Goal: Task Accomplishment & Management: Manage account settings

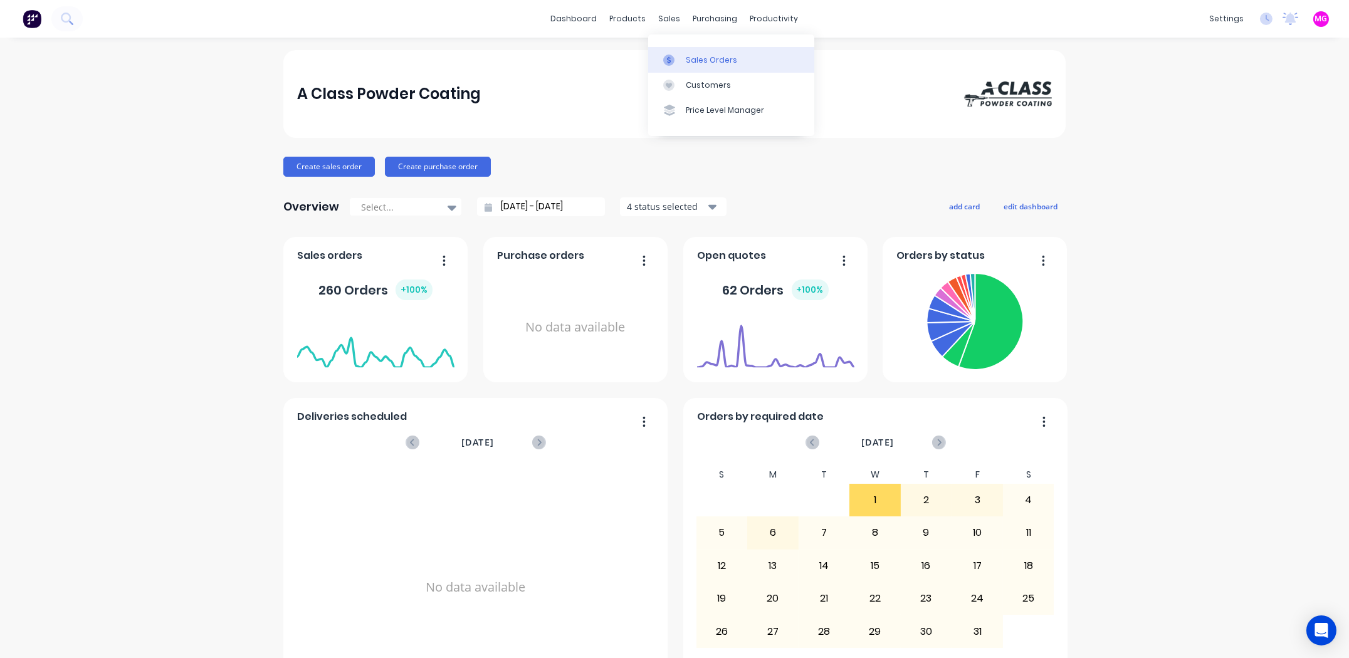
click at [684, 60] on link "Sales Orders" at bounding box center [731, 59] width 166 height 25
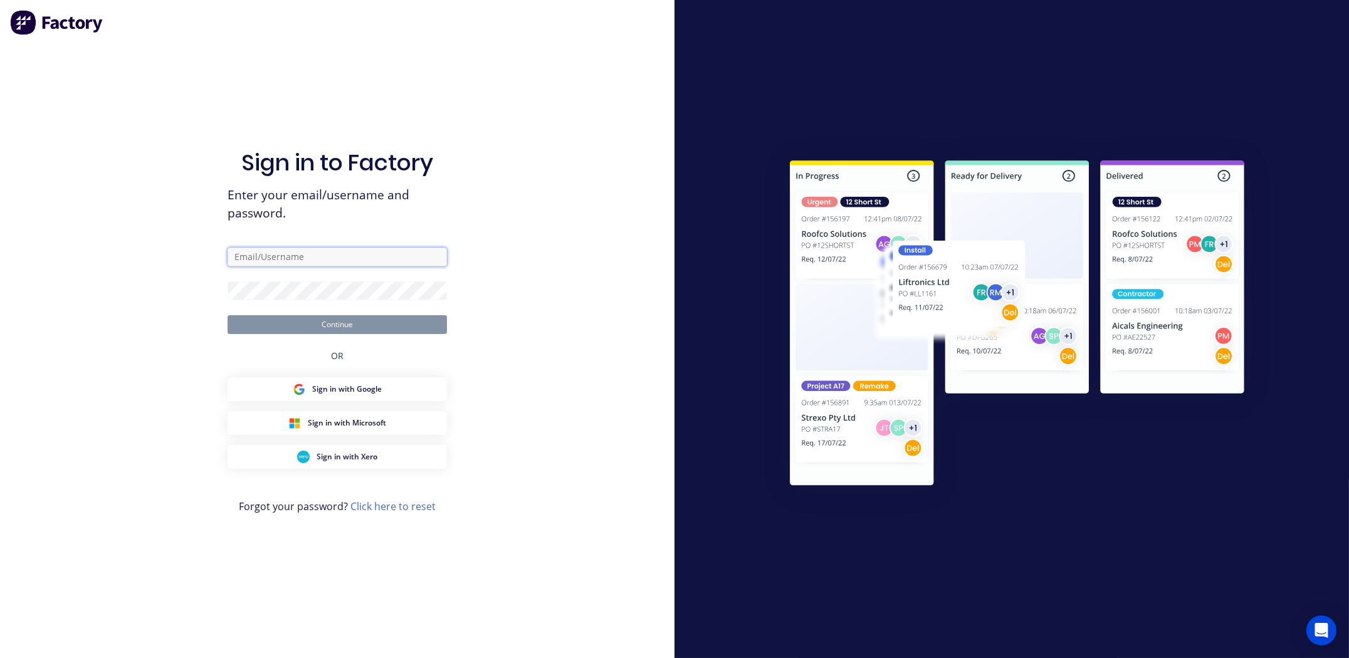
type input "[PERSON_NAME][EMAIL_ADDRESS][PERSON_NAME][DOMAIN_NAME]"
click at [343, 323] on button "Continue" at bounding box center [337, 324] width 219 height 19
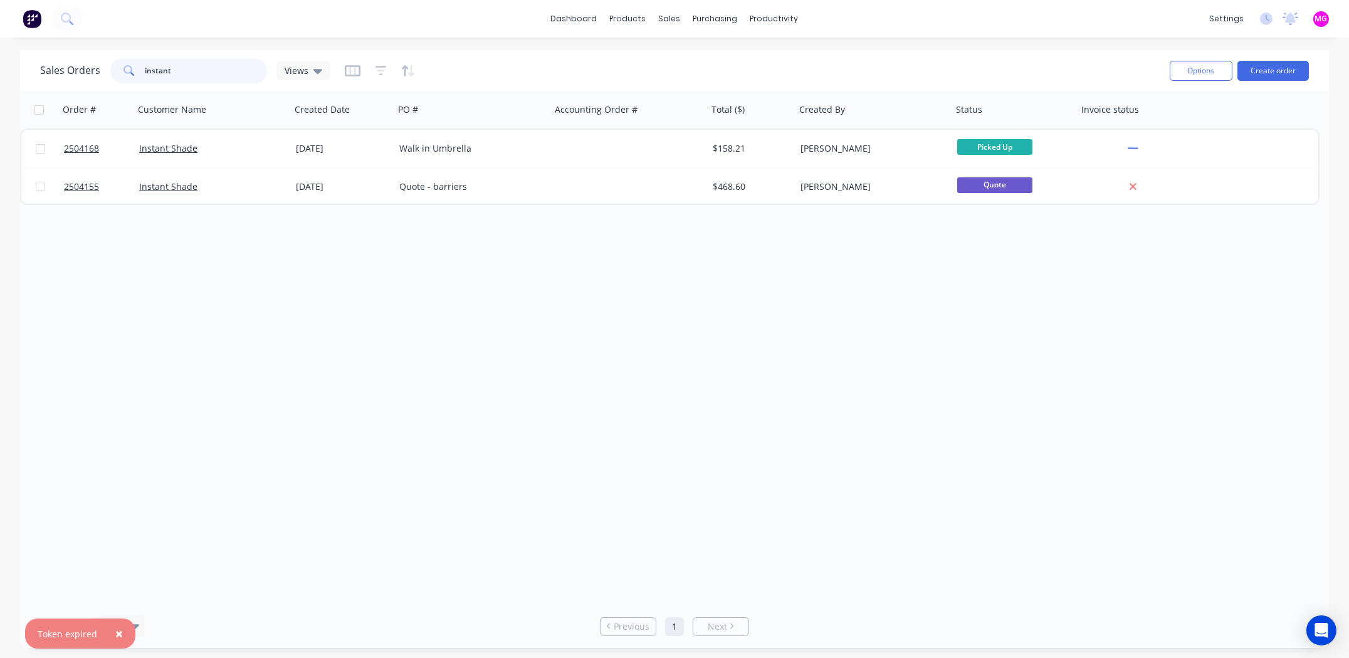
drag, startPoint x: 224, startPoint y: 70, endPoint x: 96, endPoint y: 64, distance: 128.7
click at [96, 64] on div "Sales Orders instant Views" at bounding box center [185, 70] width 290 height 25
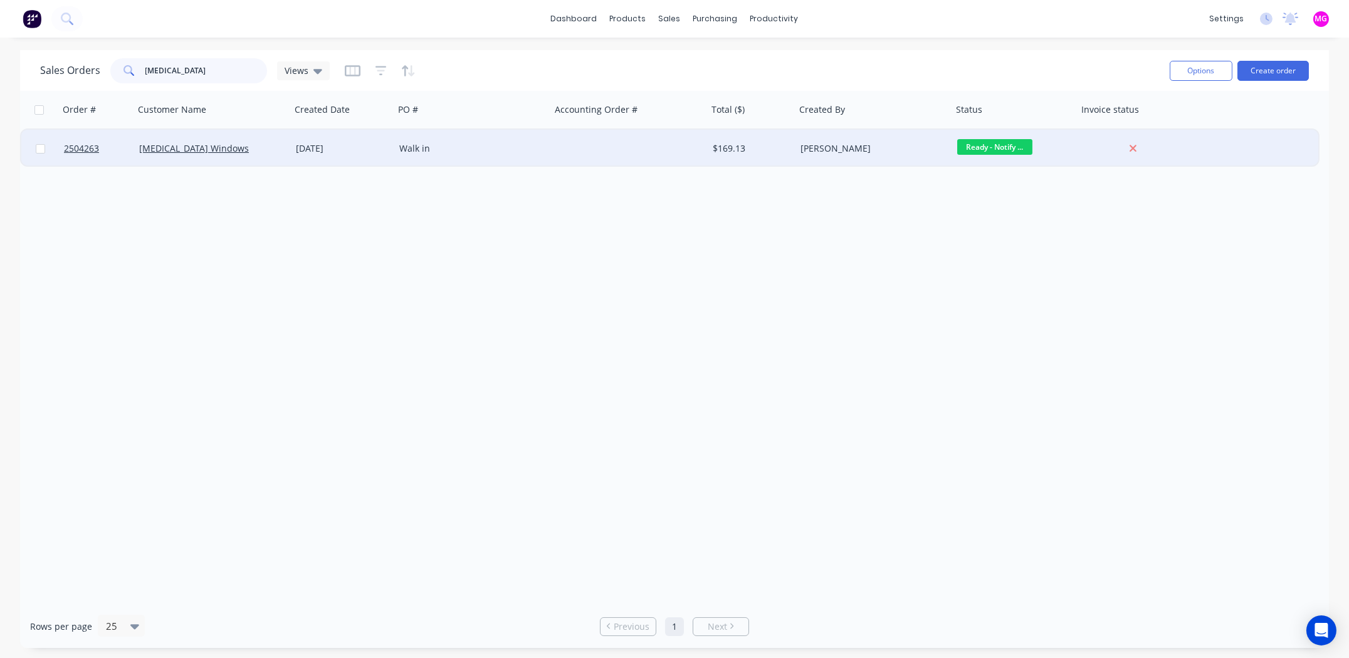
type input "[MEDICAL_DATA]"
click at [317, 150] on div "[DATE]" at bounding box center [342, 148] width 93 height 13
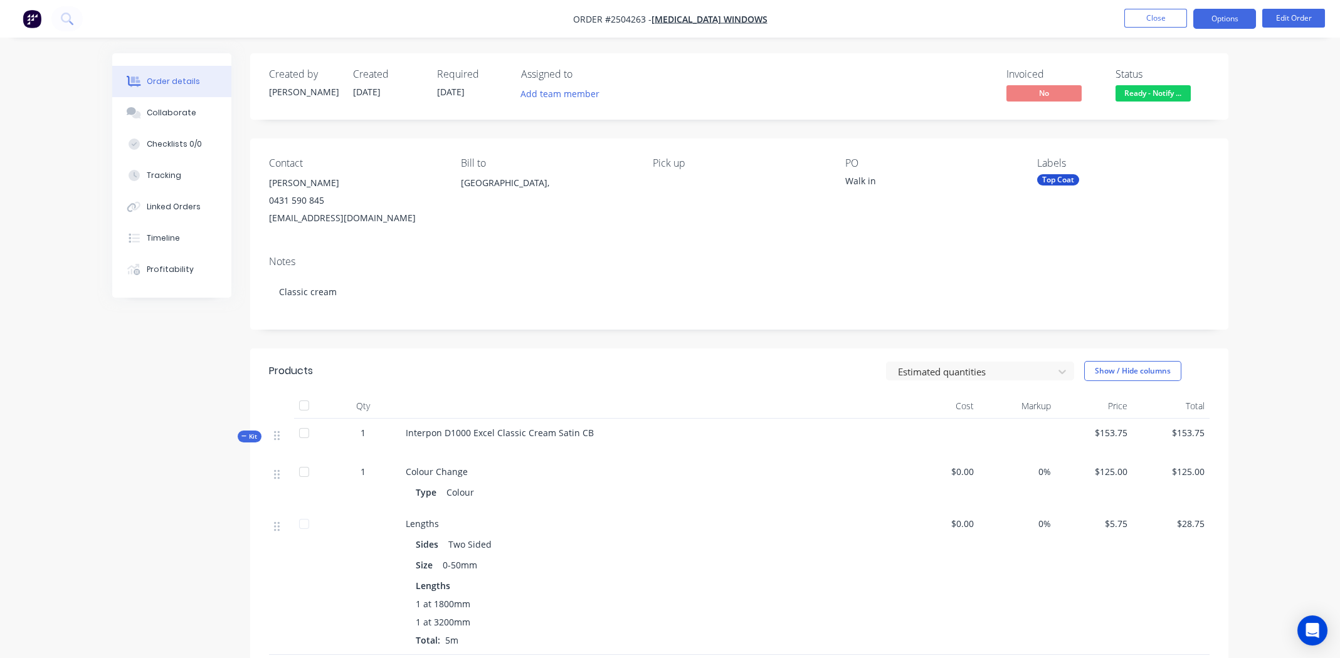
click at [1224, 20] on button "Options" at bounding box center [1224, 19] width 63 height 20
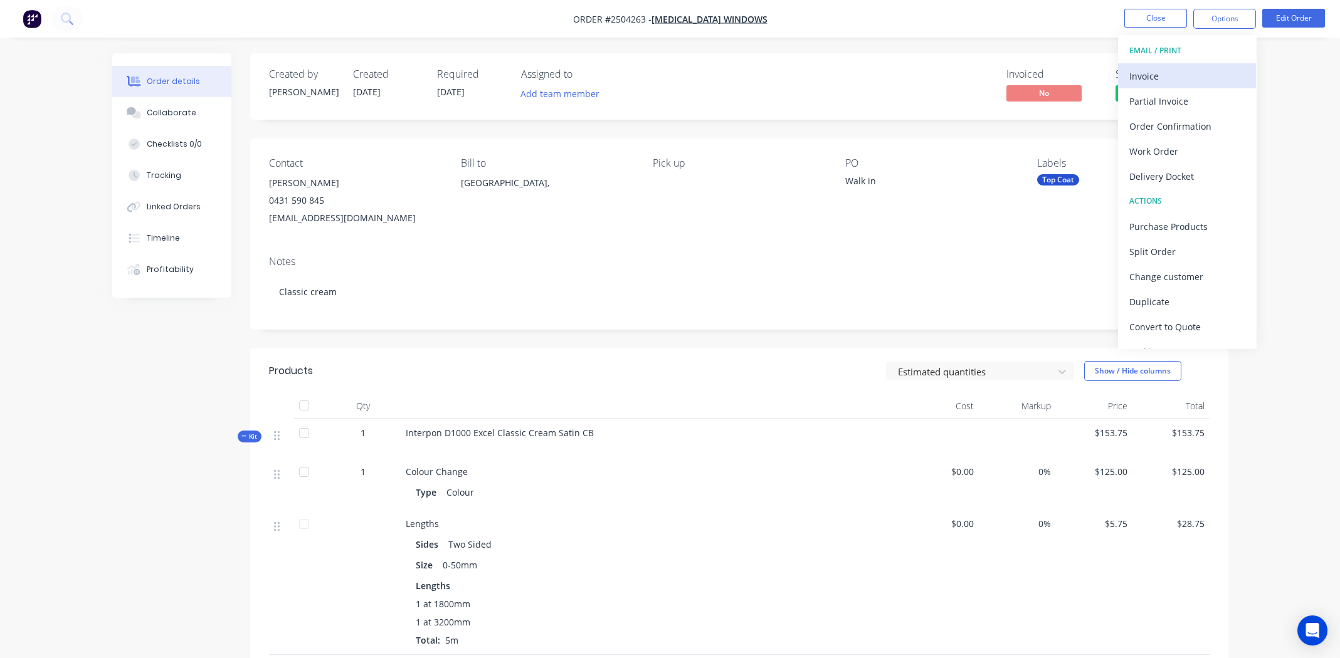
click at [1168, 73] on div "Invoice" at bounding box center [1186, 76] width 115 height 18
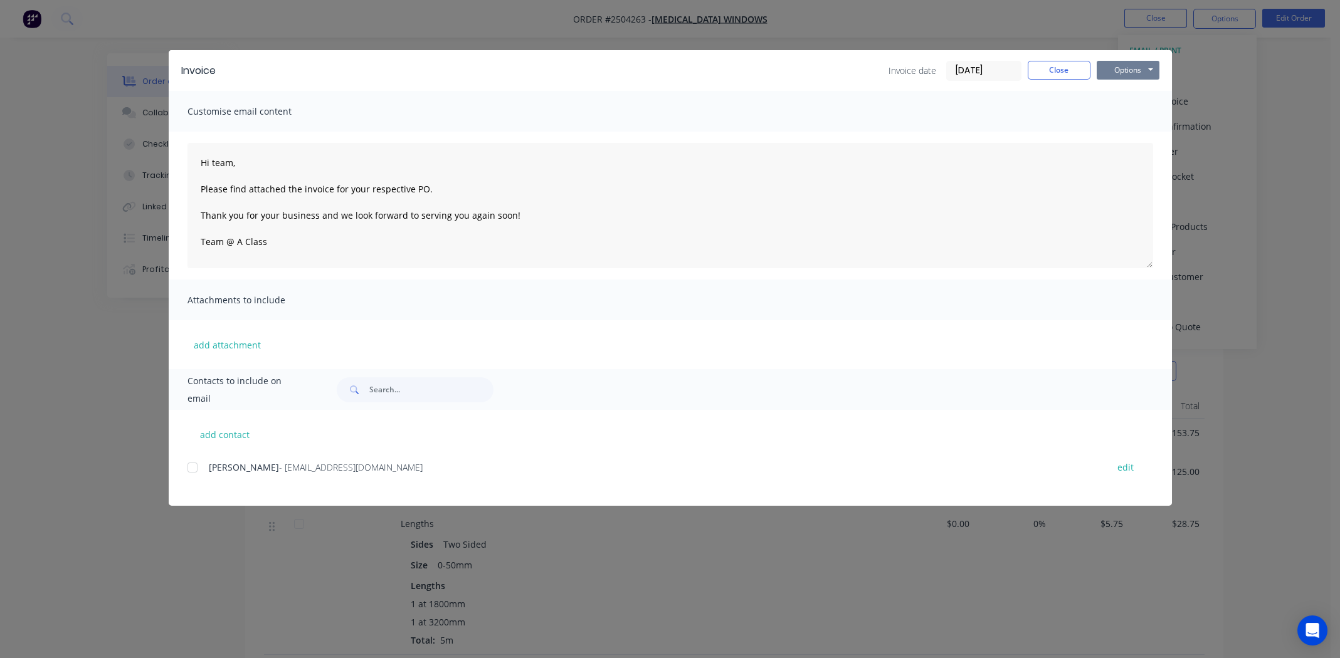
click at [1115, 68] on button "Options" at bounding box center [1127, 70] width 63 height 19
click at [1118, 109] on button "Print" at bounding box center [1136, 113] width 80 height 21
click at [1061, 68] on button "Close" at bounding box center [1058, 70] width 63 height 19
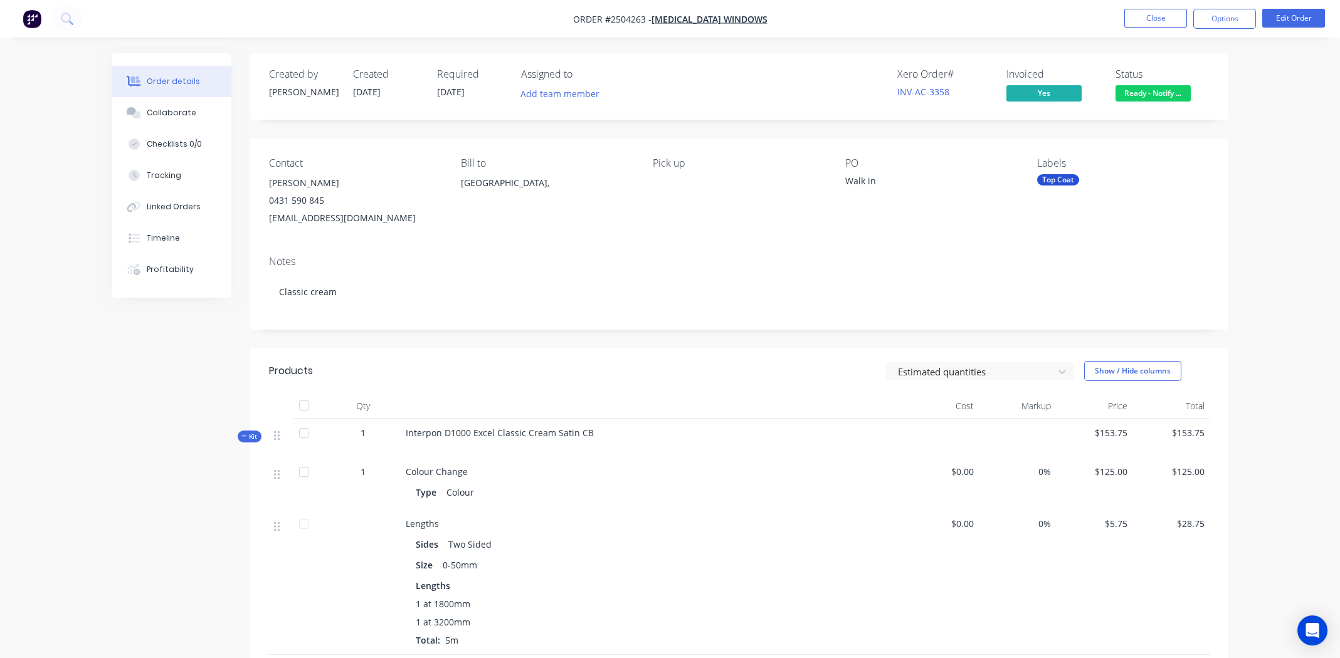
click at [1164, 82] on div "Ready - Notify Customer" at bounding box center [1151, 73] width 95 height 24
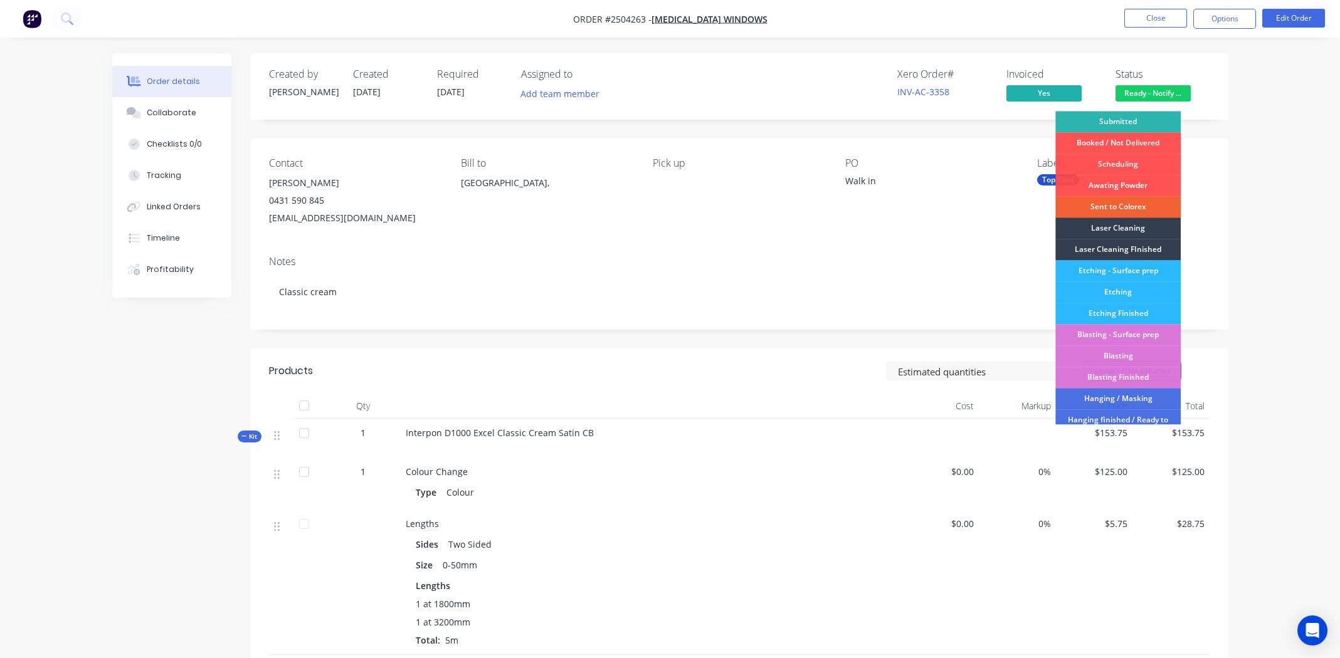
click at [1162, 90] on span "Ready - Notify ..." at bounding box center [1152, 93] width 75 height 16
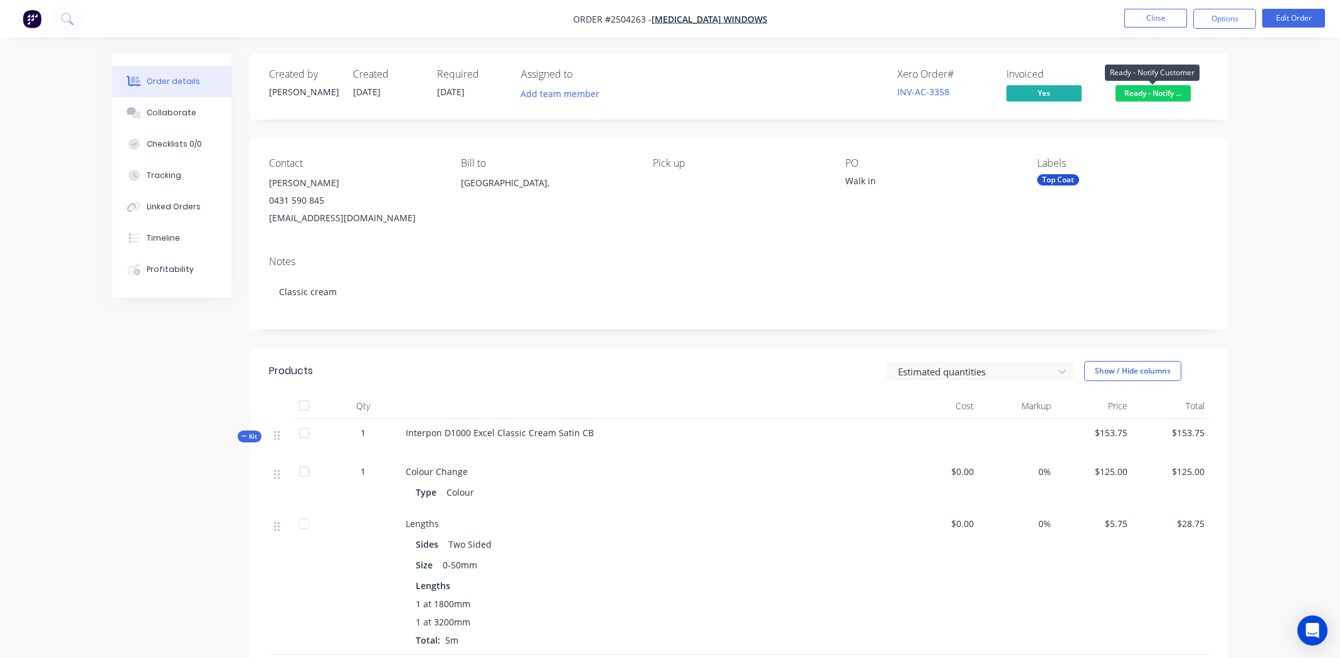
click at [1161, 90] on span "Ready - Notify ..." at bounding box center [1152, 93] width 75 height 16
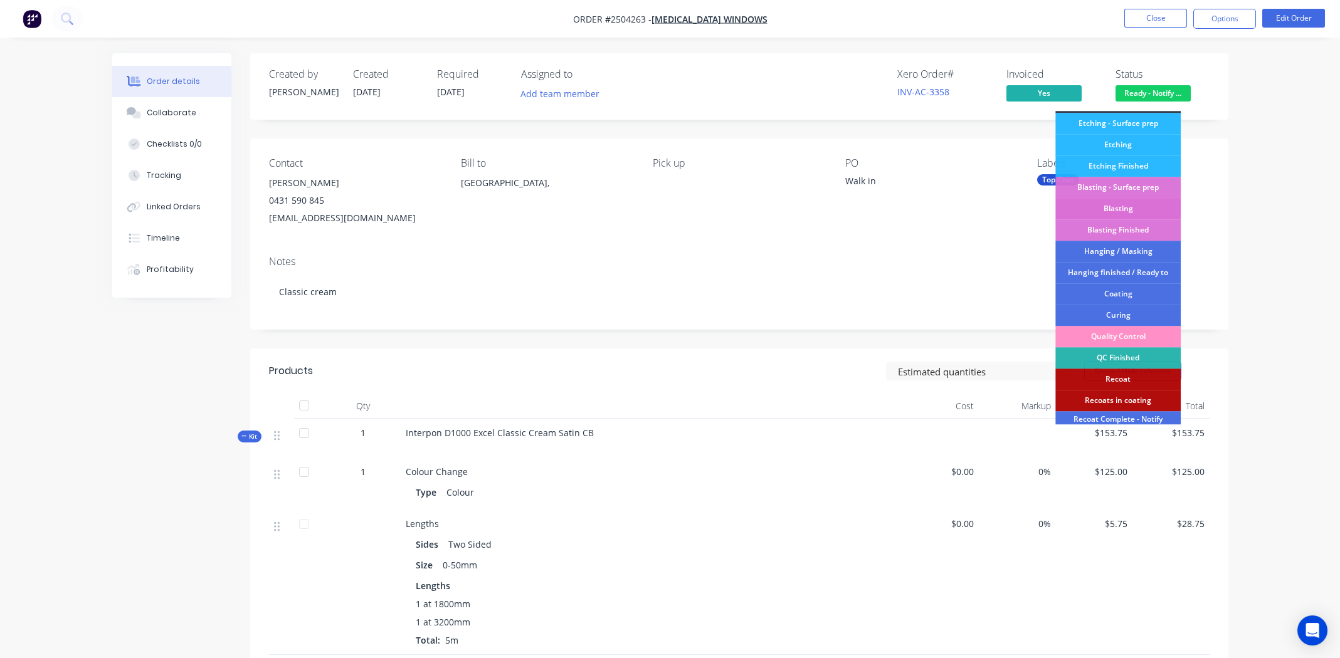
scroll to position [310, 0]
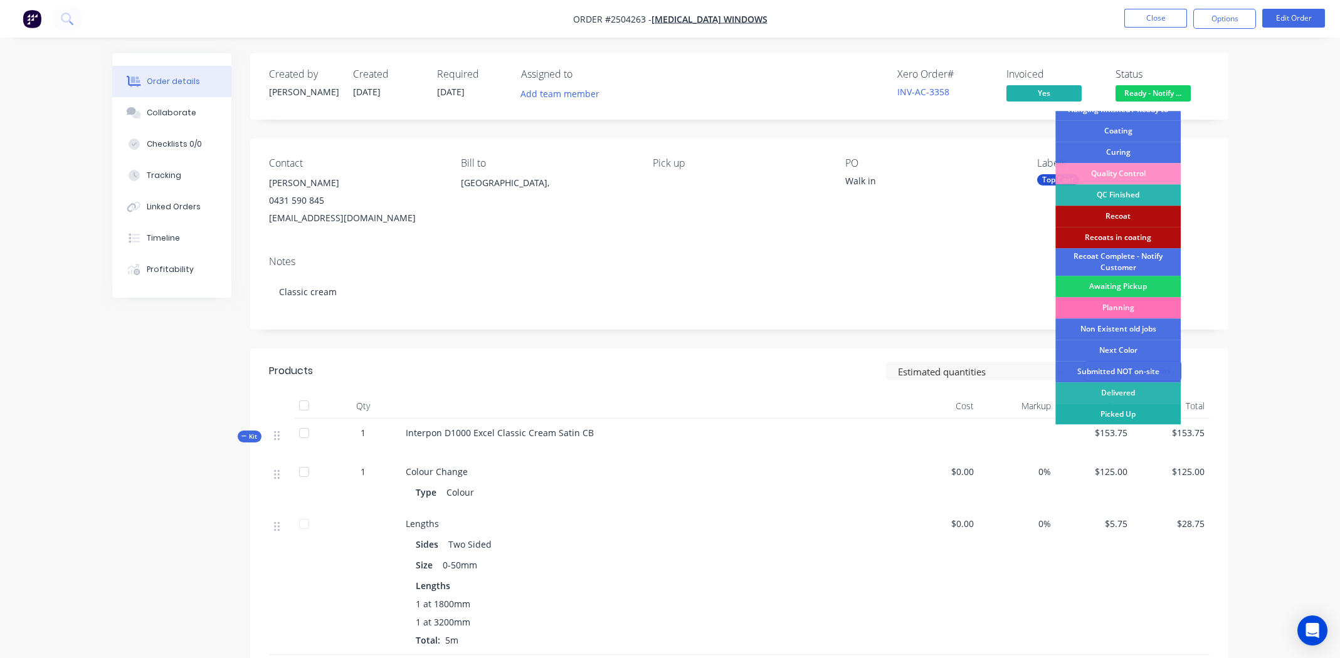
click at [1128, 414] on div "Picked Up" at bounding box center [1117, 414] width 125 height 21
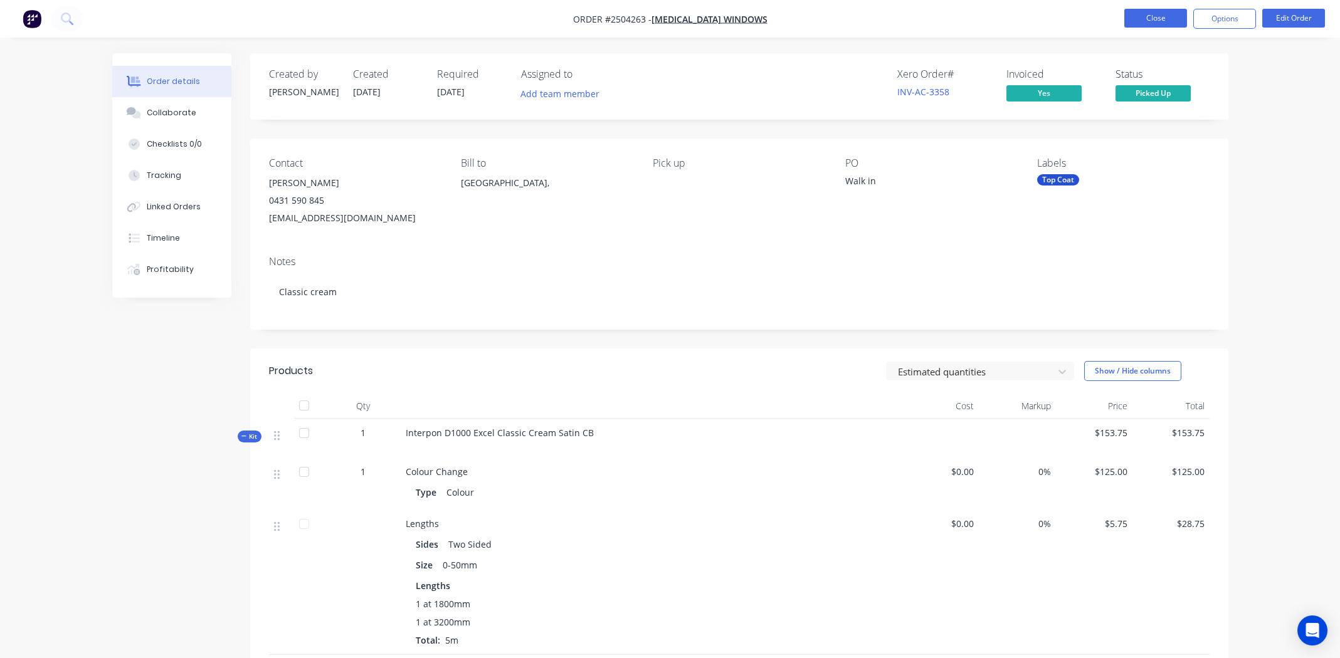
click at [1165, 16] on button "Close" at bounding box center [1155, 18] width 63 height 19
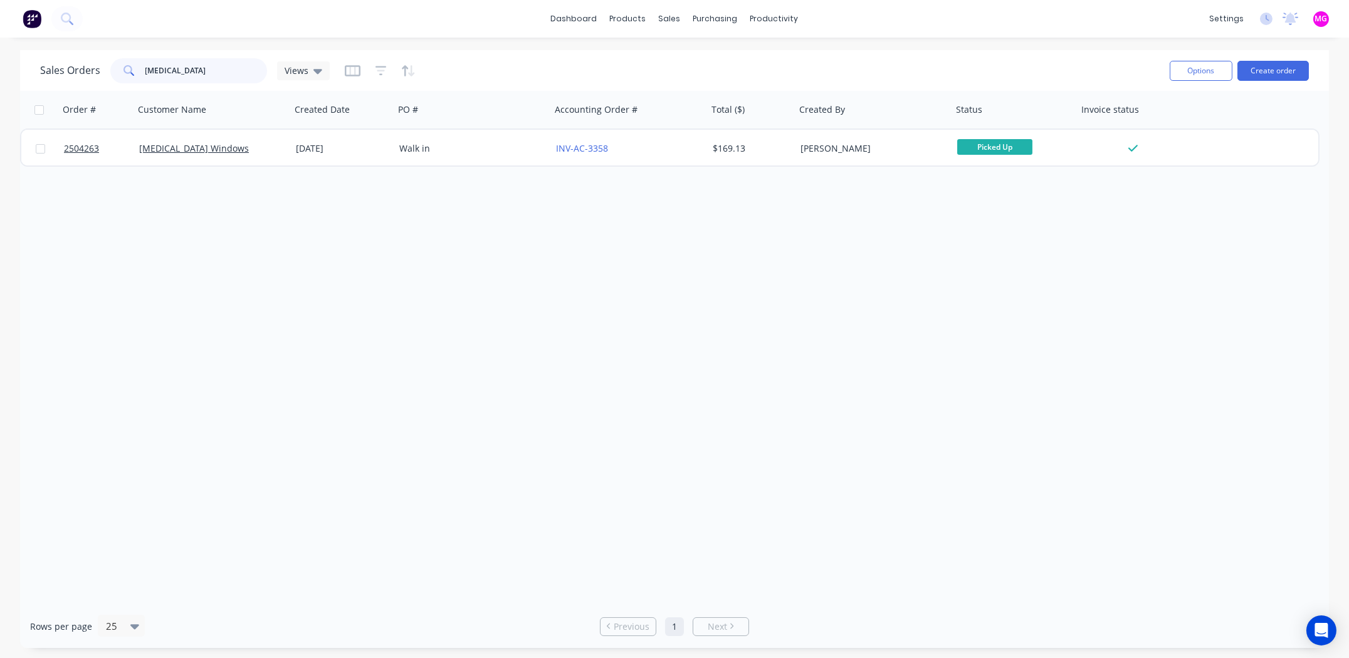
drag, startPoint x: 178, startPoint y: 74, endPoint x: 44, endPoint y: 70, distance: 134.2
click at [34, 72] on div "Sales Orders [MEDICAL_DATA] Views Options Create order" at bounding box center [674, 70] width 1309 height 41
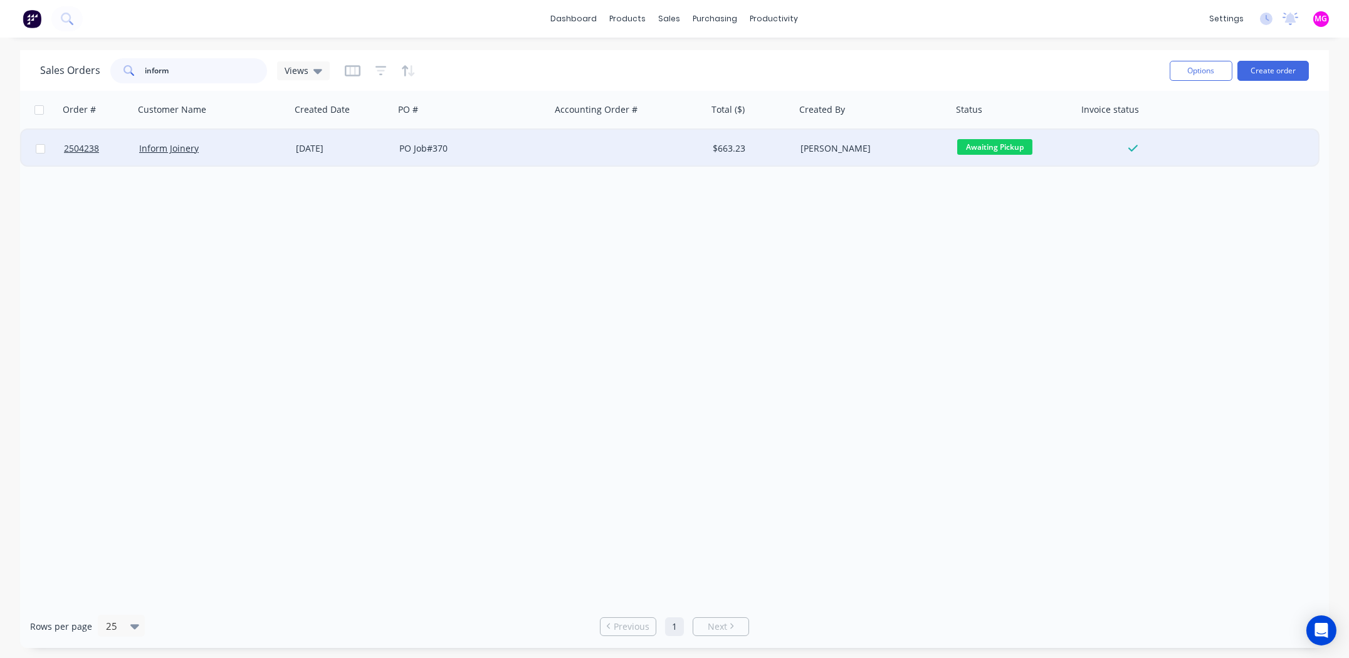
type input "inform"
click at [528, 145] on div "PO Job#370" at bounding box center [468, 148] width 139 height 13
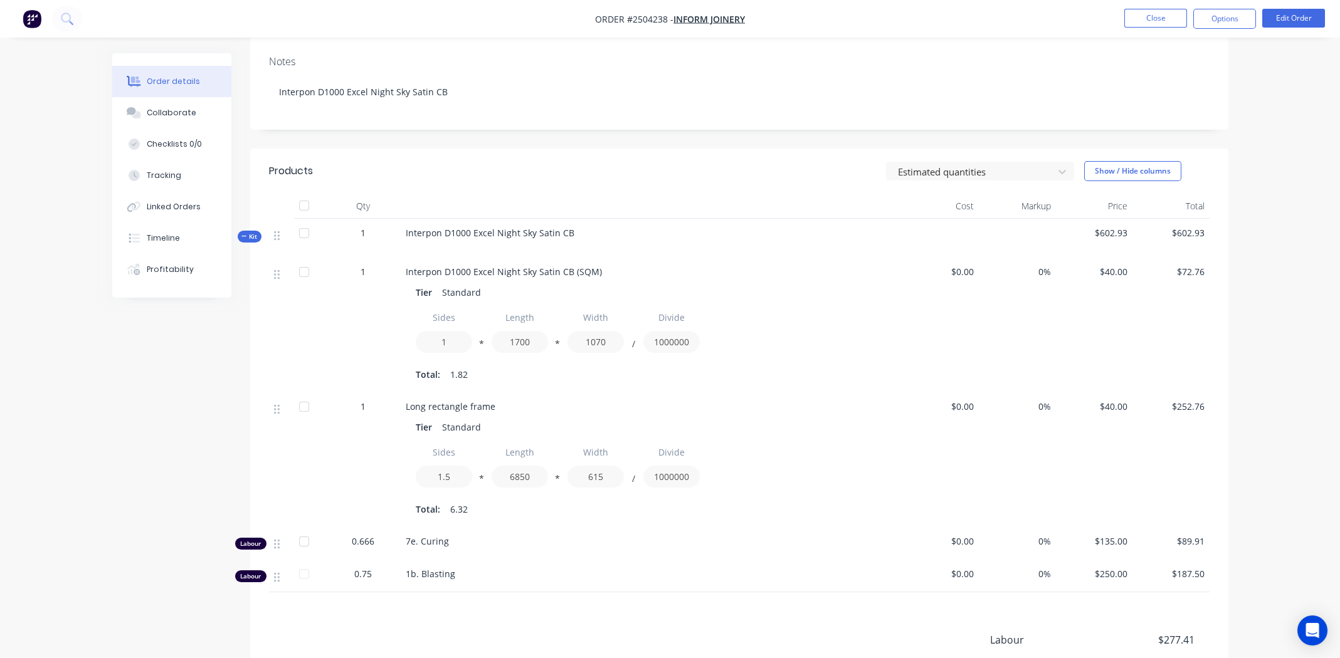
scroll to position [62, 0]
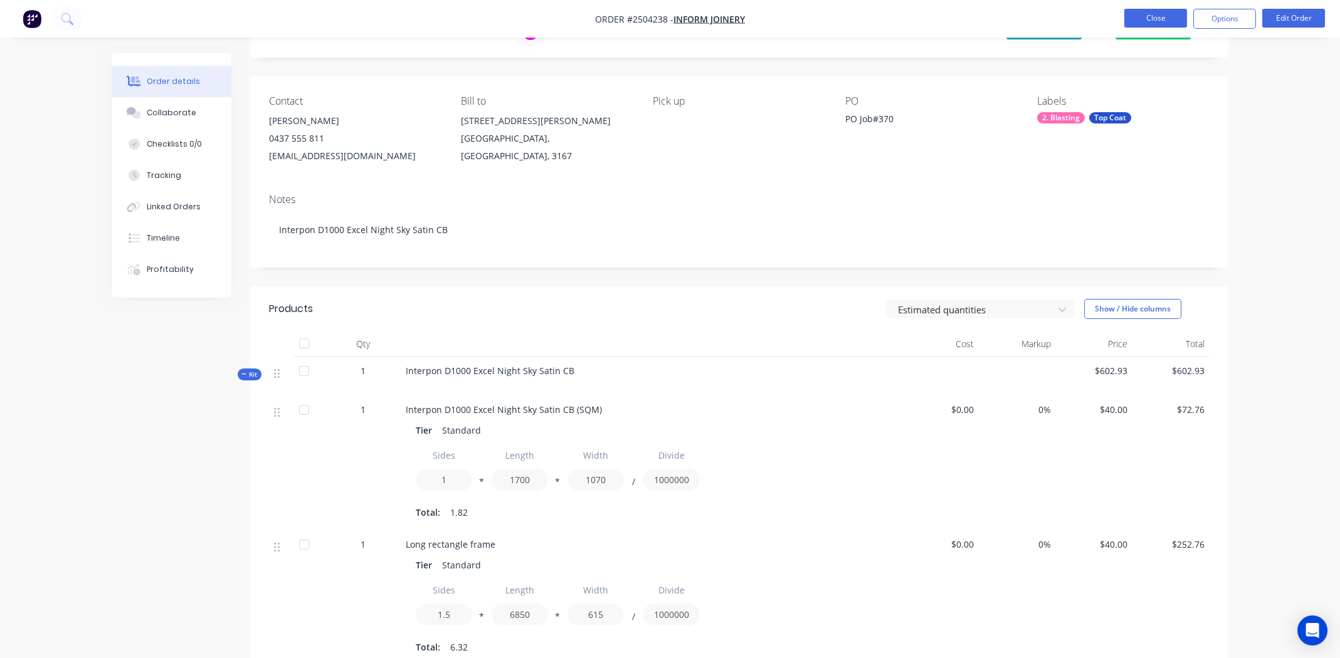
click at [1156, 16] on button "Close" at bounding box center [1155, 18] width 63 height 19
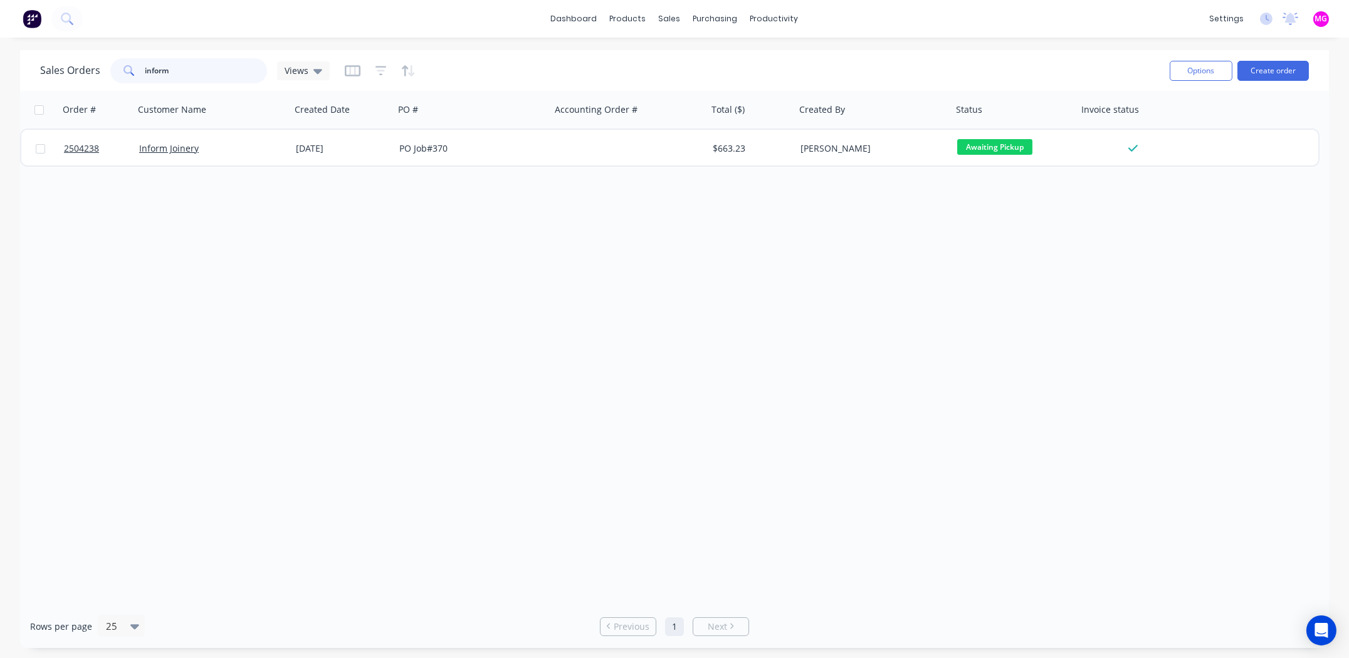
drag, startPoint x: 223, startPoint y: 66, endPoint x: 65, endPoint y: 53, distance: 157.9
click at [65, 53] on div "Sales Orders inform Views Options Create order" at bounding box center [674, 70] width 1309 height 41
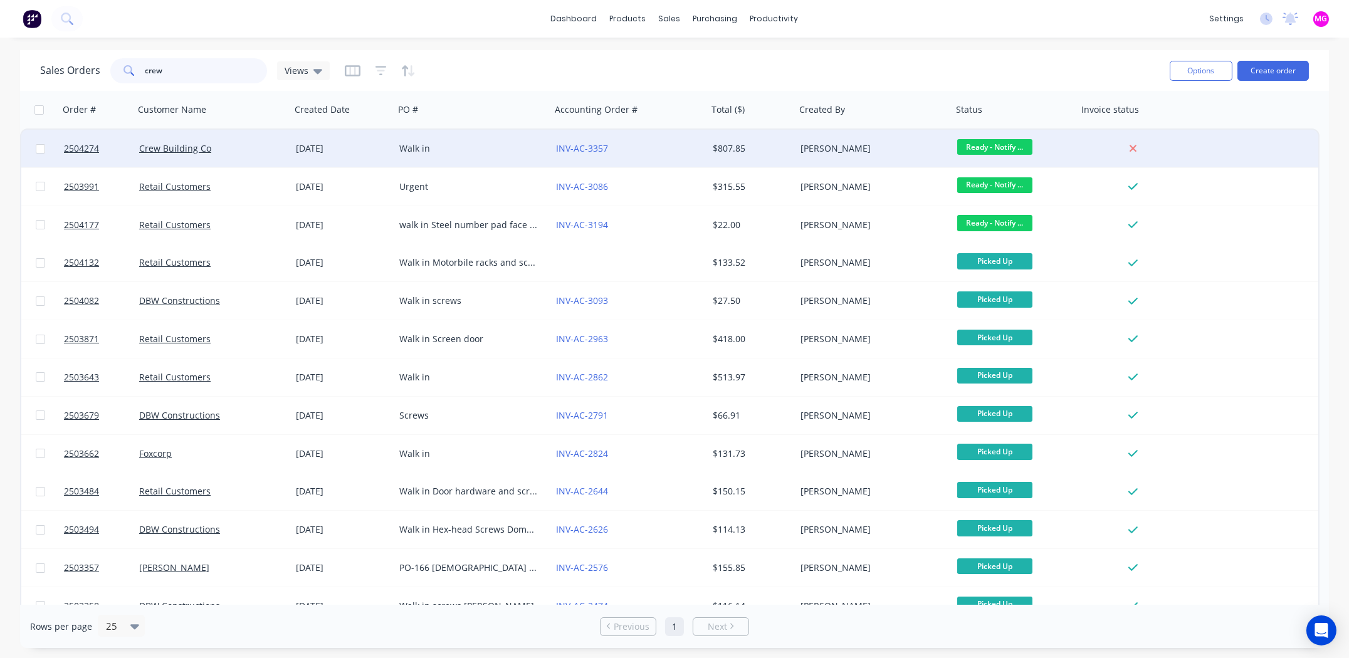
type input "crew"
click at [663, 138] on div "INV-AC-3357" at bounding box center [629, 149] width 157 height 38
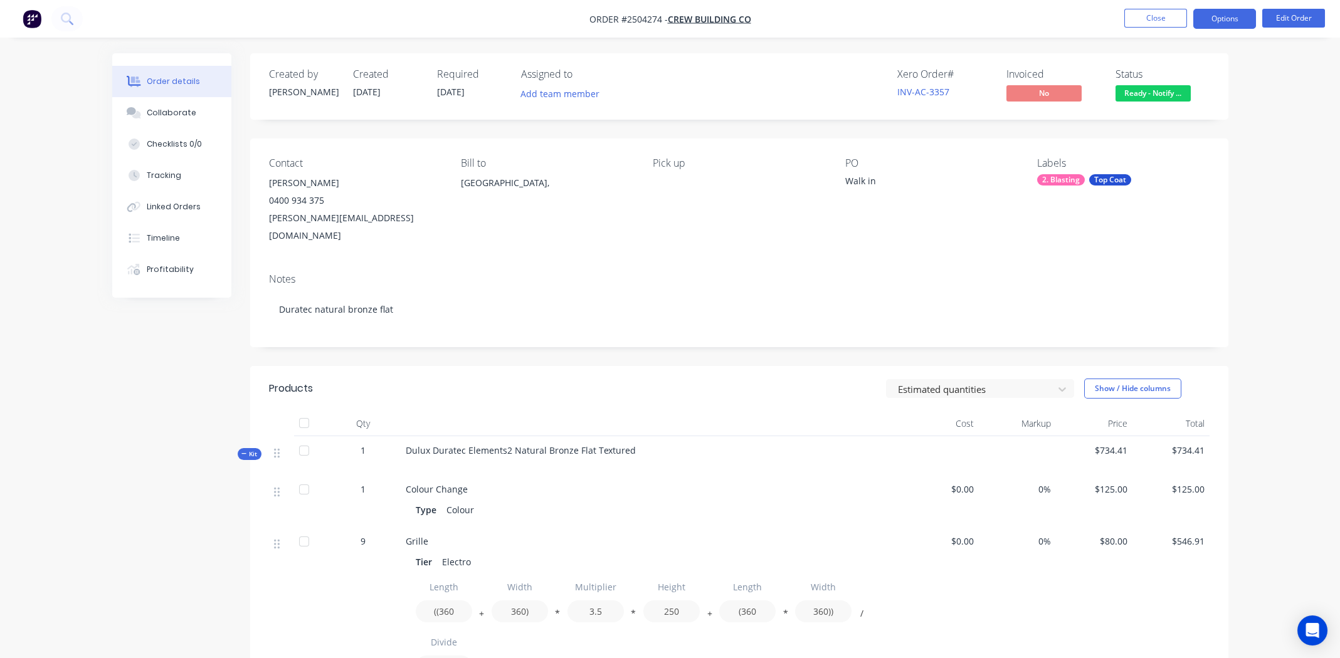
click at [1225, 19] on button "Options" at bounding box center [1224, 19] width 63 height 20
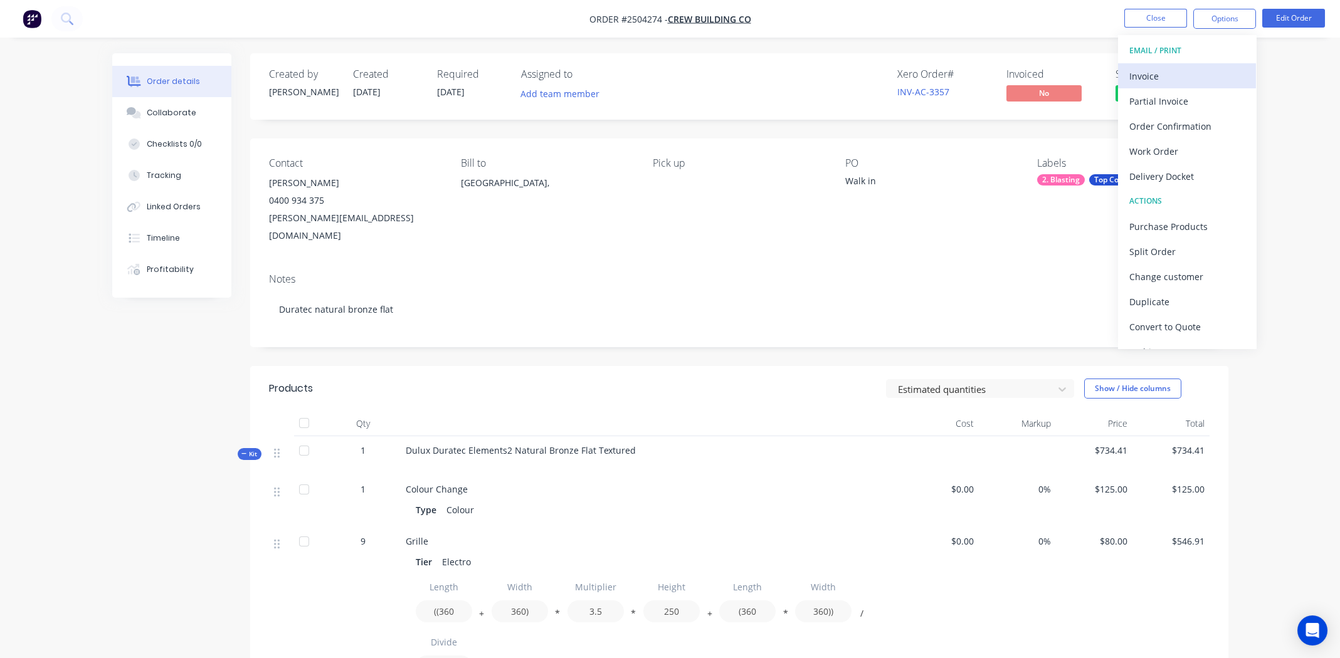
click at [1171, 69] on div "Invoice" at bounding box center [1186, 76] width 115 height 18
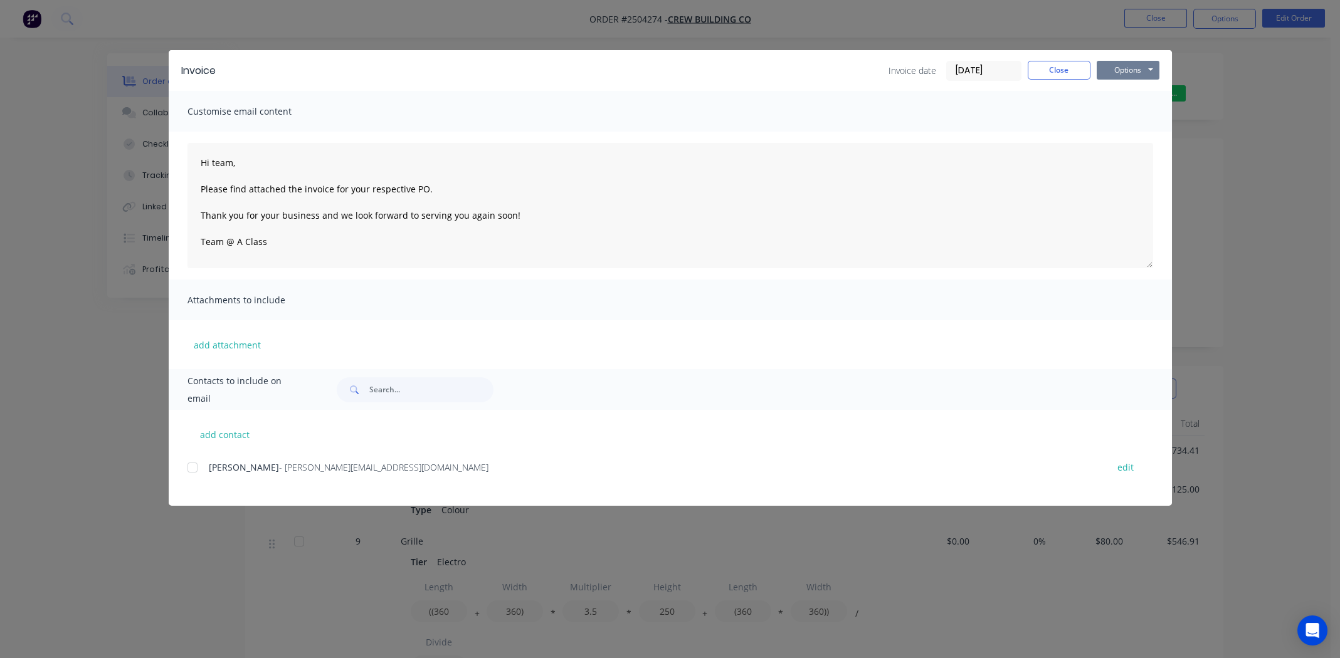
click at [1136, 69] on button "Options" at bounding box center [1127, 70] width 63 height 19
click at [1138, 115] on button "Print" at bounding box center [1136, 113] width 80 height 21
click at [1059, 72] on button "Close" at bounding box center [1058, 70] width 63 height 19
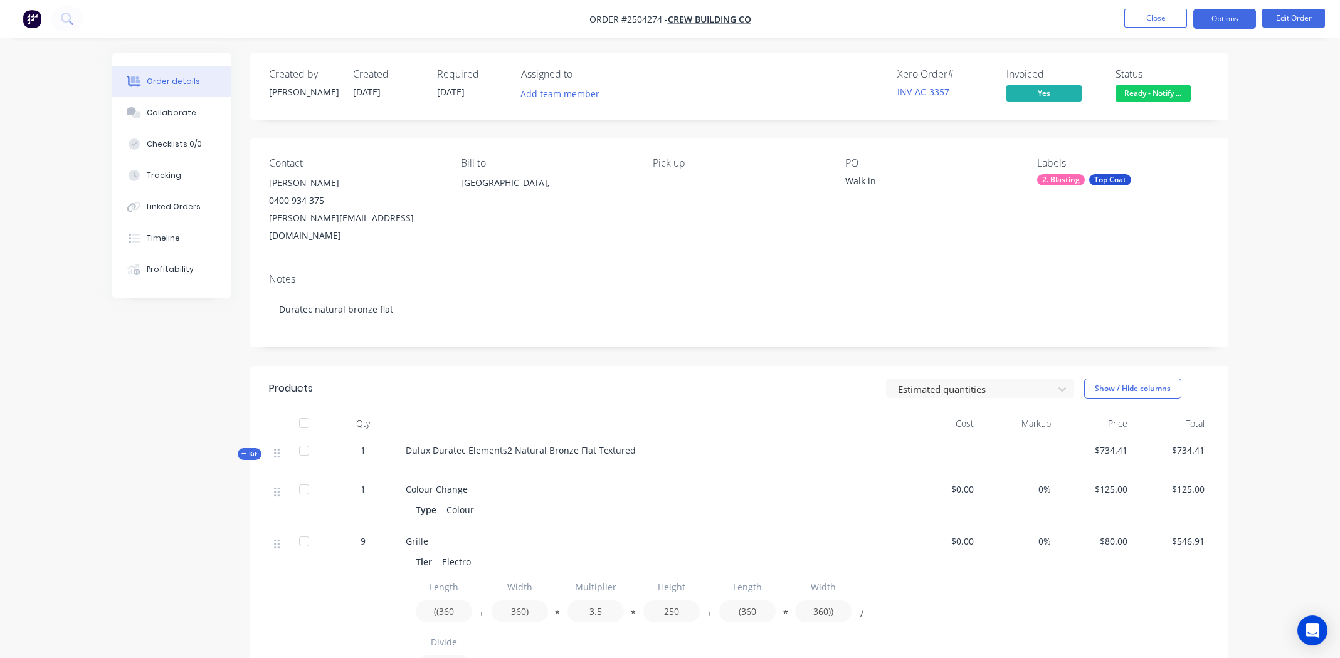
click at [1234, 12] on button "Options" at bounding box center [1224, 19] width 63 height 20
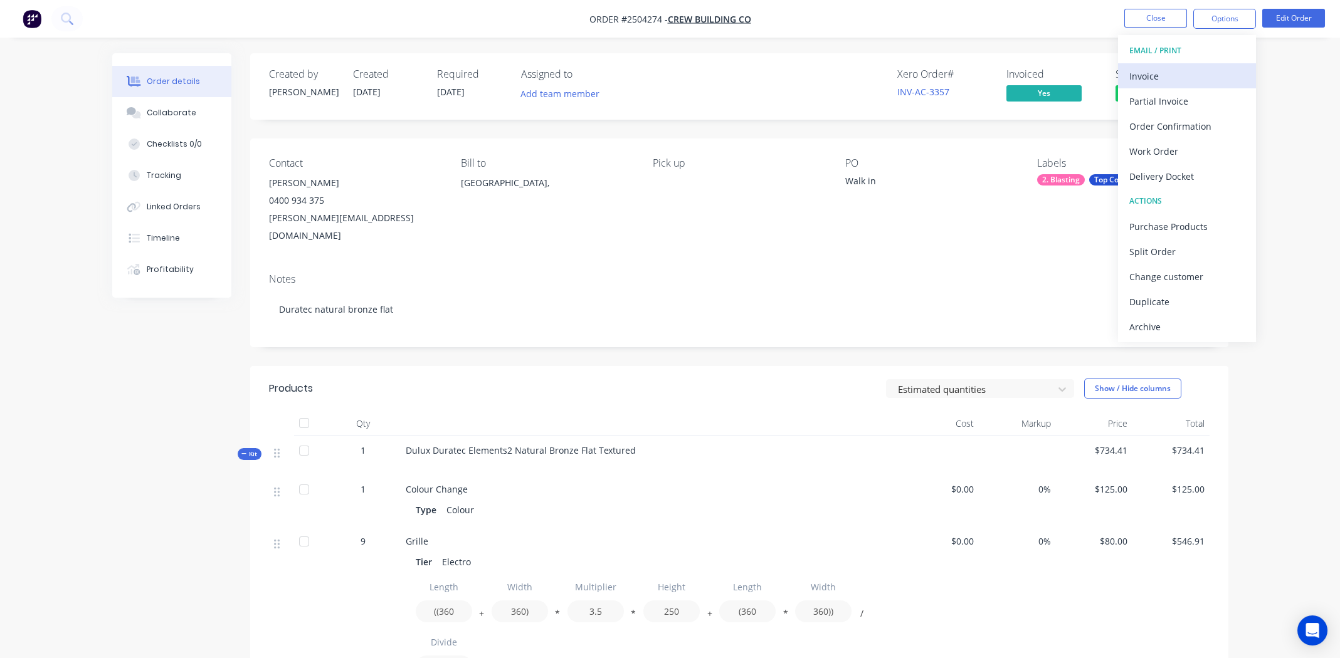
click at [1192, 69] on div "Invoice" at bounding box center [1186, 76] width 115 height 18
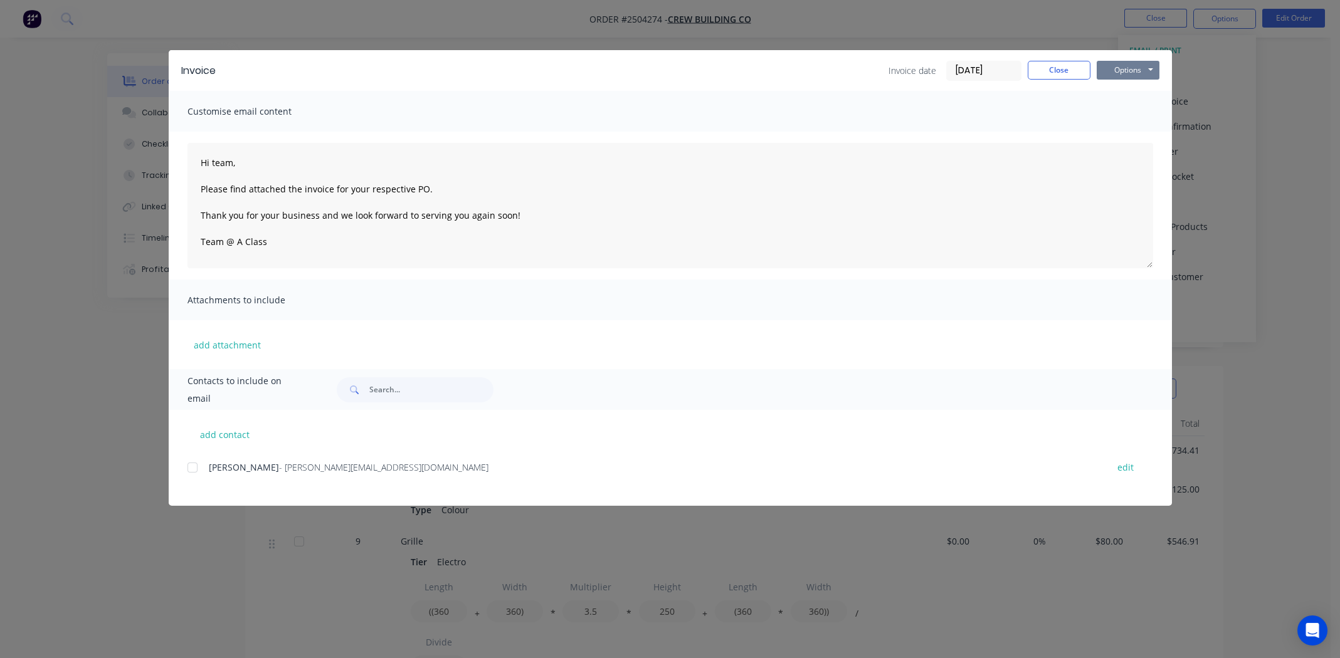
click at [1138, 75] on button "Options" at bounding box center [1127, 70] width 63 height 19
click at [1131, 118] on button "Print" at bounding box center [1136, 113] width 80 height 21
click at [1059, 72] on button "Close" at bounding box center [1058, 70] width 63 height 19
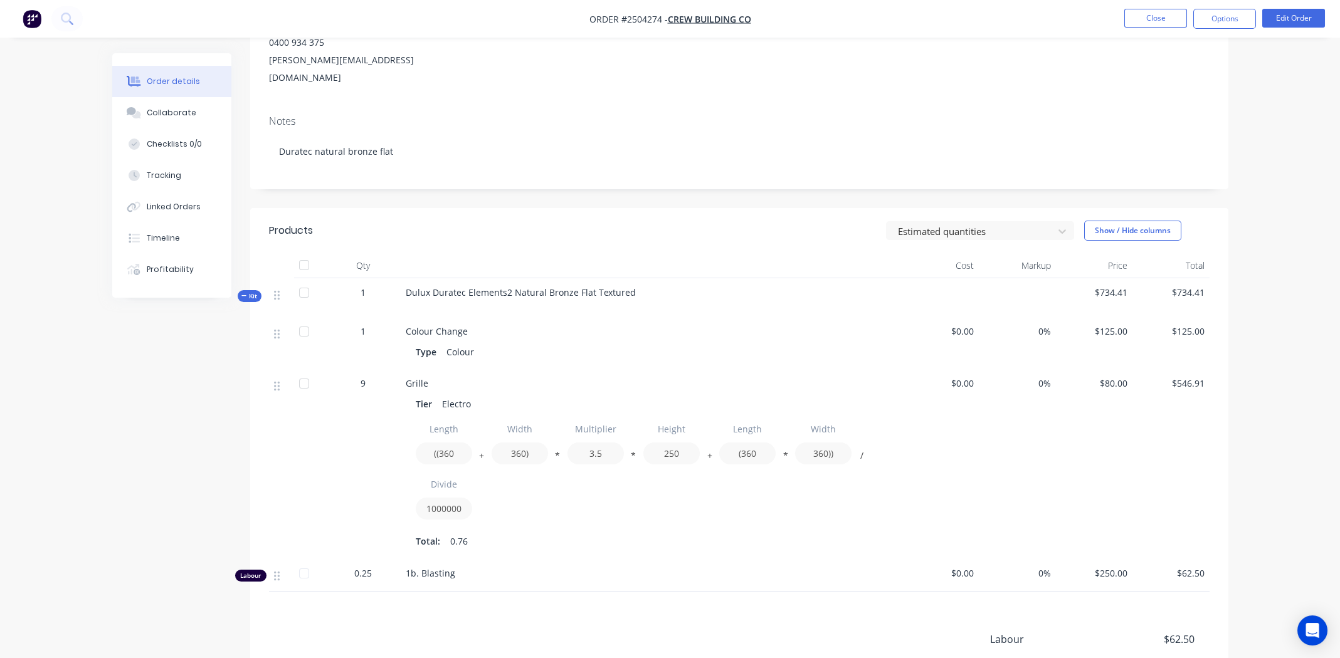
scroll to position [297, 0]
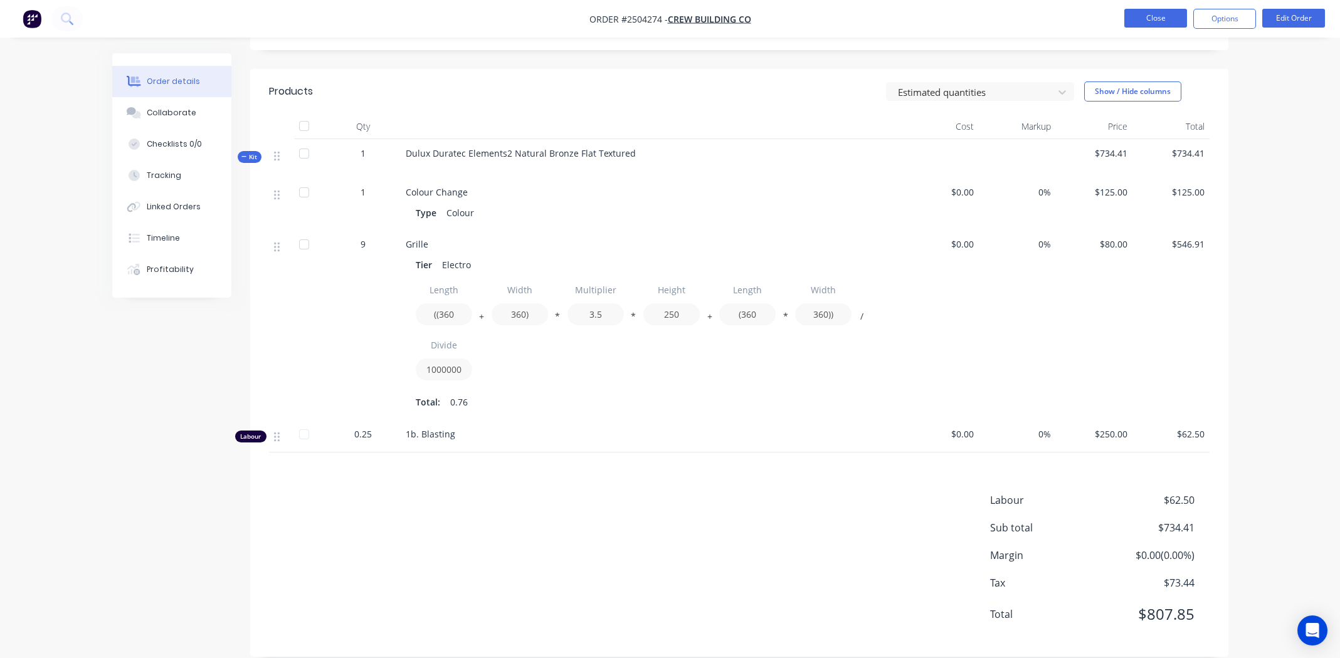
click at [1160, 13] on button "Close" at bounding box center [1155, 18] width 63 height 19
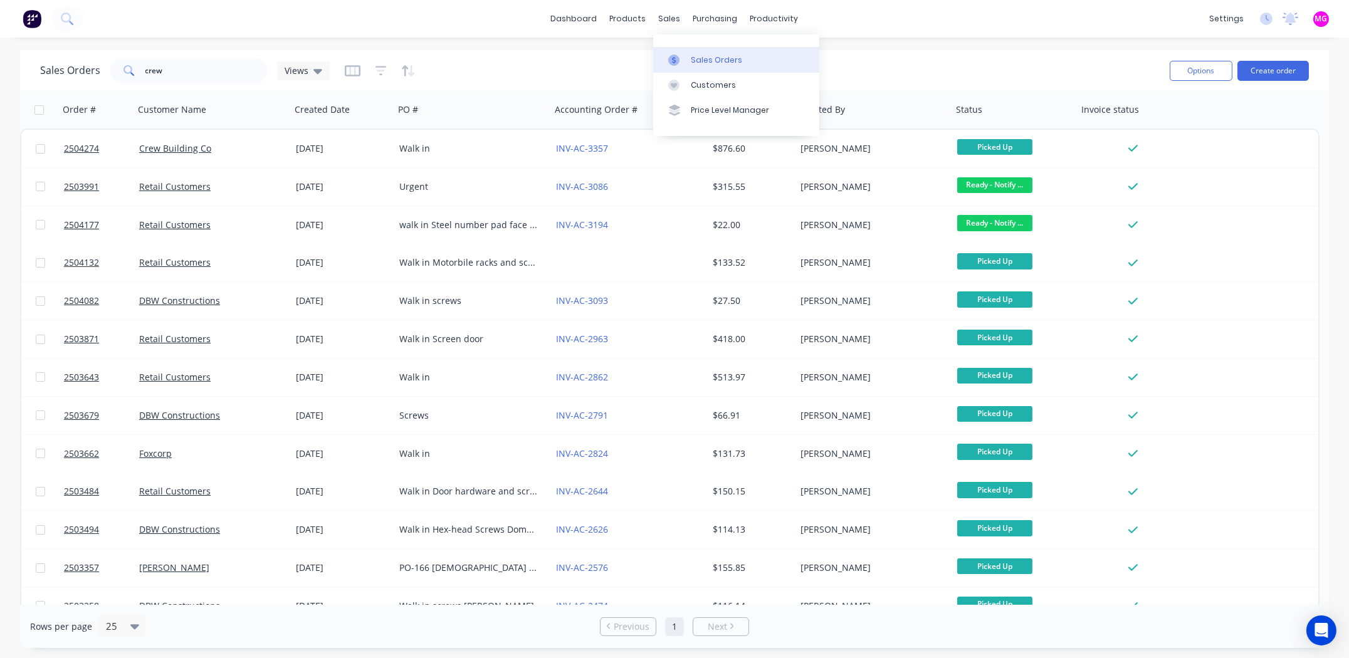
click at [686, 56] on div at bounding box center [677, 60] width 19 height 11
click at [1269, 69] on button "Create order" at bounding box center [1272, 71] width 71 height 20
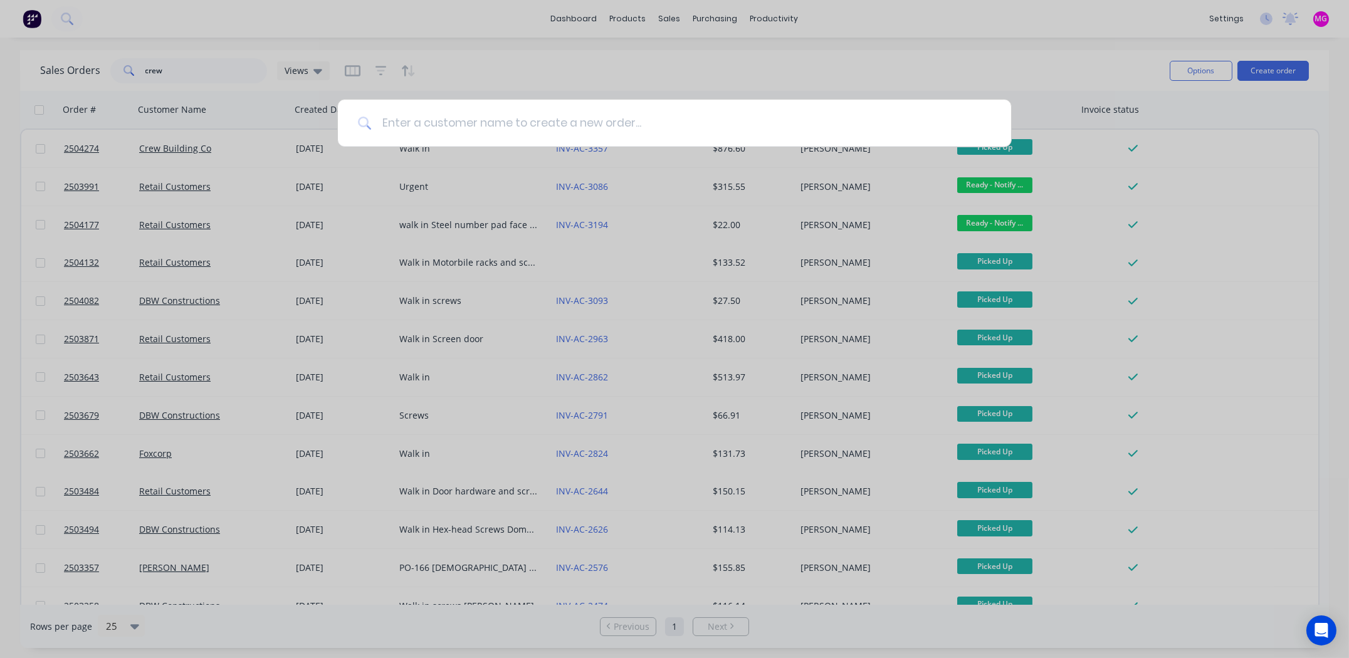
click at [483, 120] on input at bounding box center [681, 123] width 619 height 47
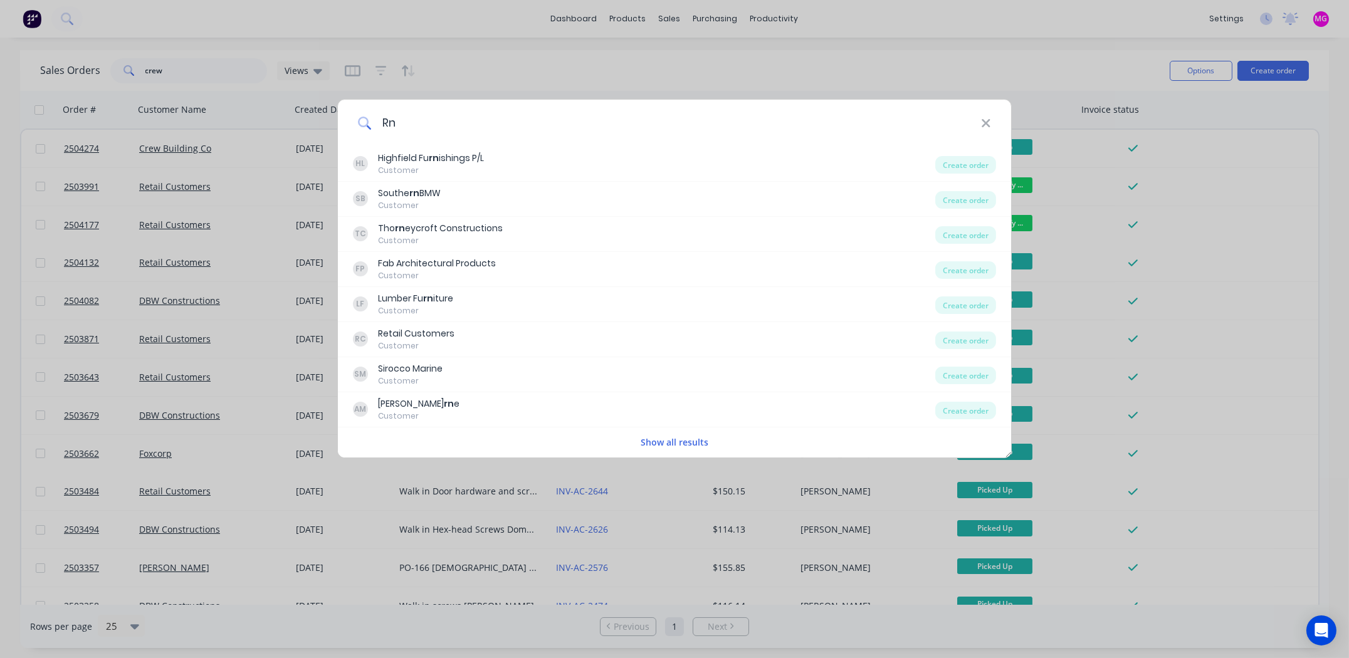
type input "R"
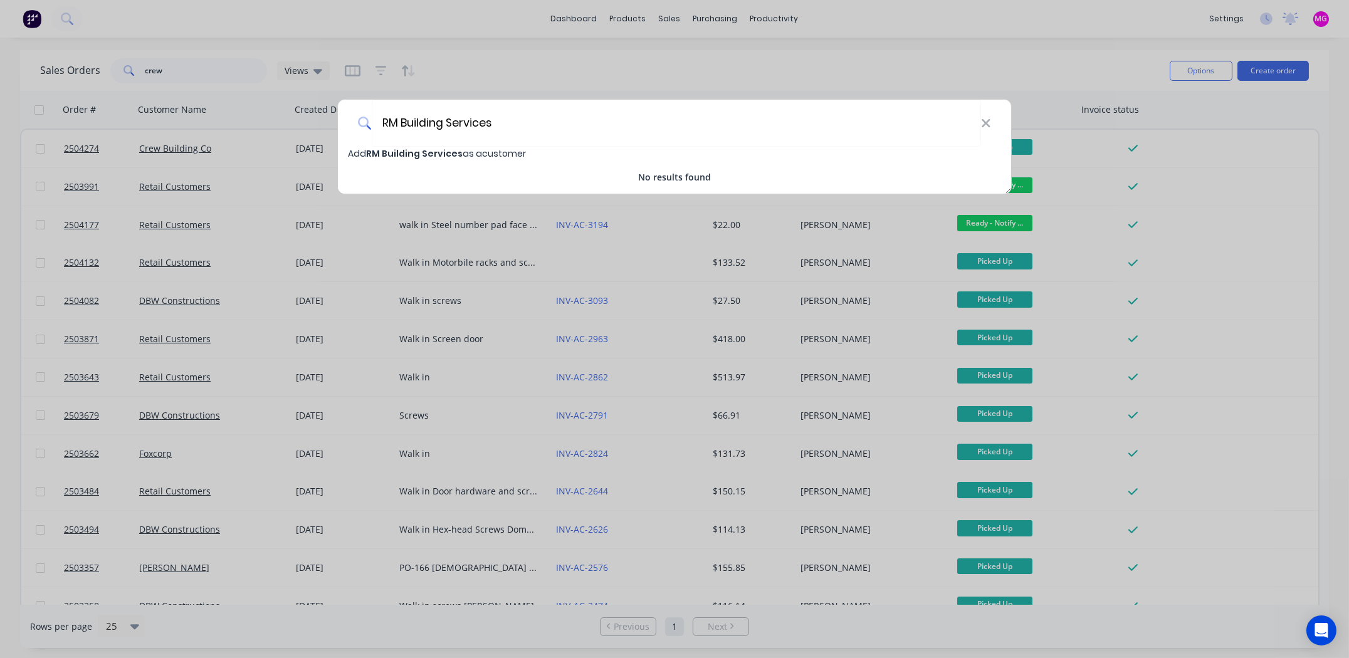
type input "RM Building Services"
click at [402, 151] on span "RM Building Services" at bounding box center [414, 153] width 97 height 13
select select "AU"
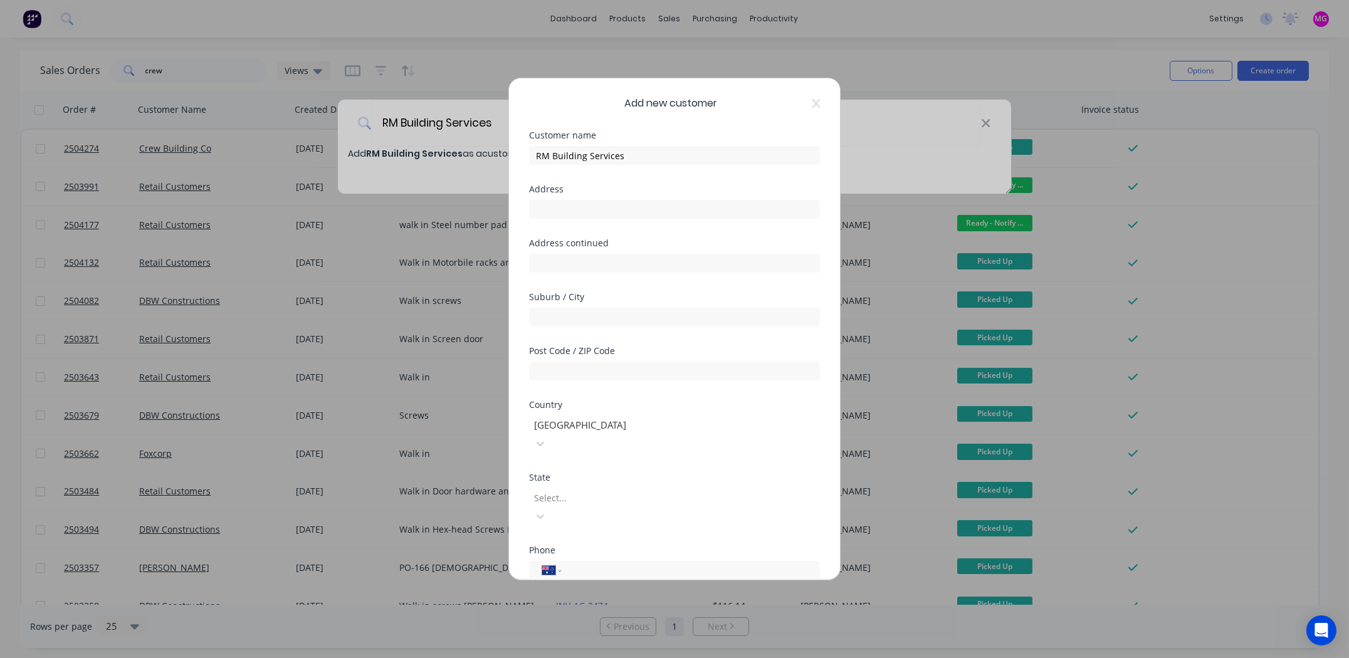
click at [595, 490] on div at bounding box center [623, 498] width 181 height 16
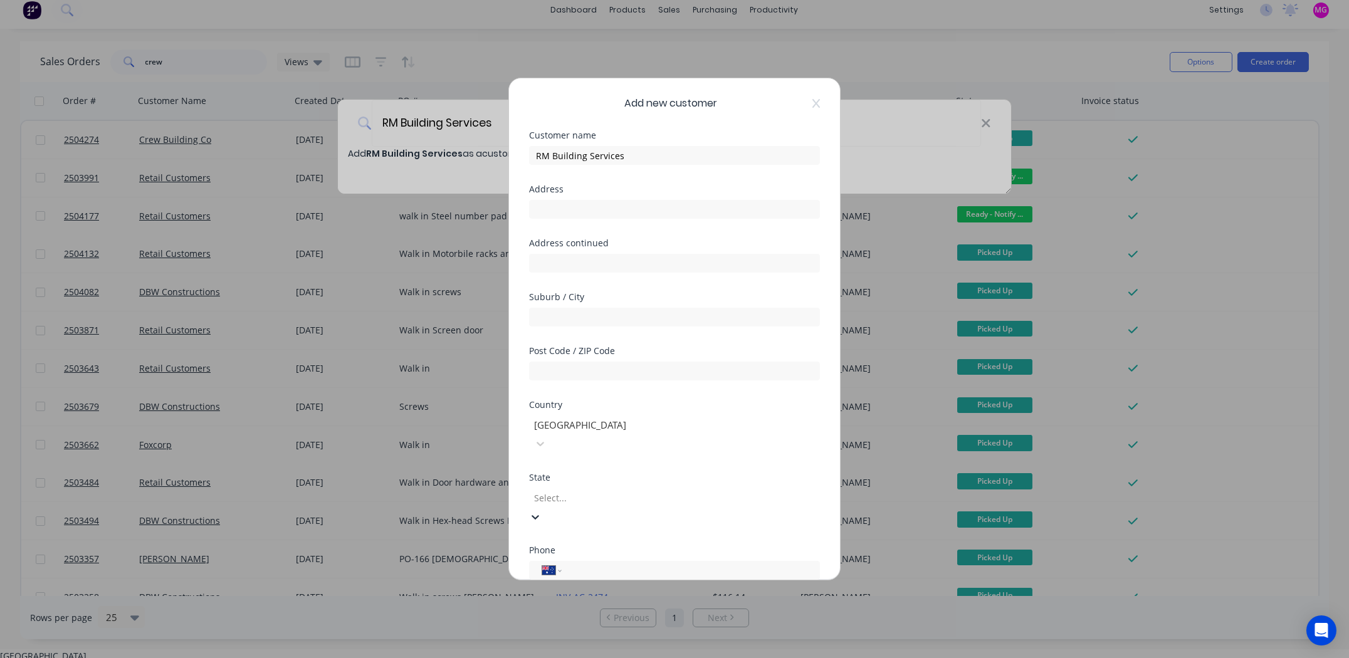
scroll to position [21, 0]
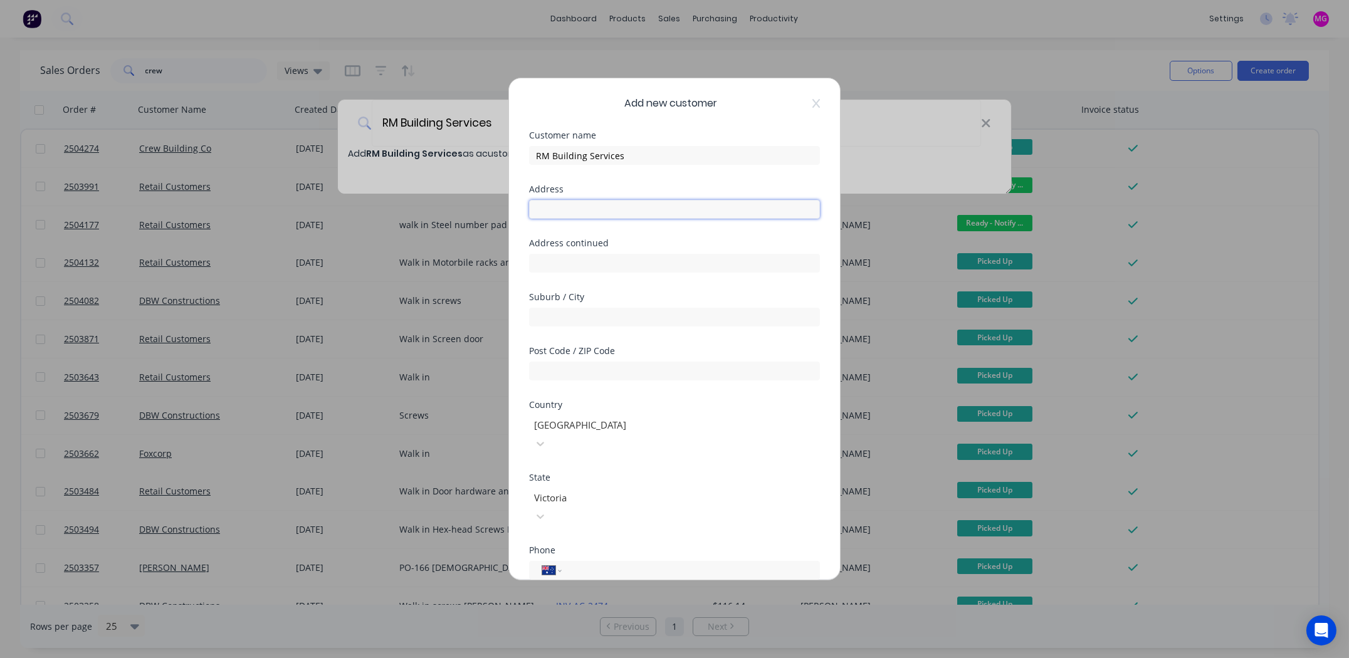
click at [562, 211] on input "text" at bounding box center [674, 209] width 291 height 19
click at [600, 212] on input "text" at bounding box center [674, 209] width 291 height 19
type input "[STREET_ADDRESS][PERSON_NAME]"
type input "Beaumauris"
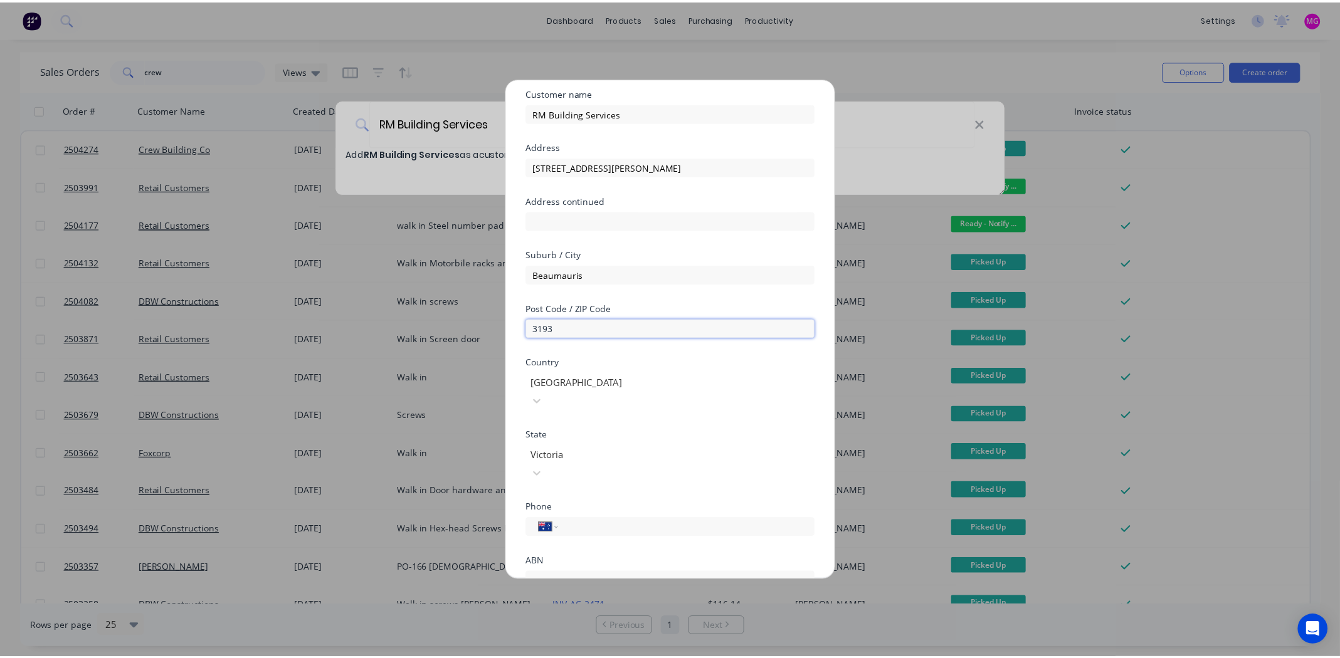
scroll to position [109, 0]
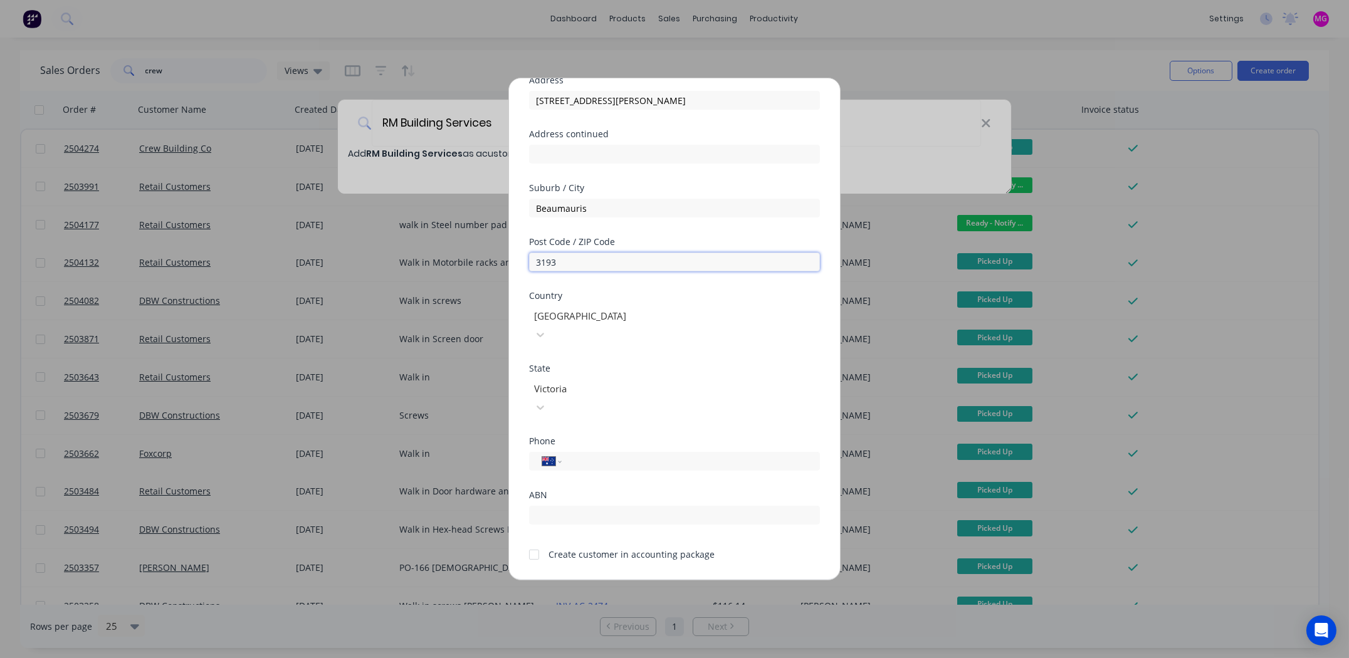
type input "3193"
click at [534, 542] on div at bounding box center [534, 554] width 25 height 25
click at [646, 581] on button "Save" at bounding box center [634, 591] width 69 height 20
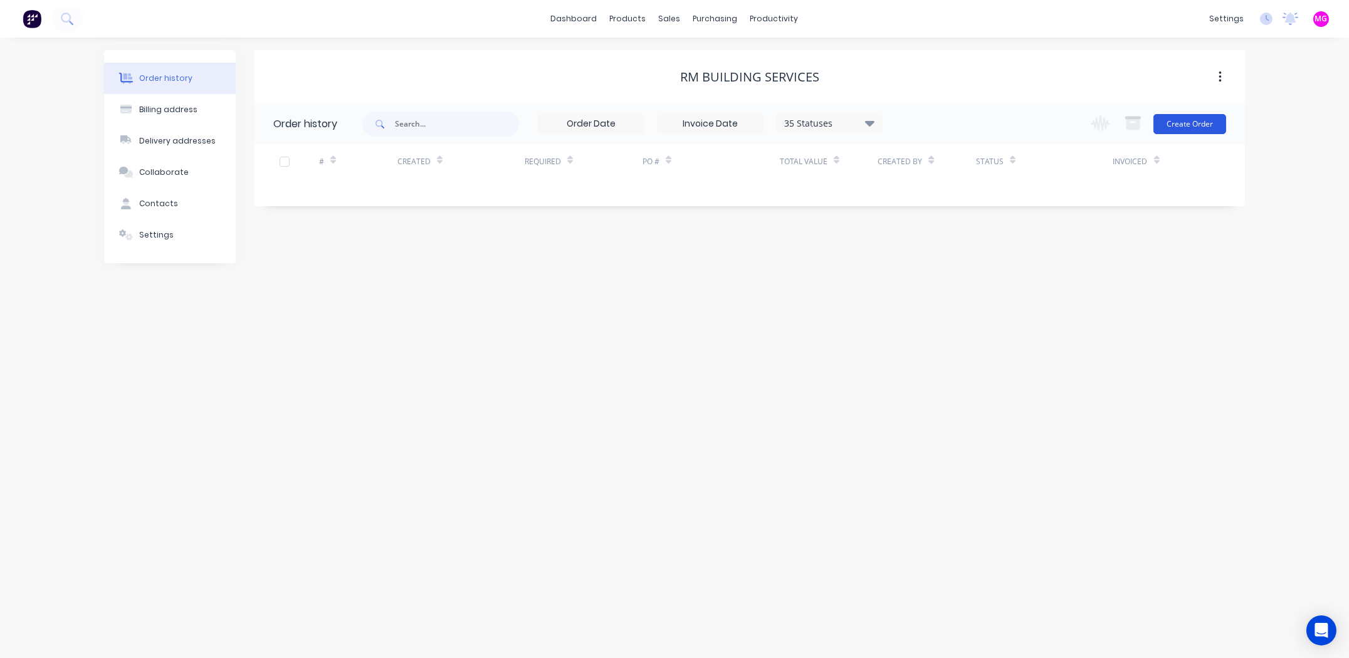
click at [1197, 125] on button "Create Order" at bounding box center [1189, 124] width 73 height 20
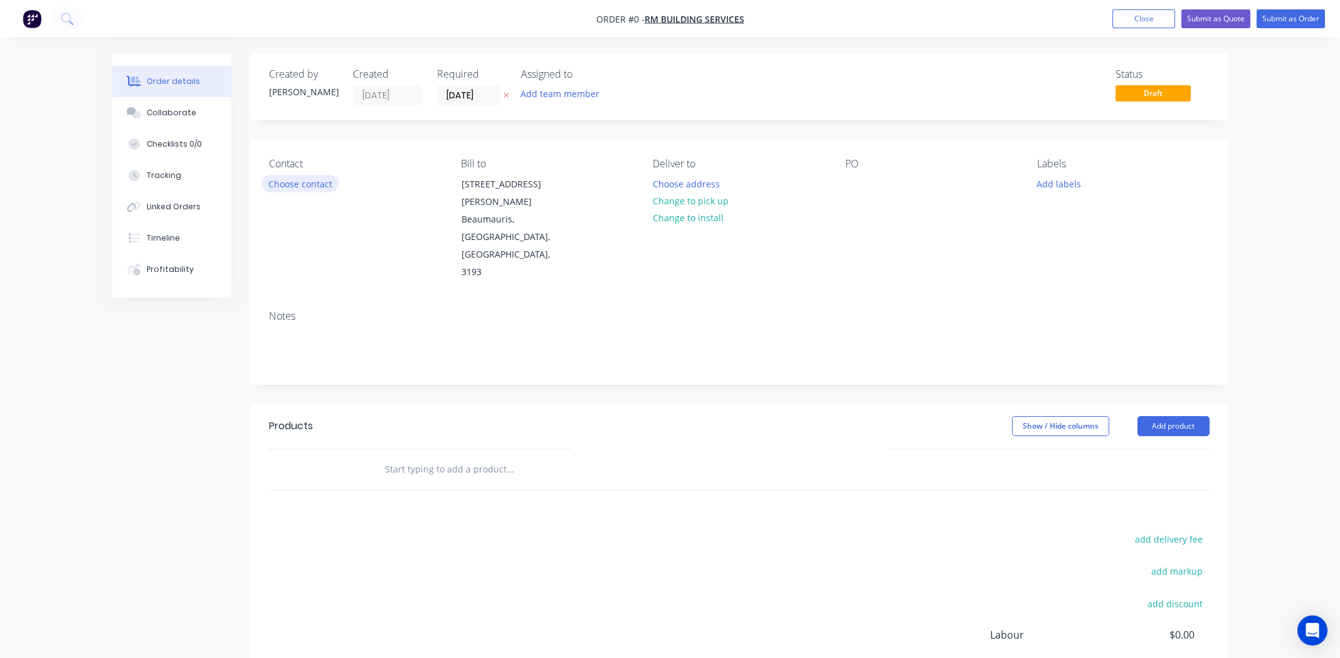
click at [314, 186] on button "Choose contact" at bounding box center [299, 183] width 77 height 17
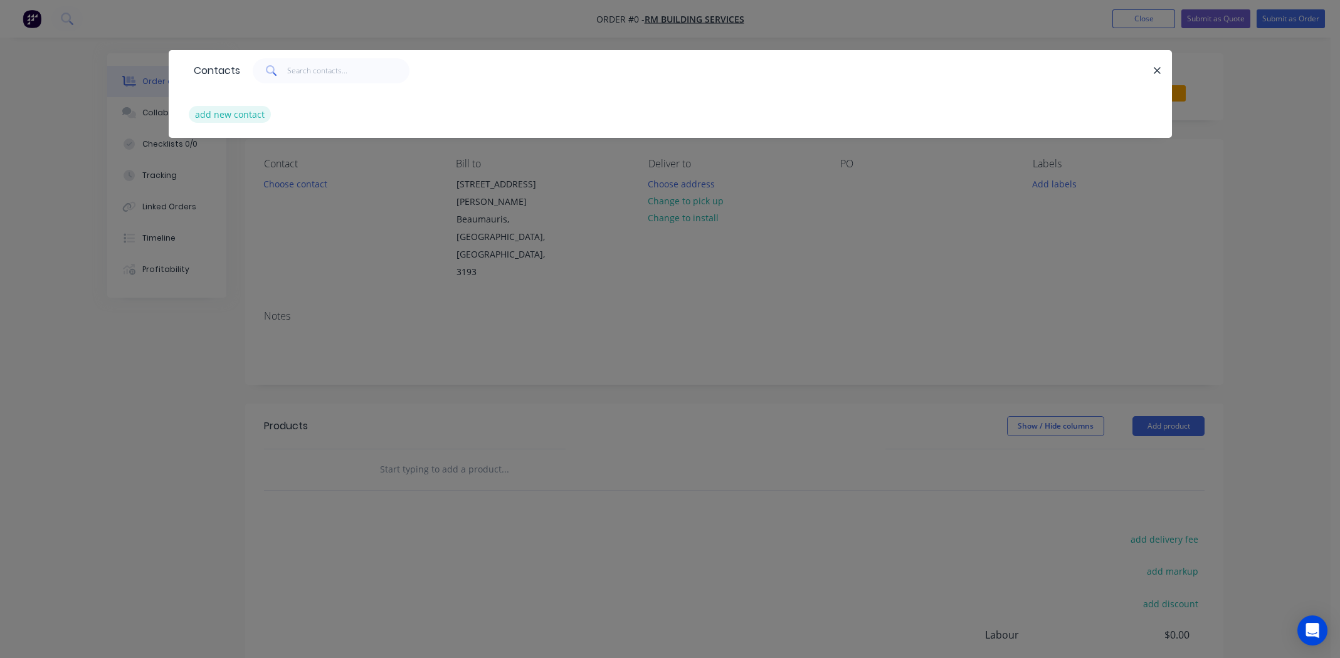
click at [234, 115] on button "add new contact" at bounding box center [230, 114] width 83 height 17
select select "AU"
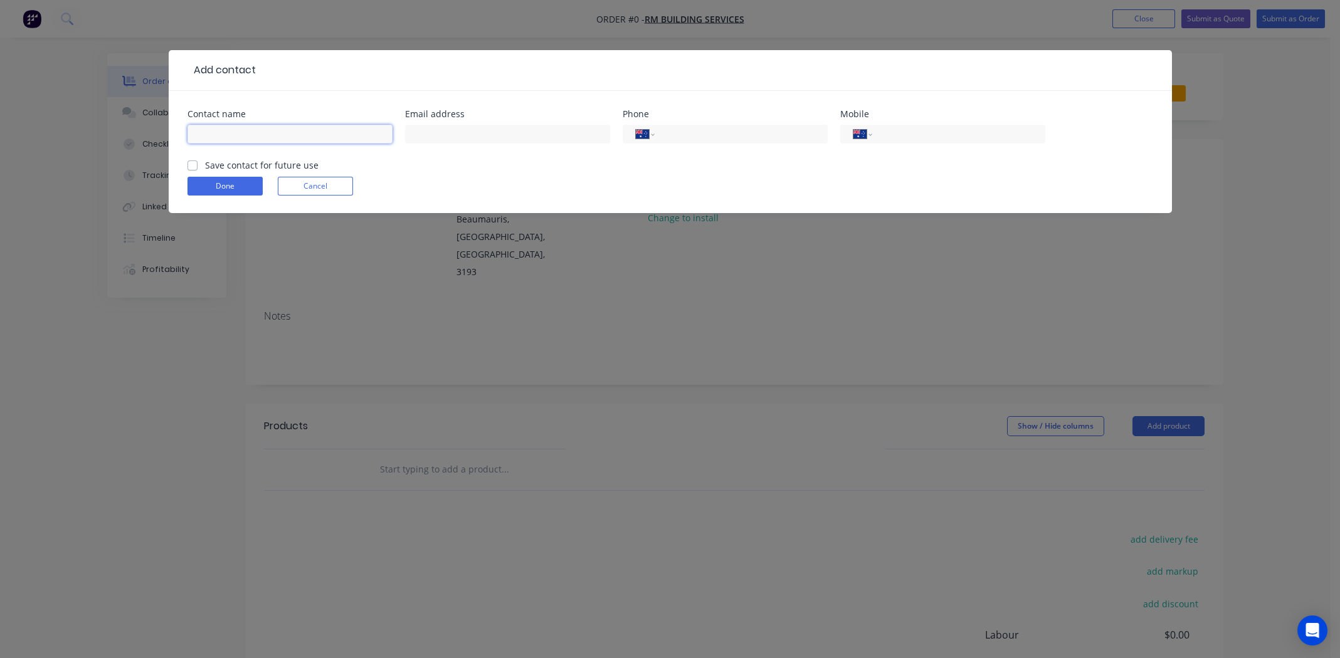
click at [244, 135] on input "text" at bounding box center [289, 134] width 205 height 19
type input "[PERSON_NAME]"
click at [459, 132] on input "text" at bounding box center [507, 134] width 205 height 19
click at [515, 134] on input "text" at bounding box center [507, 134] width 205 height 19
click at [483, 132] on input "text" at bounding box center [507, 134] width 205 height 19
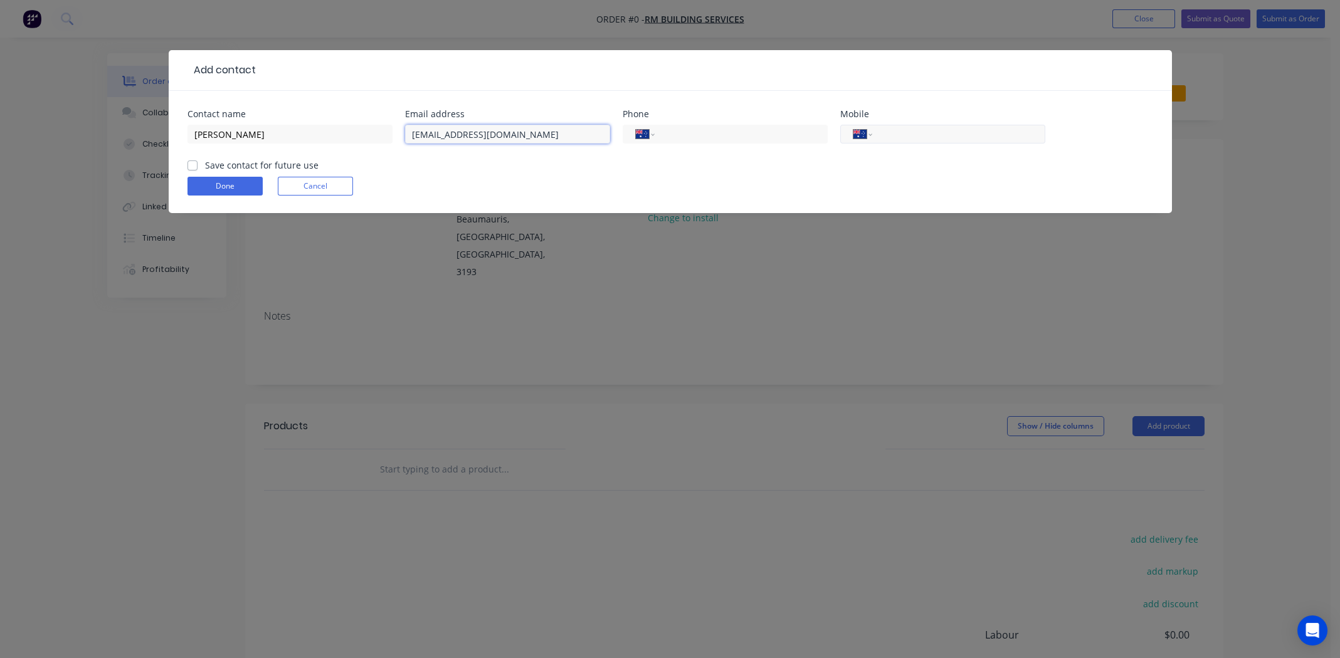
type input "[EMAIL_ADDRESS][DOMAIN_NAME]"
click at [936, 128] on input "tel" at bounding box center [956, 134] width 150 height 14
type input "0412 355 554"
click at [205, 162] on label "Save contact for future use" at bounding box center [261, 165] width 113 height 13
click at [187, 162] on input "Save contact for future use" at bounding box center [192, 165] width 10 height 12
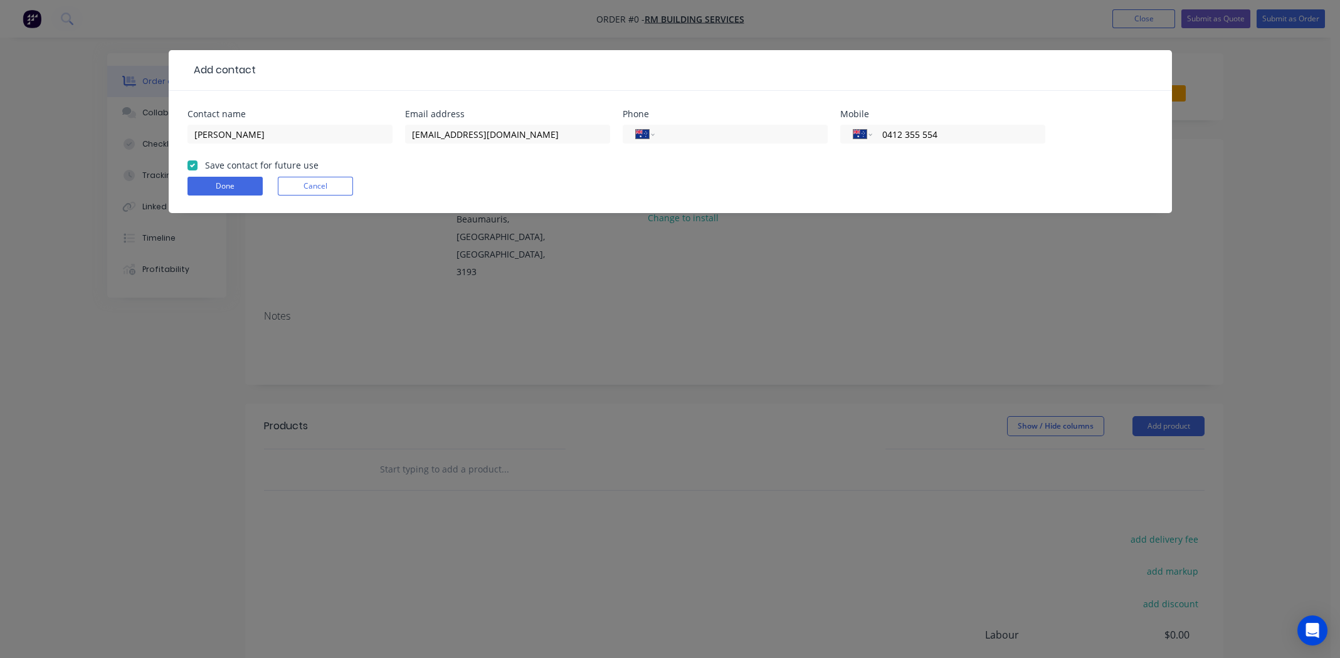
checkbox input "true"
click at [208, 181] on button "Done" at bounding box center [224, 186] width 75 height 19
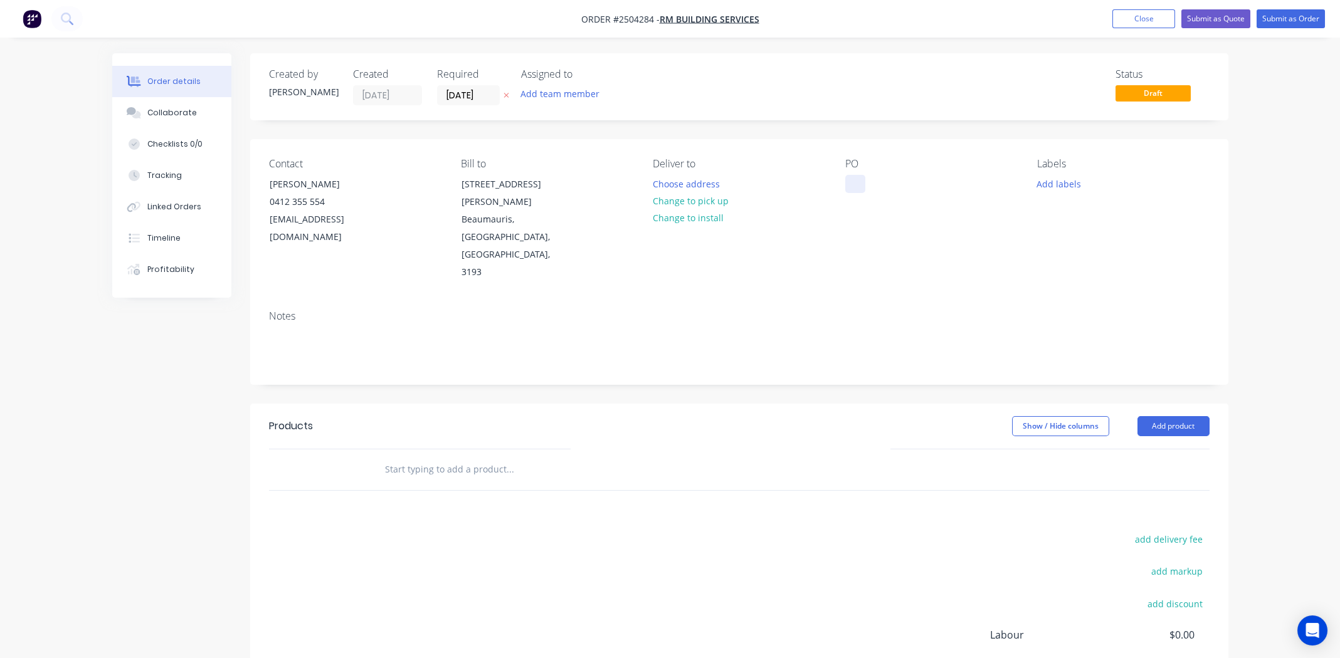
click at [857, 182] on div at bounding box center [855, 184] width 20 height 18
click at [1183, 416] on button "Add product" at bounding box center [1173, 426] width 72 height 20
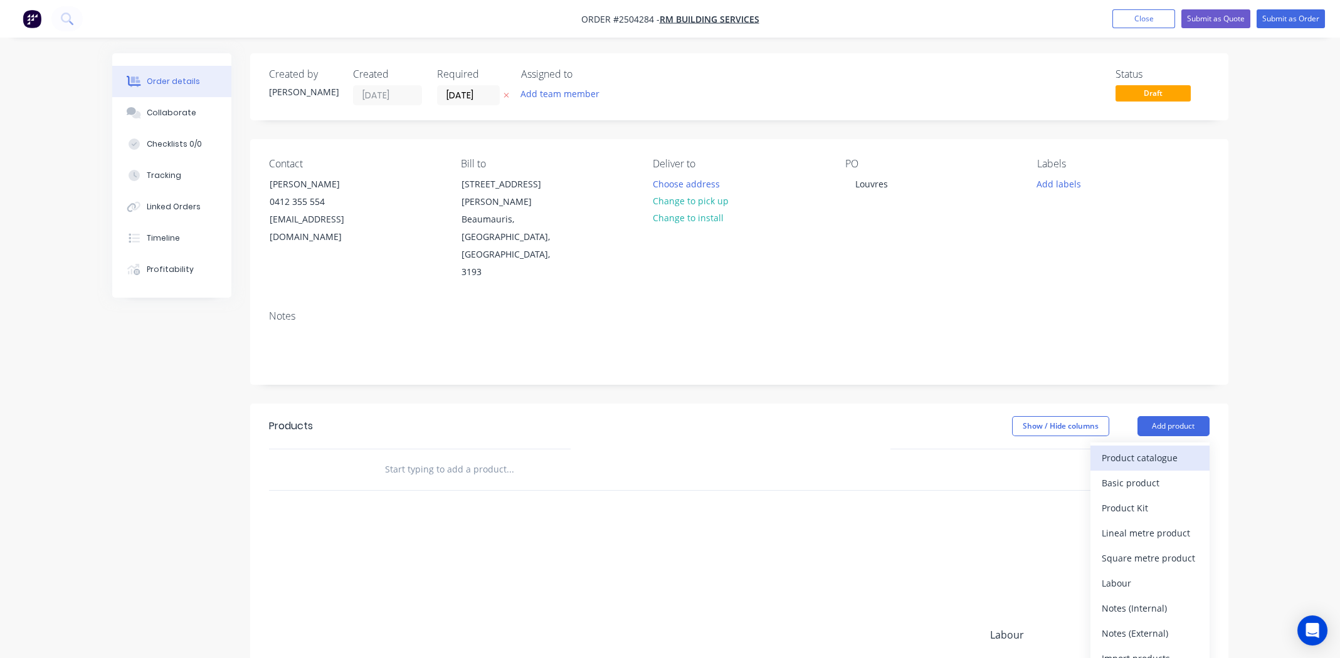
click at [1140, 449] on div "Product catalogue" at bounding box center [1149, 458] width 97 height 18
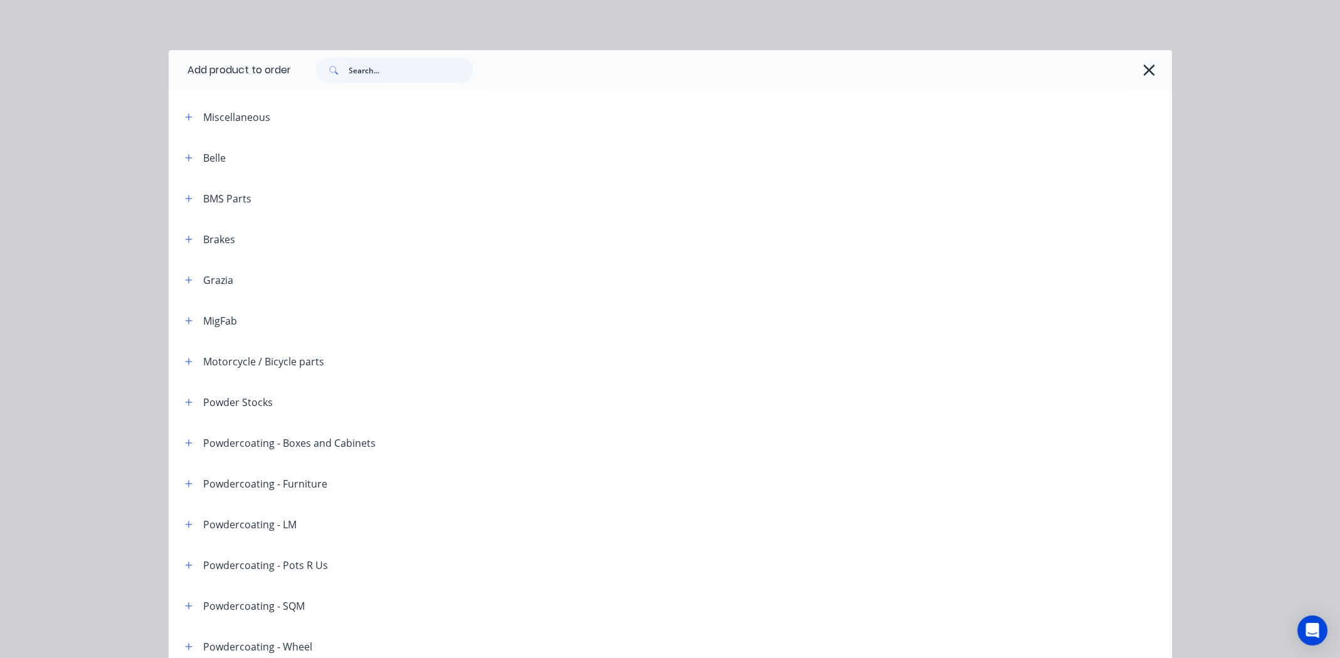
click at [372, 71] on input "text" at bounding box center [411, 70] width 124 height 25
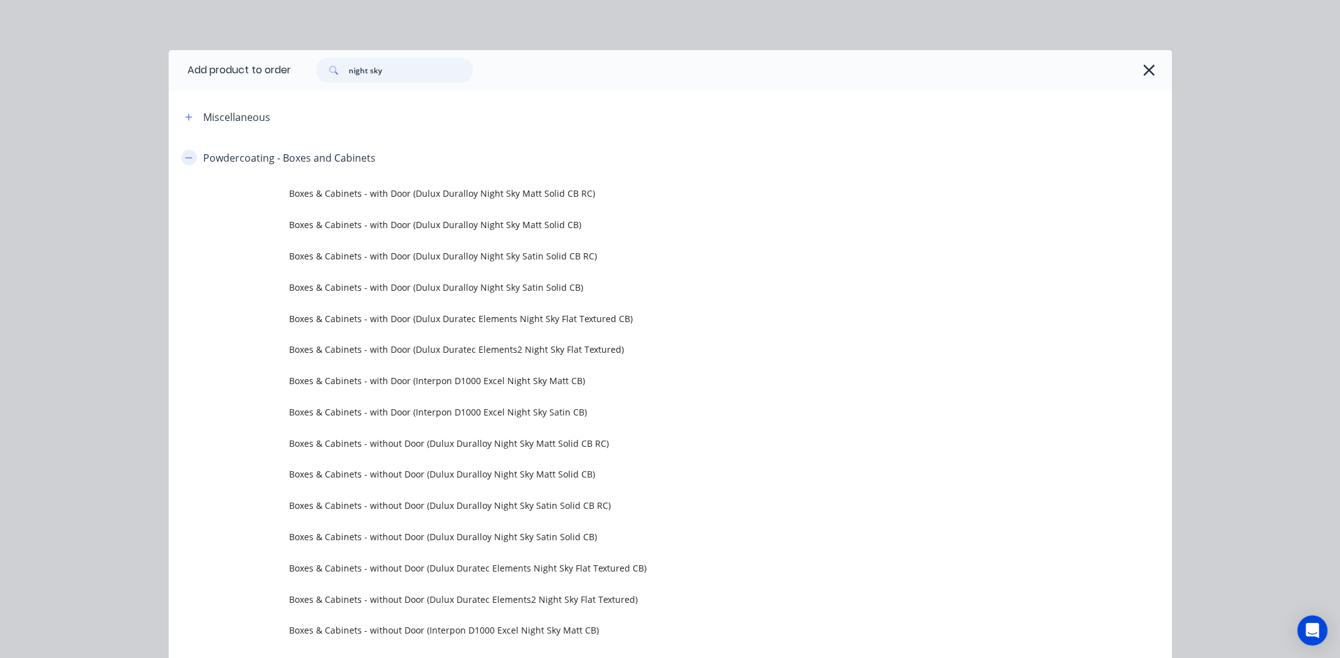
type input "night sky"
click at [185, 159] on icon "button" at bounding box center [189, 158] width 8 height 9
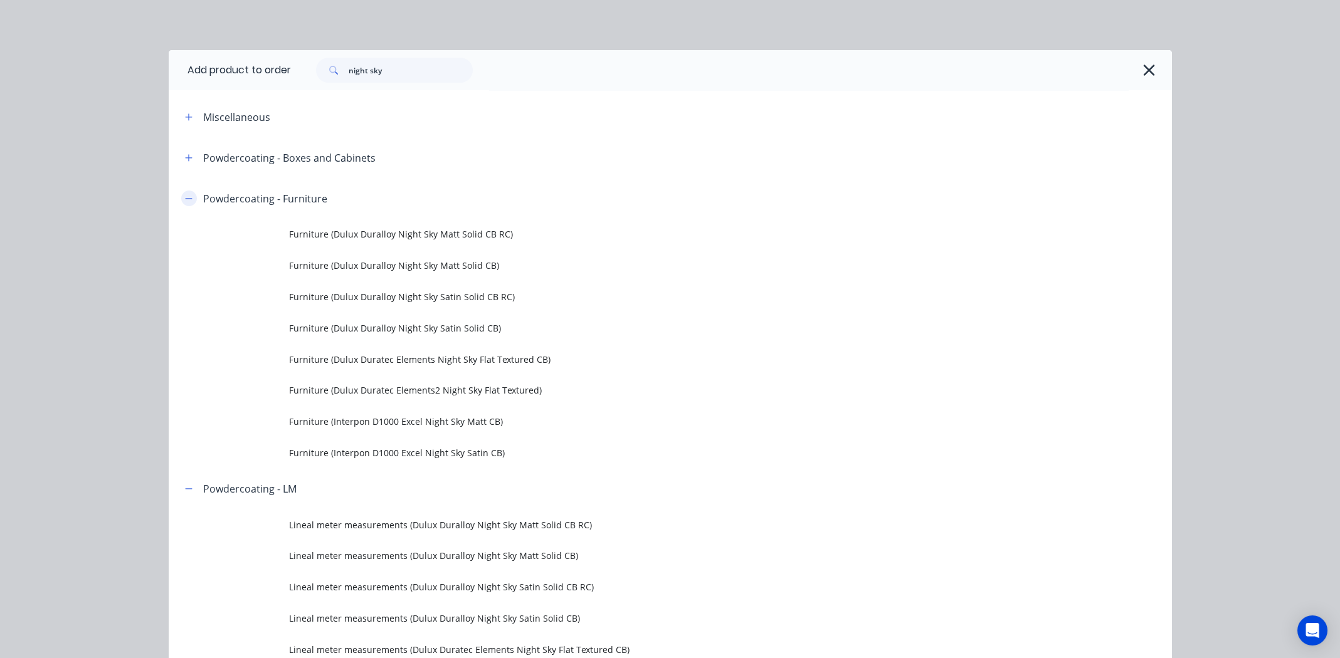
click at [186, 197] on icon "button" at bounding box center [189, 198] width 8 height 9
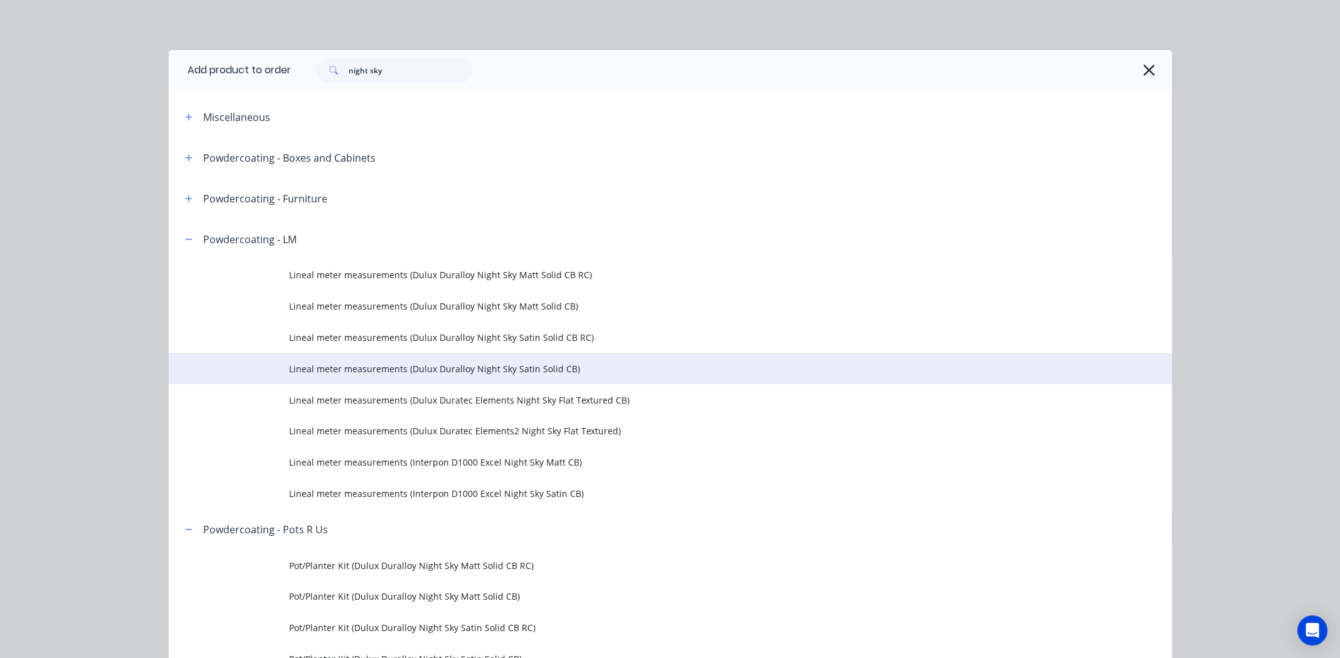
click at [438, 367] on span "Lineal meter measurements (Dulux Duralloy Night Sky Satin Solid CB)" at bounding box center [642, 368] width 706 height 13
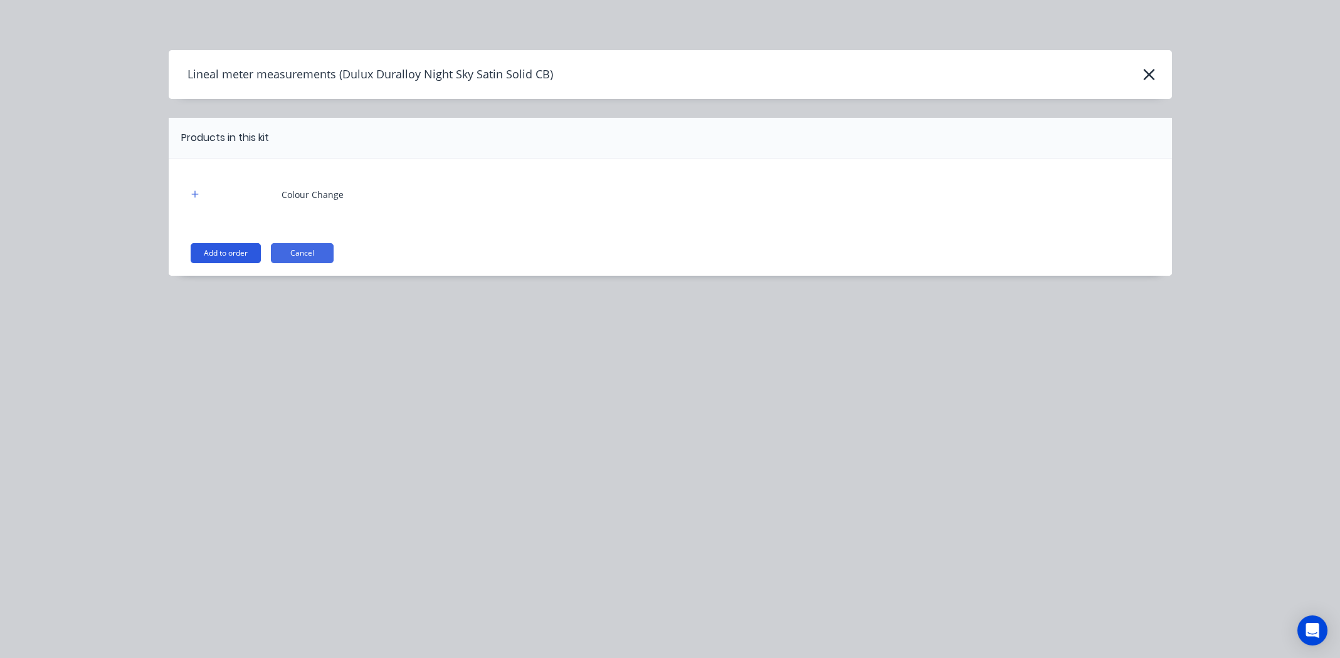
click at [214, 246] on button "Add to order" at bounding box center [226, 253] width 70 height 20
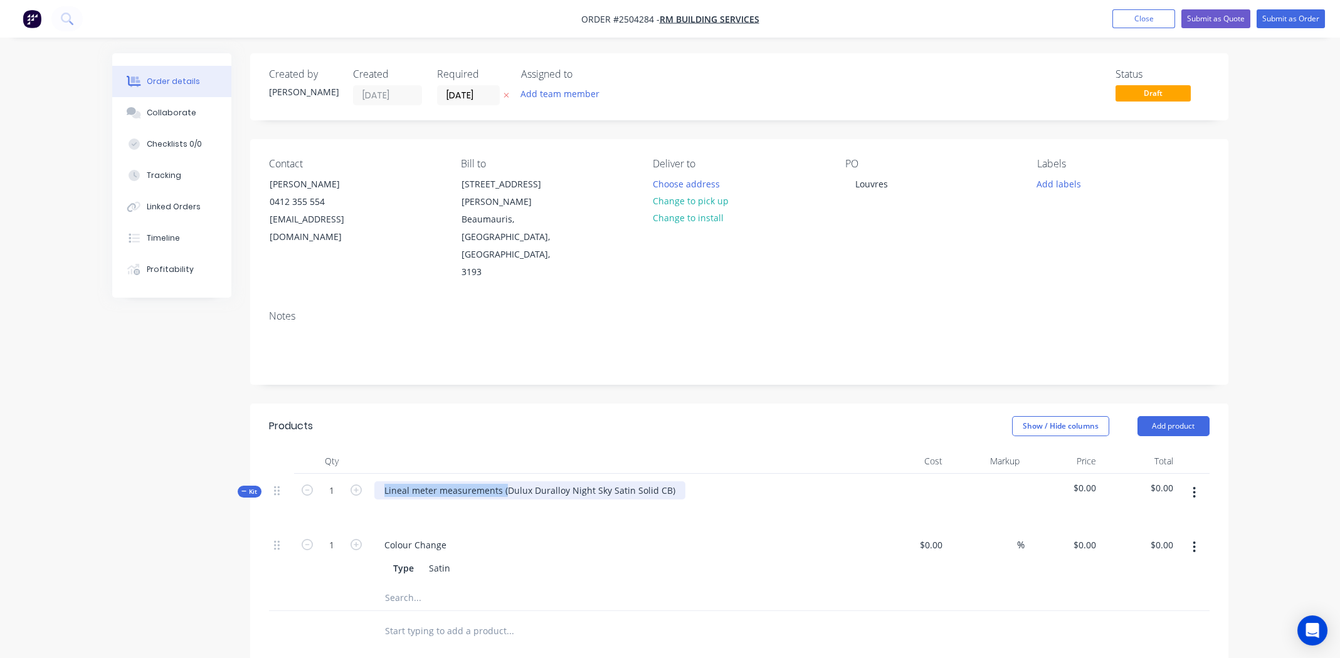
drag, startPoint x: 505, startPoint y: 440, endPoint x: 268, endPoint y: 435, distance: 236.4
click at [269, 474] on div "Kit 1 Lineal meter measurements (Dulux Duralloy Night Sky Satin Solid CB) $0.00…" at bounding box center [739, 501] width 940 height 55
click at [400, 536] on div "Colour Change" at bounding box center [415, 545] width 82 height 18
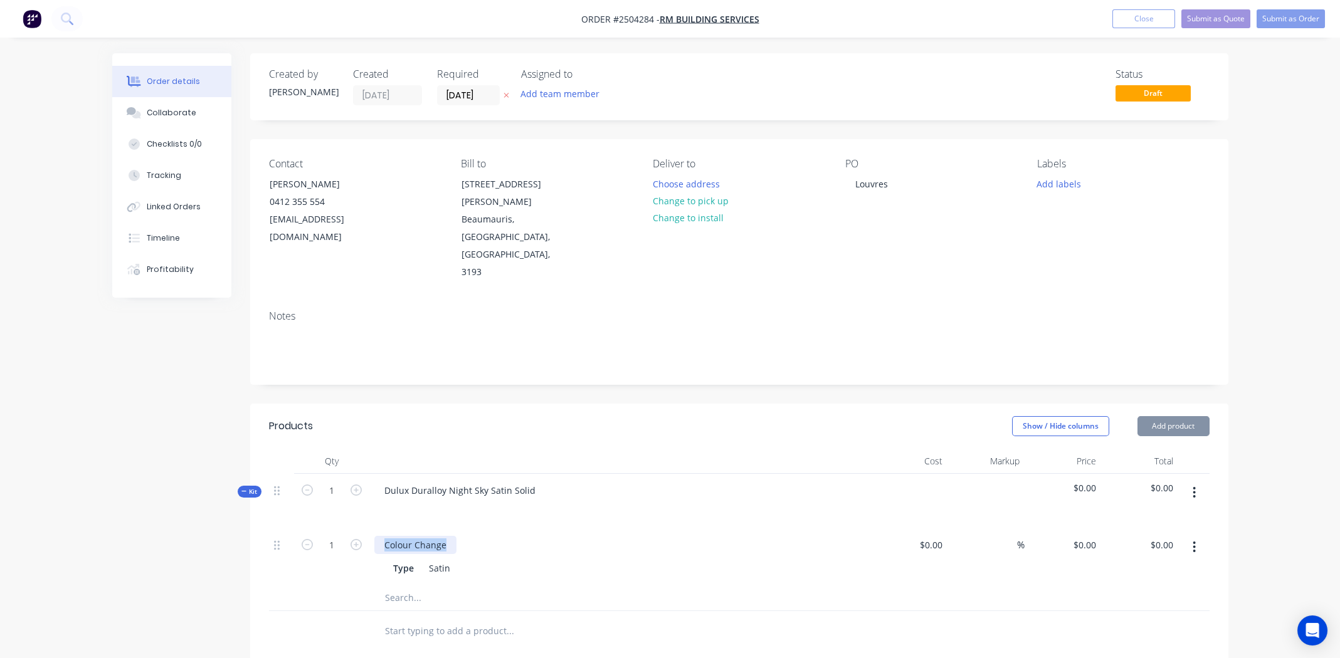
click at [400, 536] on div "Colour Change" at bounding box center [415, 545] width 82 height 18
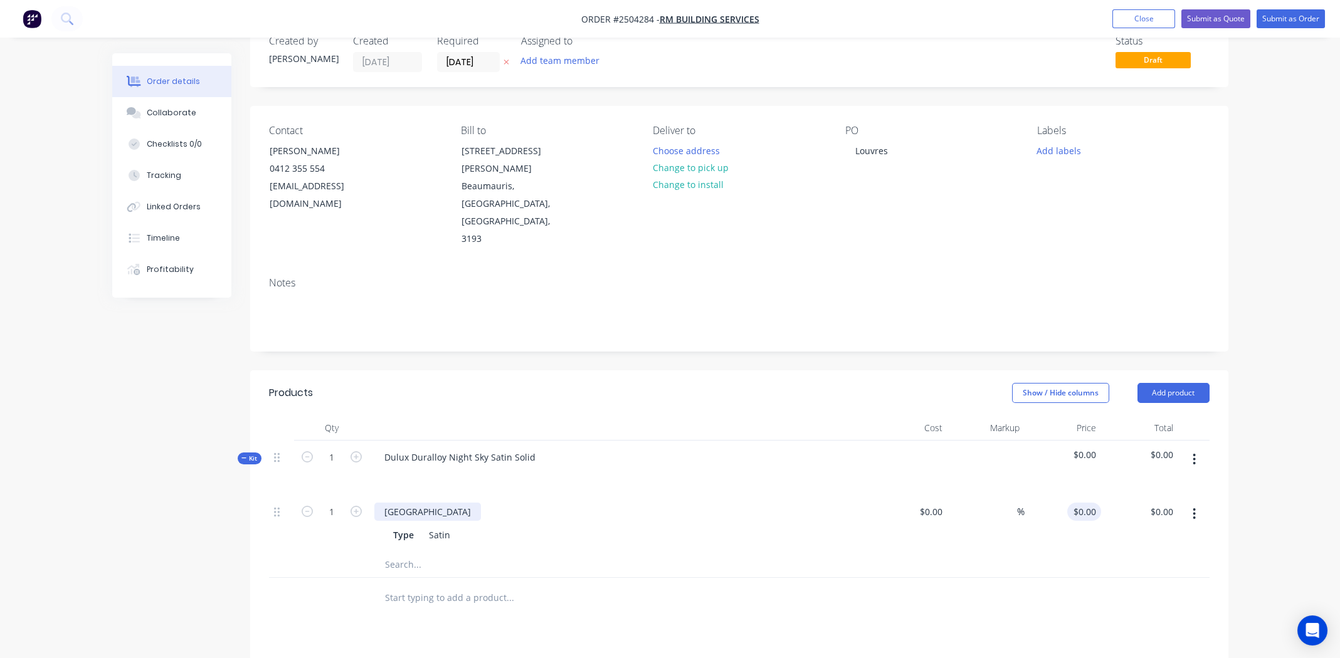
scroll to position [125, 0]
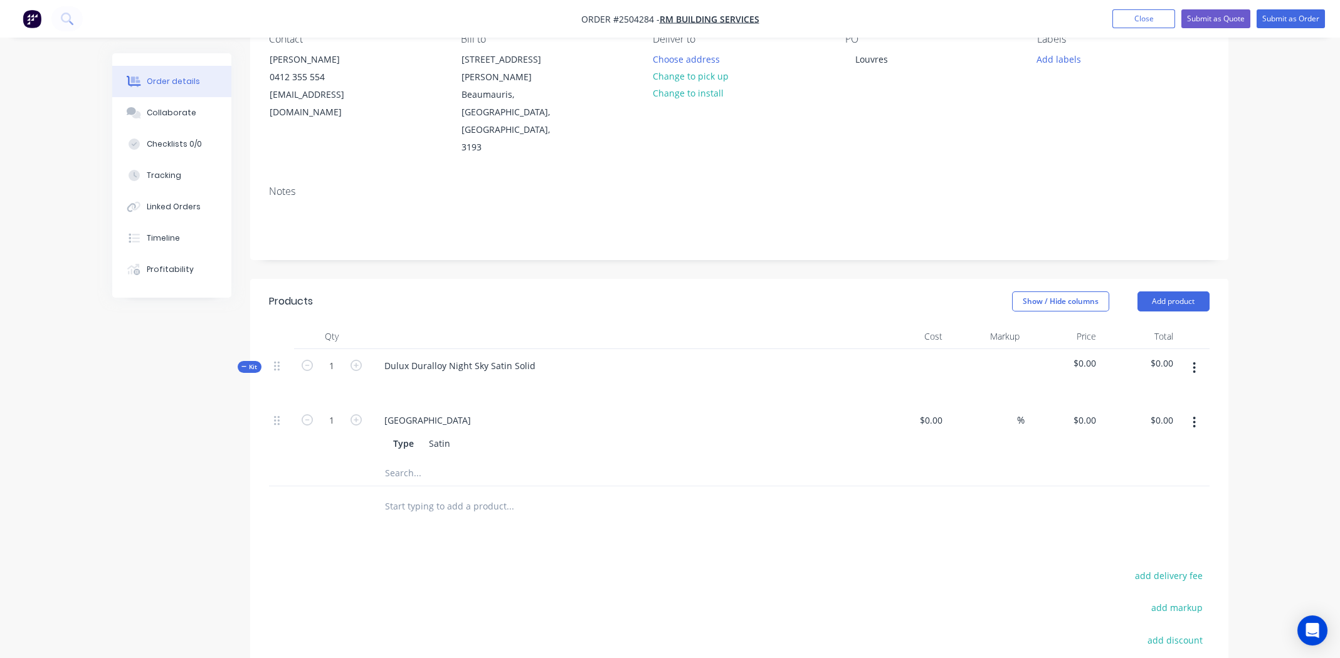
click at [1186, 411] on button "button" at bounding box center [1193, 422] width 29 height 23
click at [1158, 496] on div "Delete" at bounding box center [1149, 505] width 97 height 18
click at [1195, 361] on icon "button" at bounding box center [1193, 368] width 3 height 14
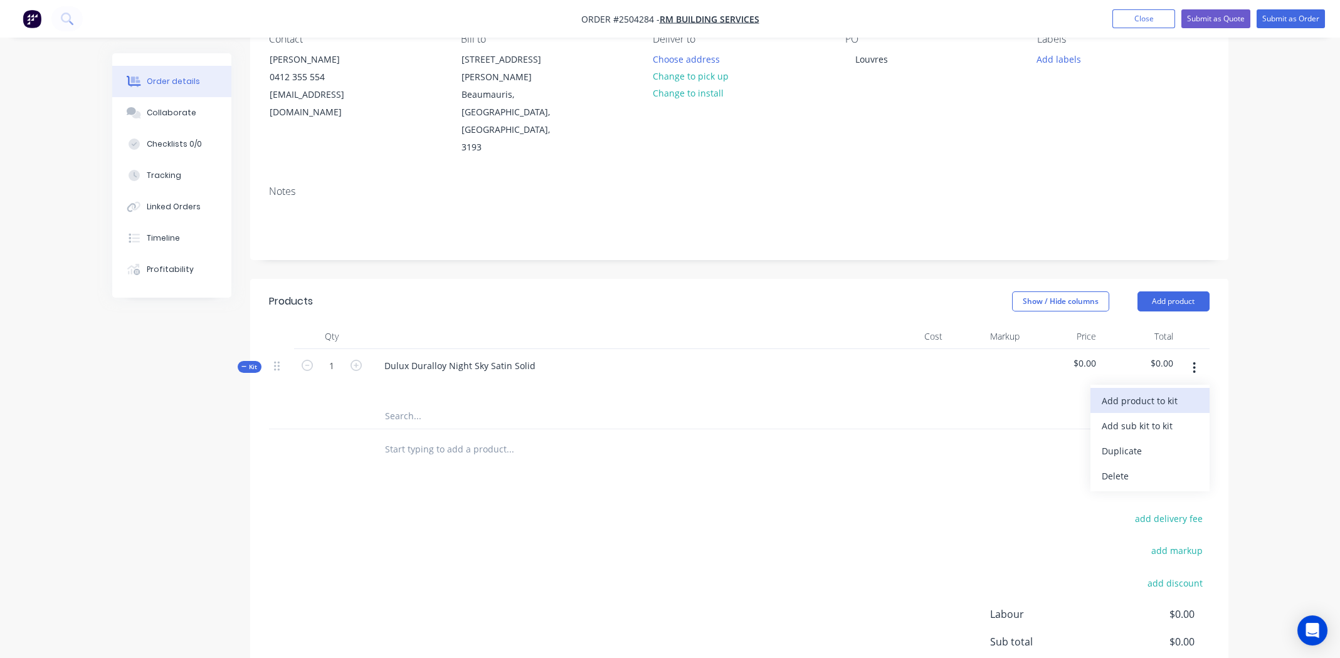
click at [1173, 392] on div "Add product to kit" at bounding box center [1149, 401] width 97 height 18
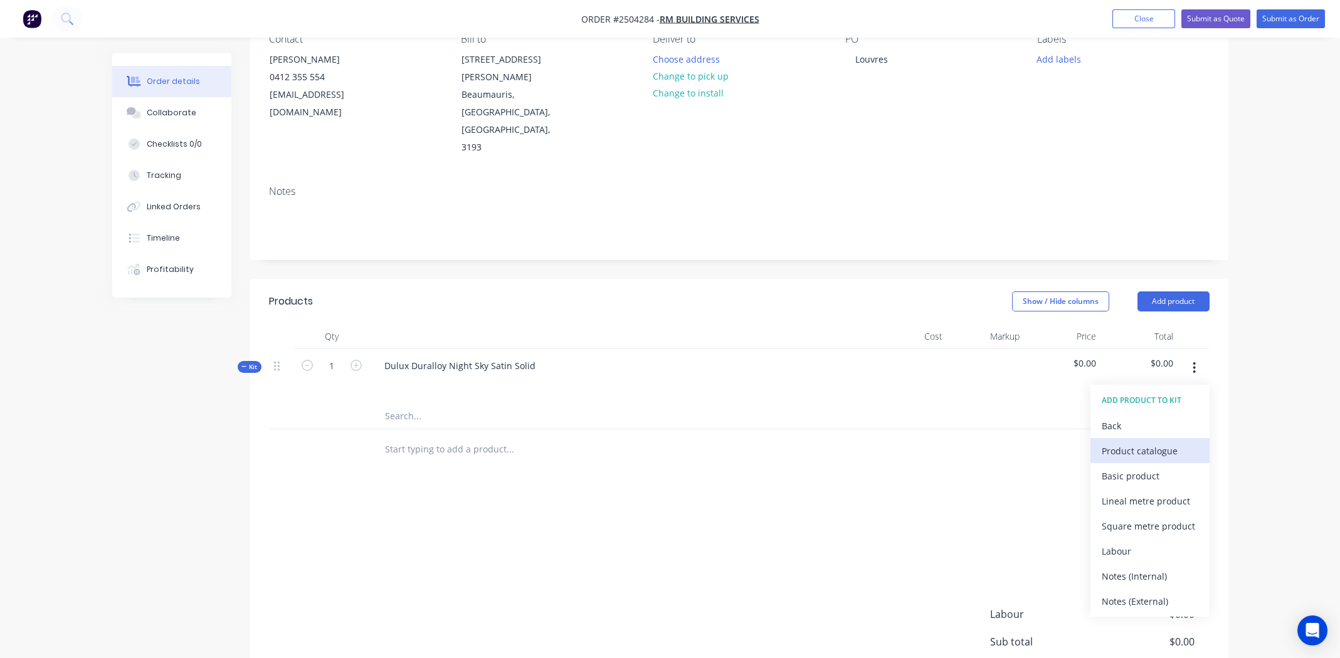
click at [1156, 442] on div "Product catalogue" at bounding box center [1149, 451] width 97 height 18
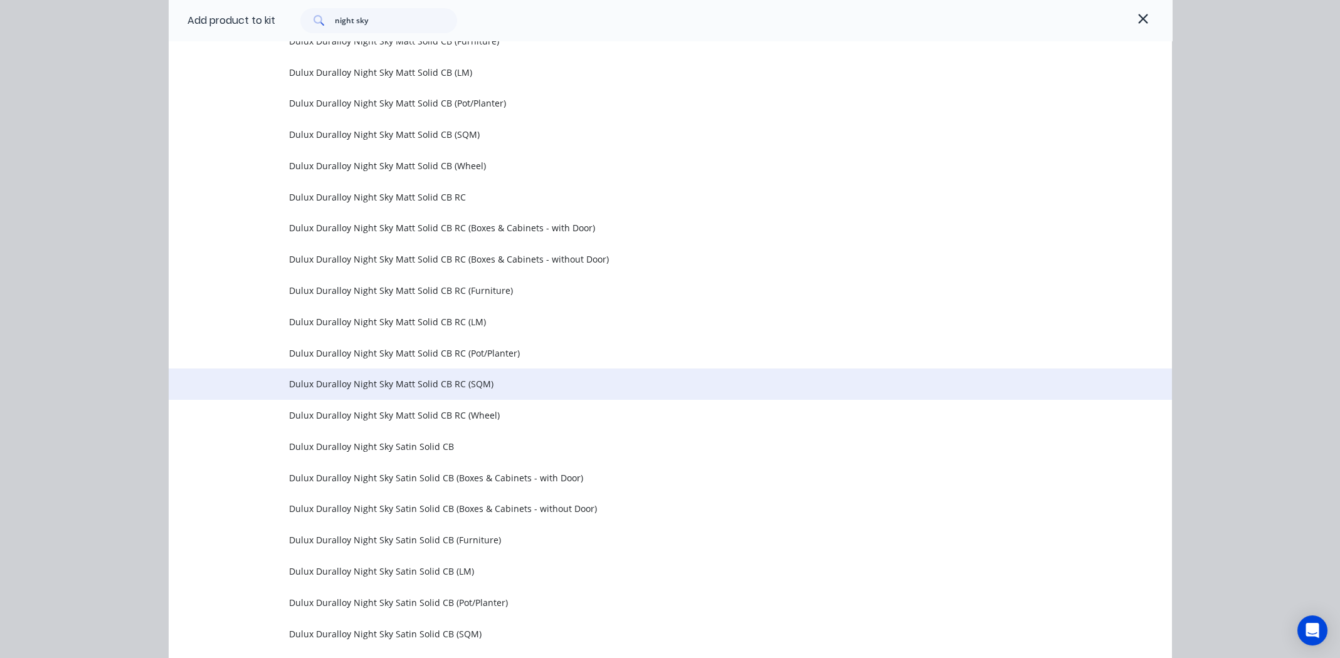
scroll to position [501, 0]
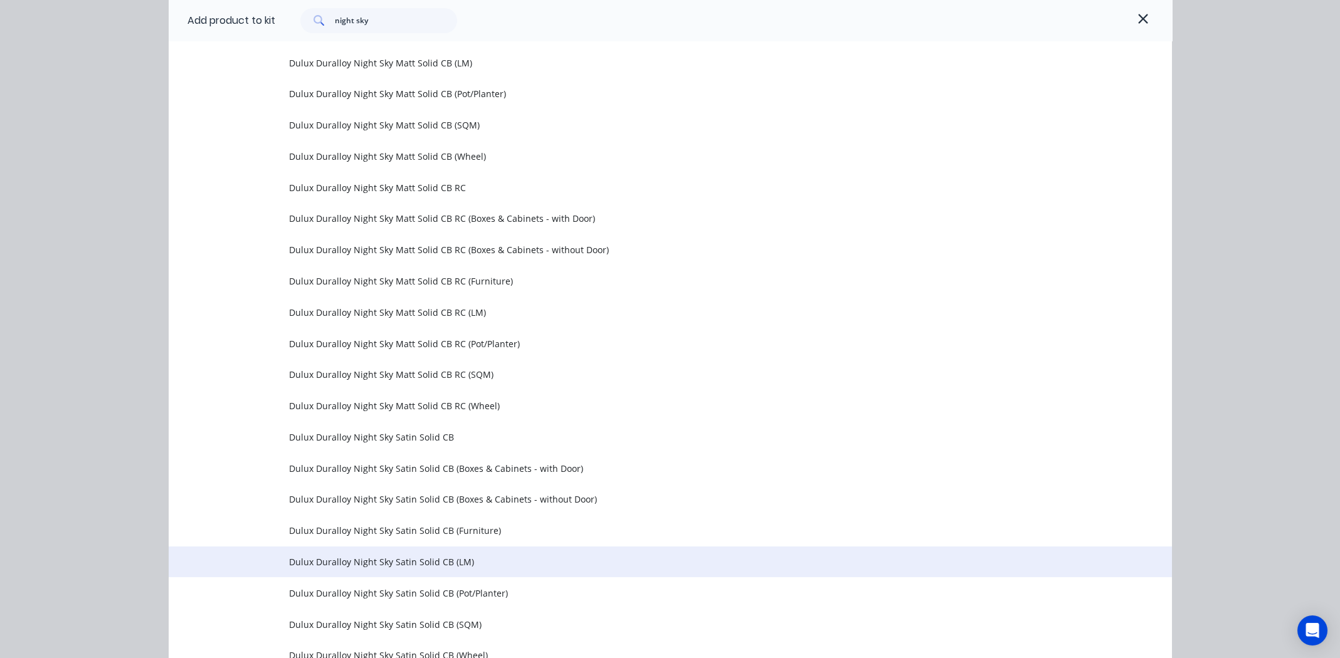
click at [397, 562] on span "Dulux Duralloy Night Sky Satin Solid CB (LM)" at bounding box center [642, 561] width 706 height 13
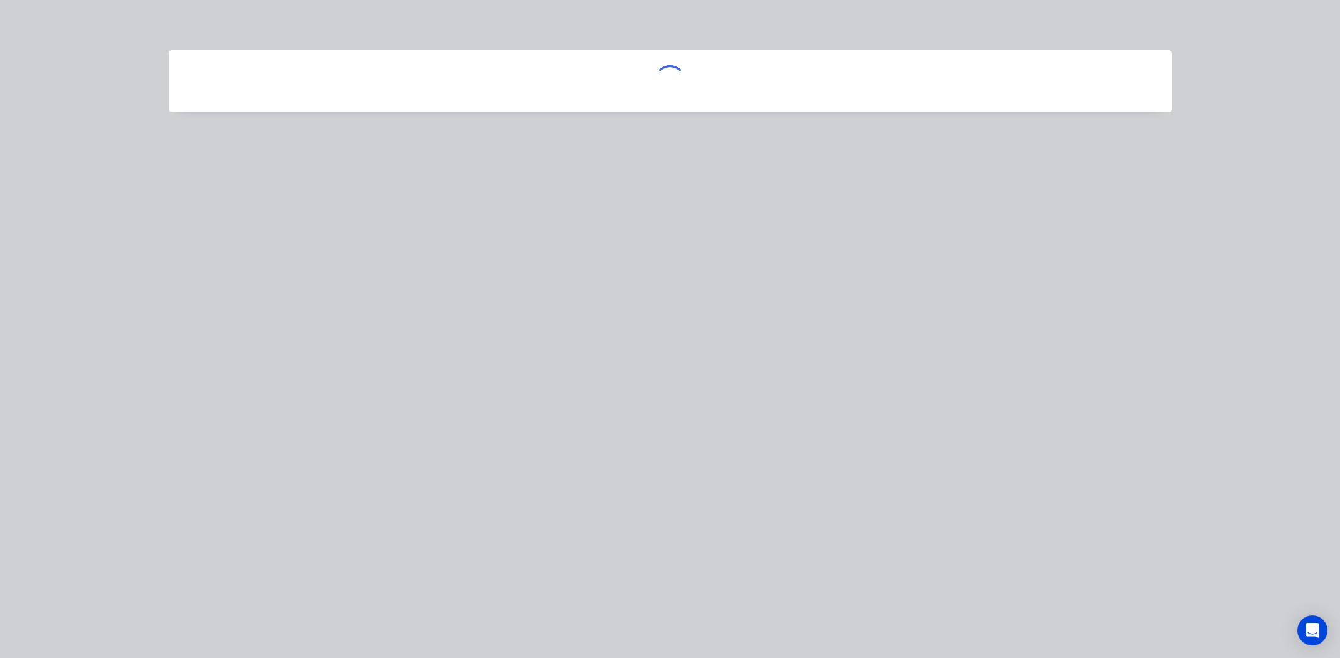
scroll to position [0, 0]
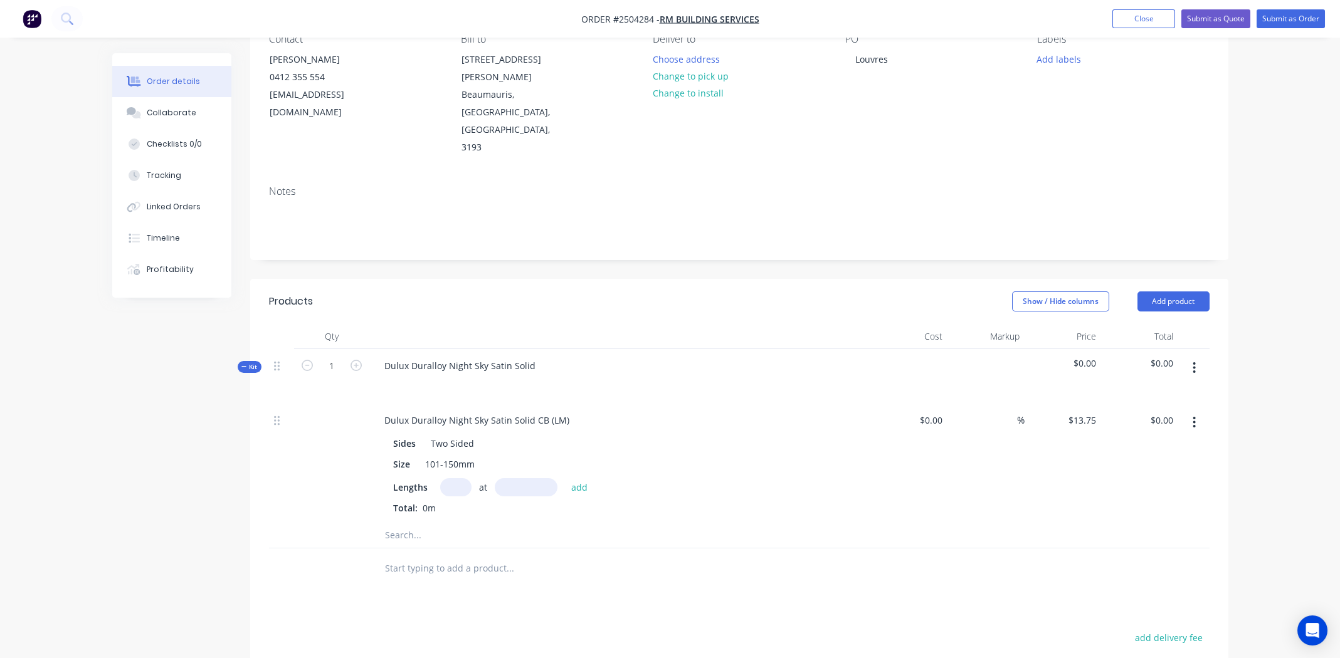
click at [454, 478] on input "text" at bounding box center [455, 487] width 31 height 18
type input "24"
type input "3500mm"
click at [577, 478] on button "add" at bounding box center [579, 486] width 29 height 17
type input "$1,155.00"
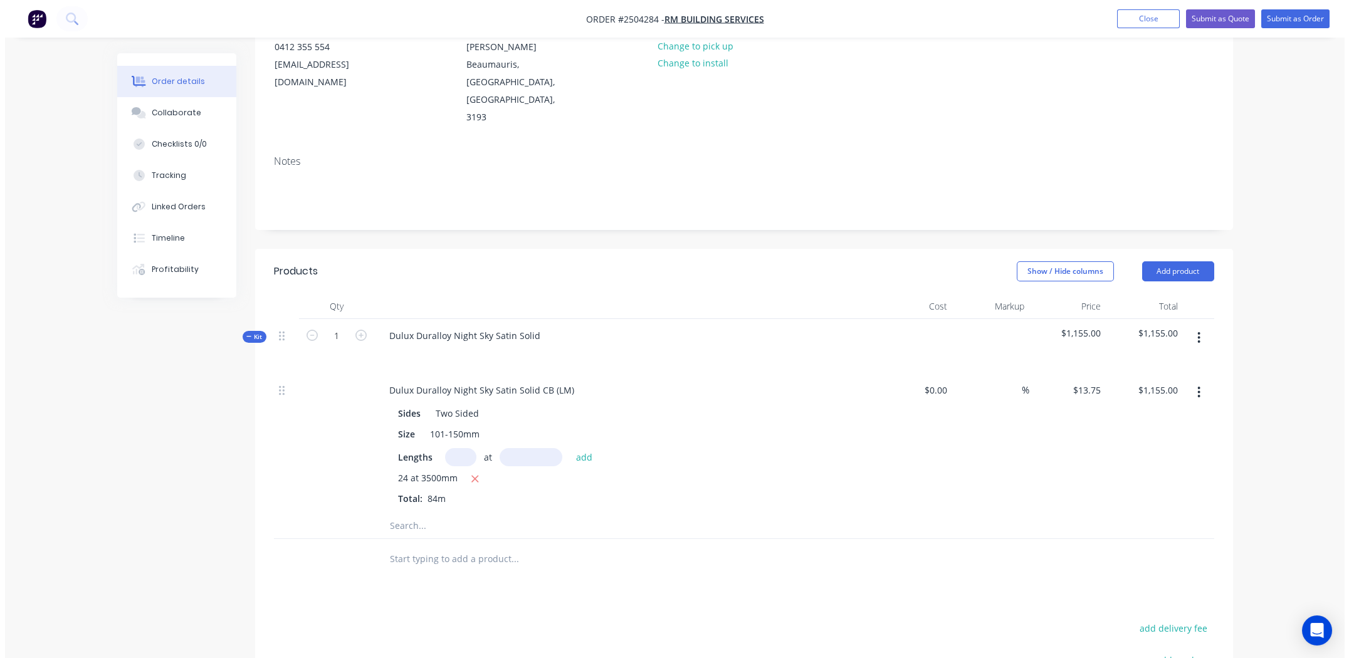
scroll to position [154, 0]
click at [1195, 332] on icon "button" at bounding box center [1193, 339] width 3 height 14
click at [1164, 362] on div "Add product to kit" at bounding box center [1149, 371] width 97 height 18
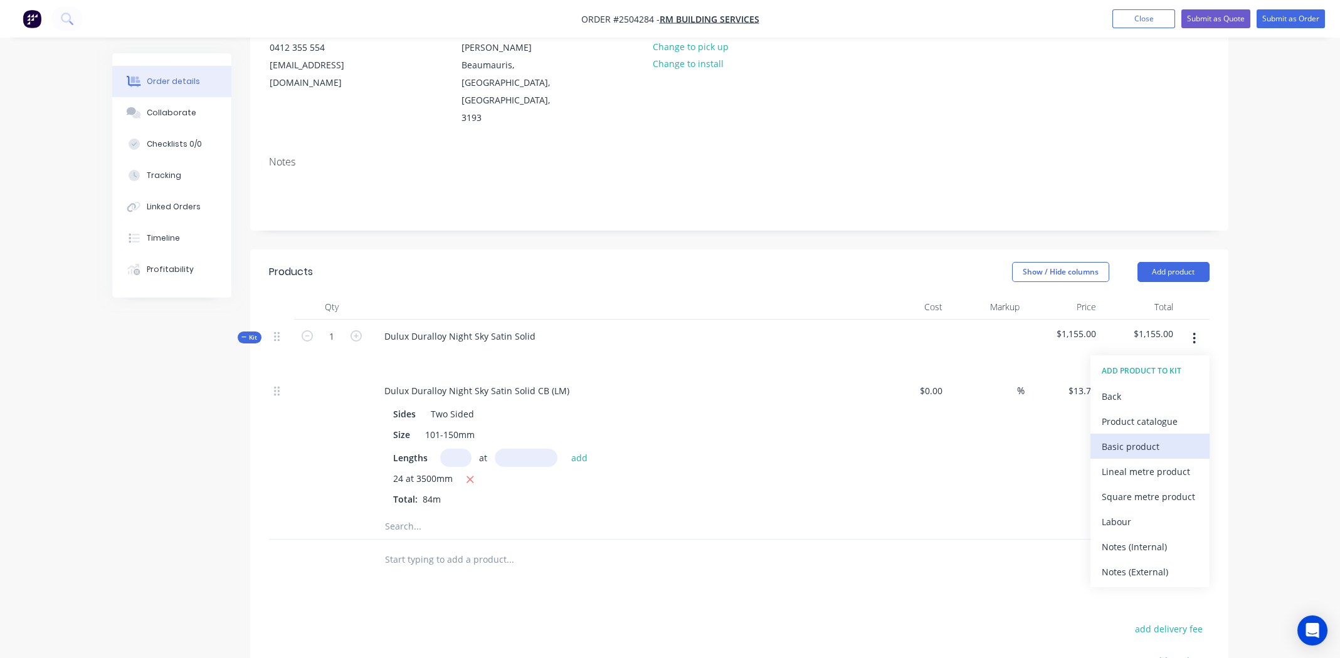
click at [1158, 438] on div "Basic product" at bounding box center [1149, 447] width 97 height 18
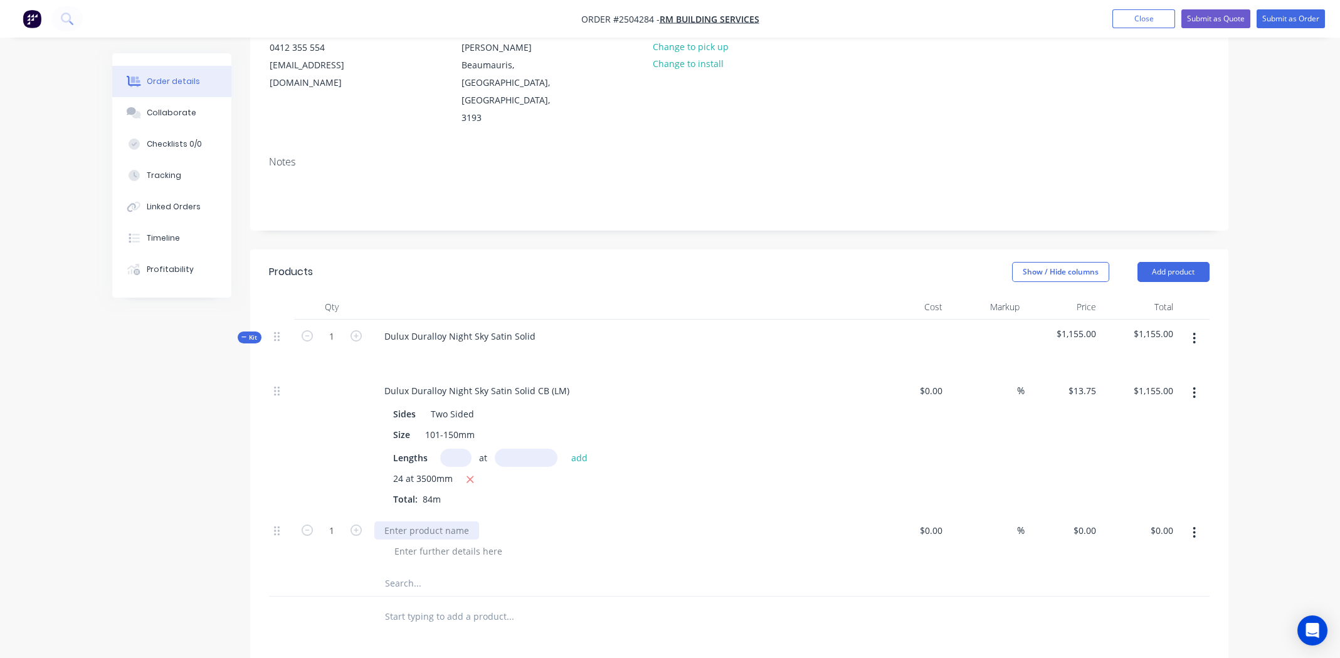
click at [394, 522] on div at bounding box center [426, 531] width 105 height 18
click at [1199, 327] on button "button" at bounding box center [1193, 338] width 29 height 23
click at [1164, 362] on div "Add product to kit" at bounding box center [1149, 371] width 97 height 18
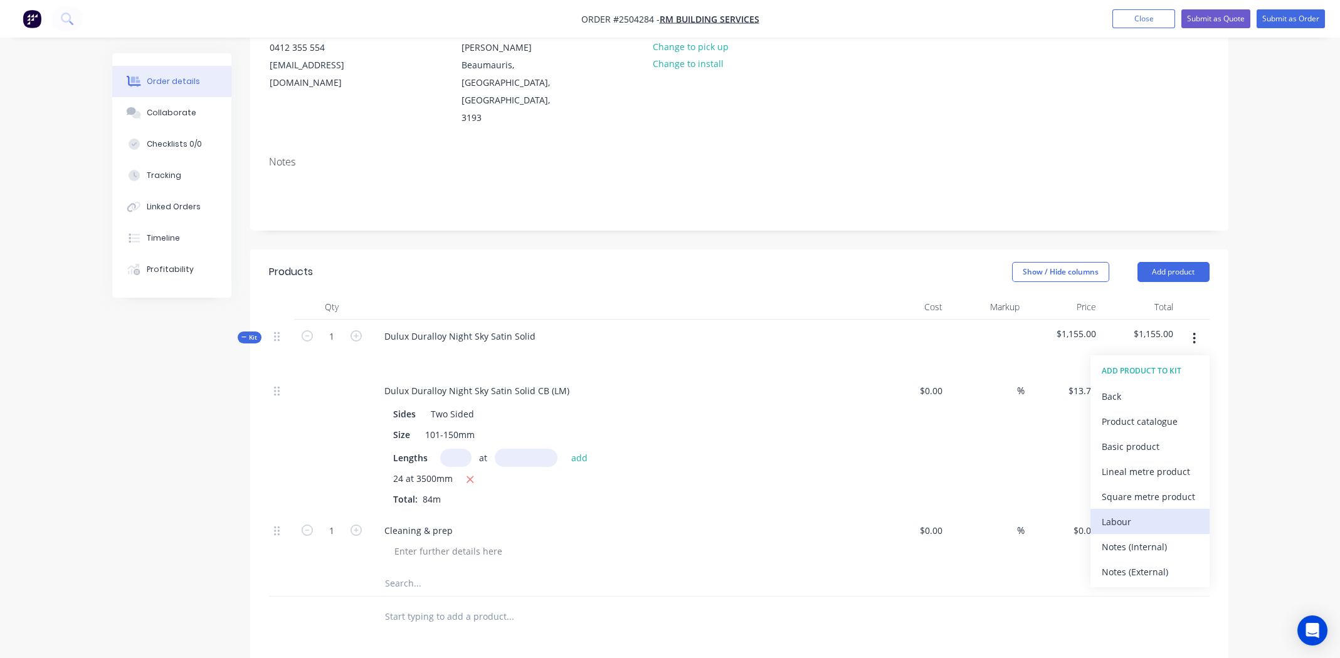
click at [1141, 513] on div "Labour" at bounding box center [1149, 522] width 97 height 18
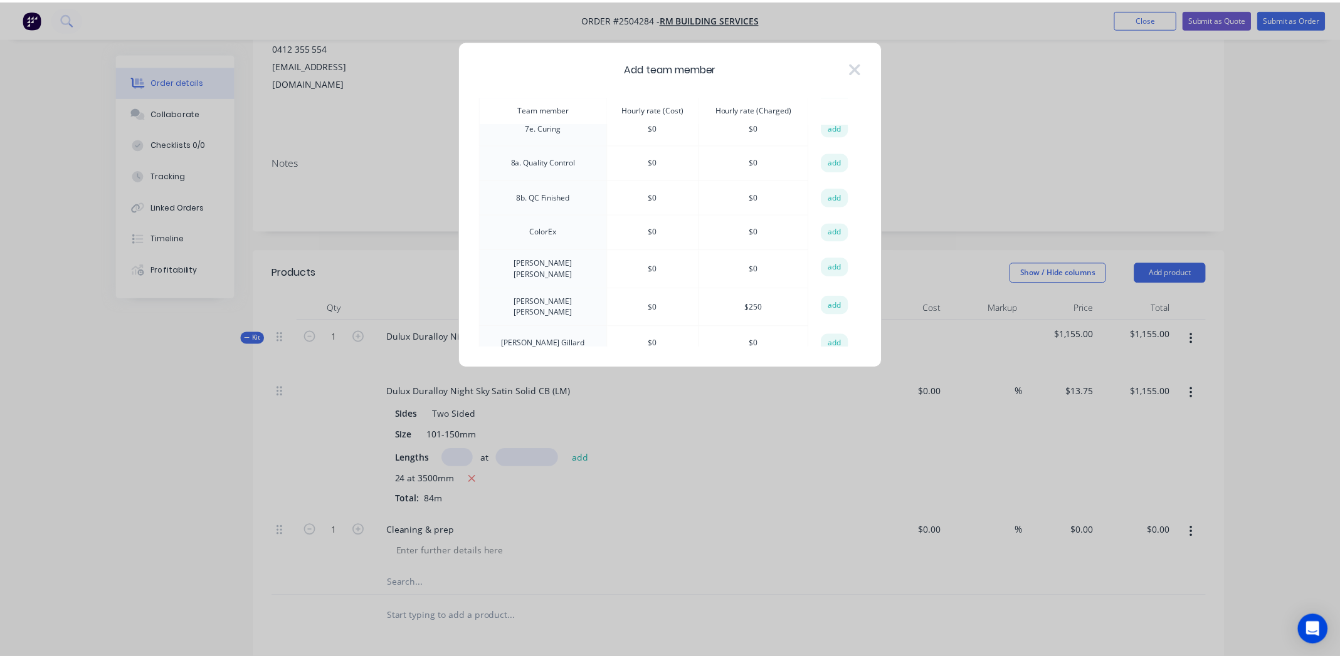
scroll to position [564, 0]
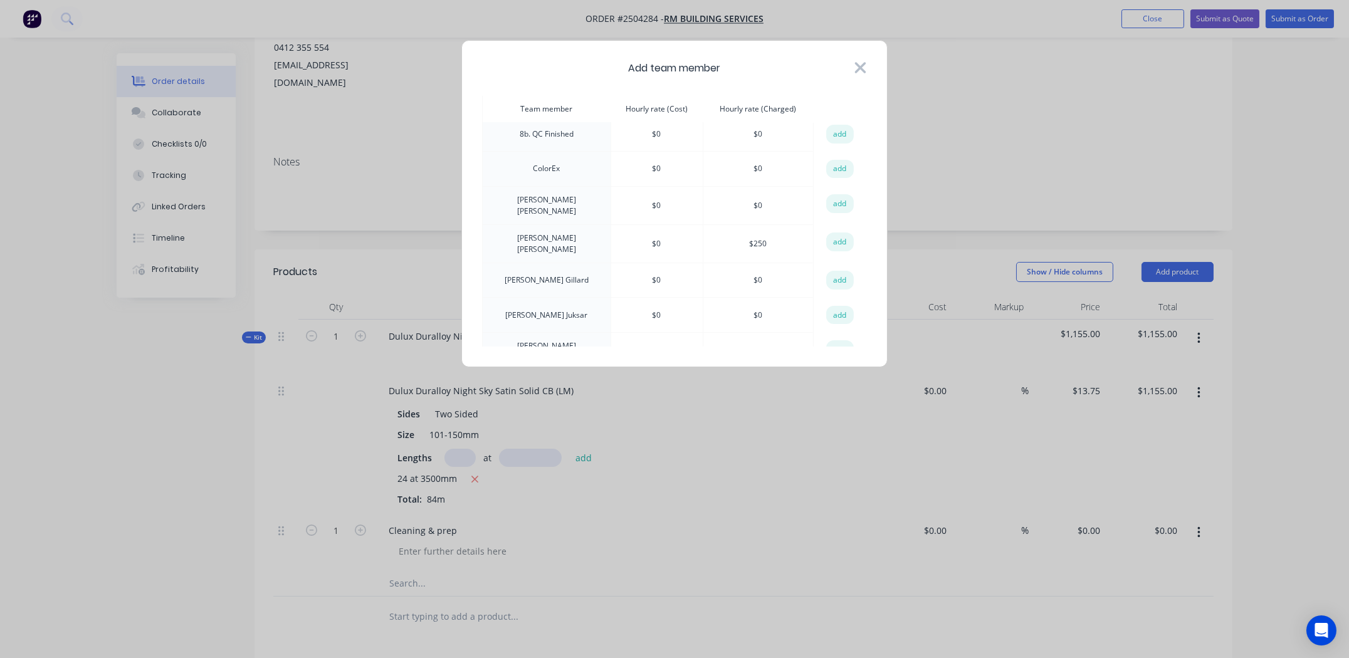
click at [857, 66] on icon at bounding box center [860, 67] width 11 height 11
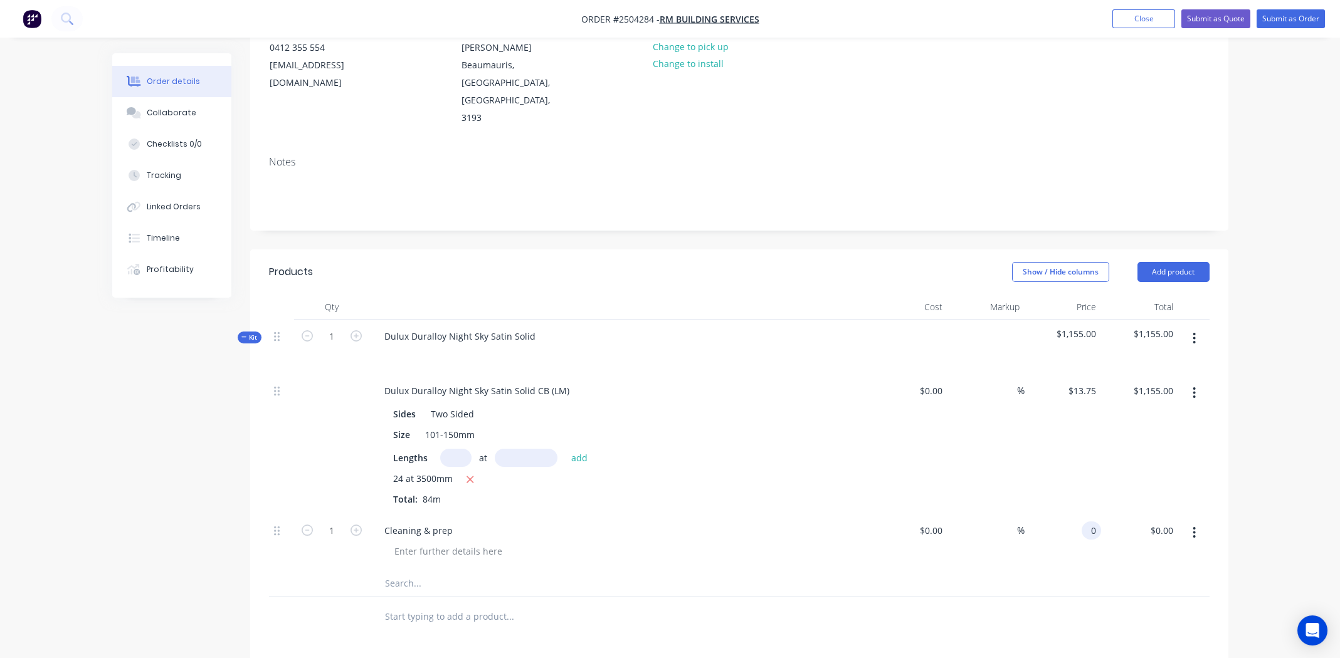
click at [1083, 522] on div "0 0" at bounding box center [1090, 531] width 19 height 18
type input "$135.00"
click at [360, 525] on icon "button" at bounding box center [355, 530] width 11 height 11
type input "2"
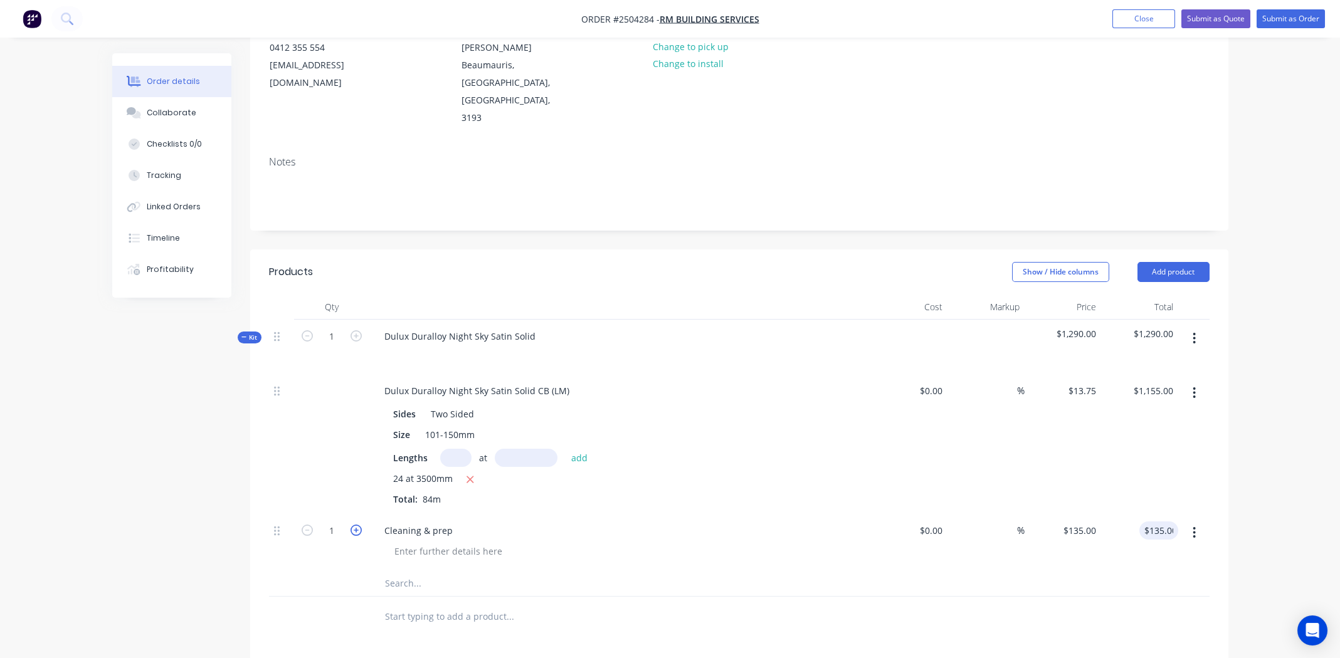
type input "$270.00"
click at [983, 571] on div at bounding box center [739, 584] width 940 height 26
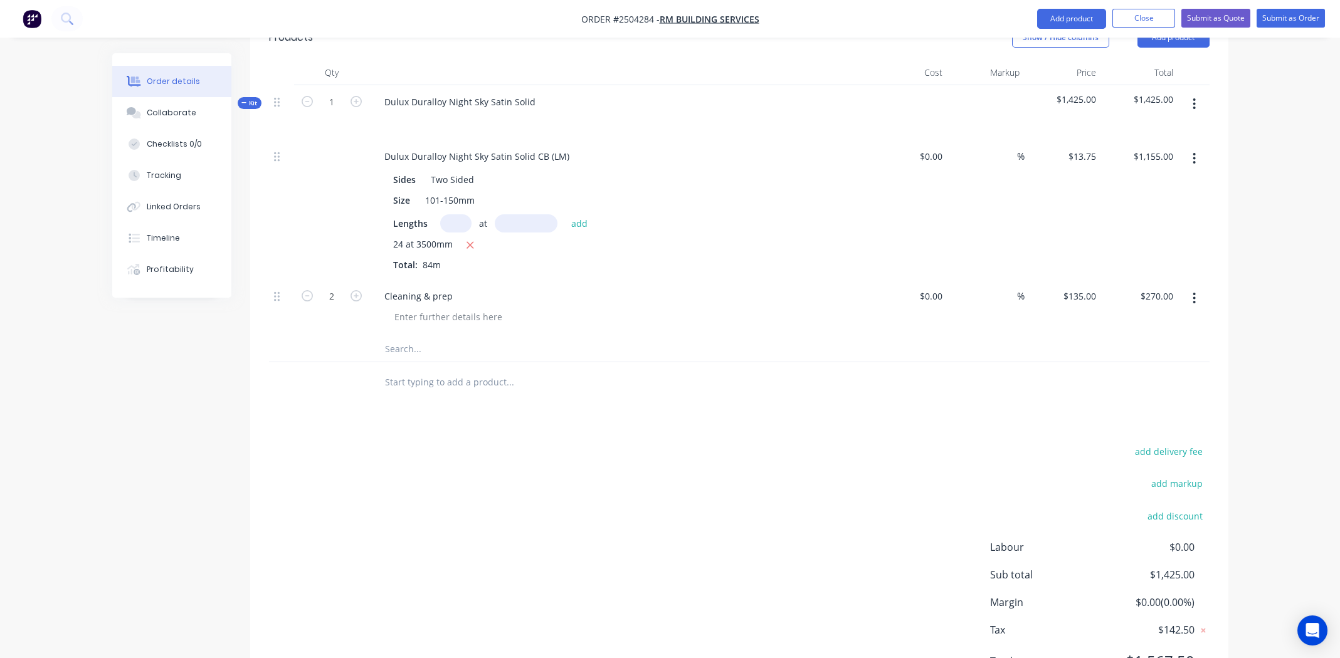
scroll to position [399, 0]
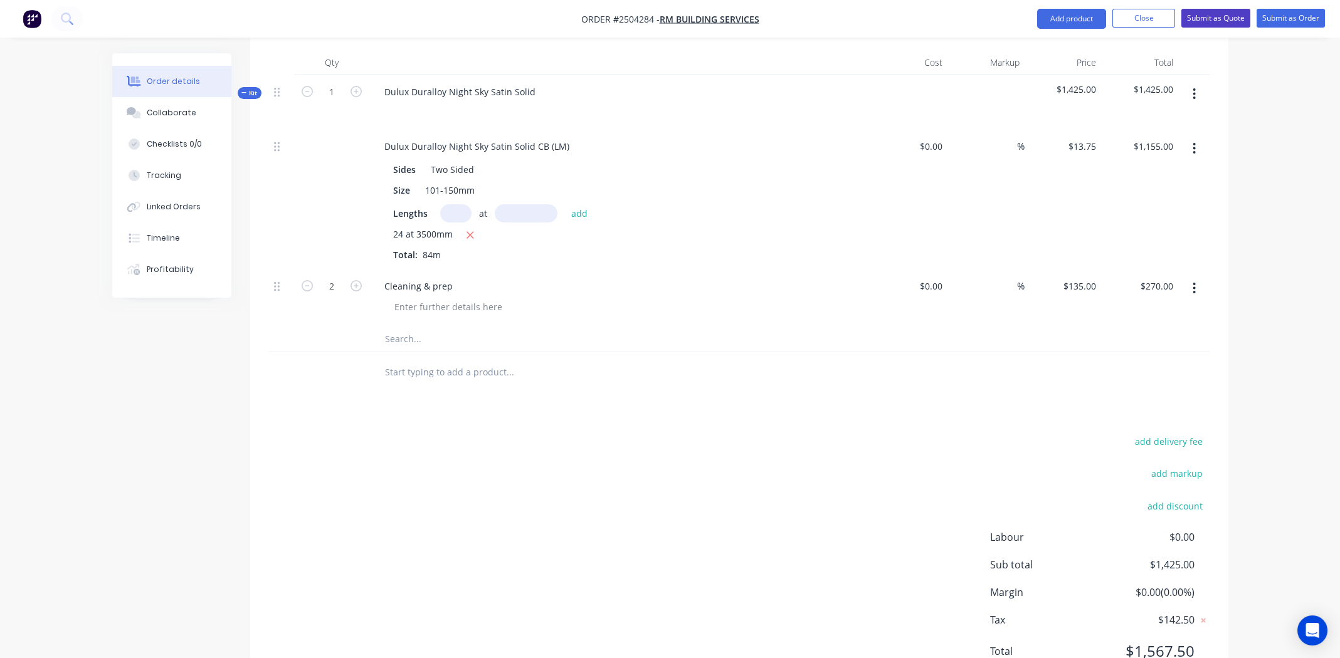
click at [1232, 24] on button "Submit as Quote" at bounding box center [1215, 18] width 69 height 19
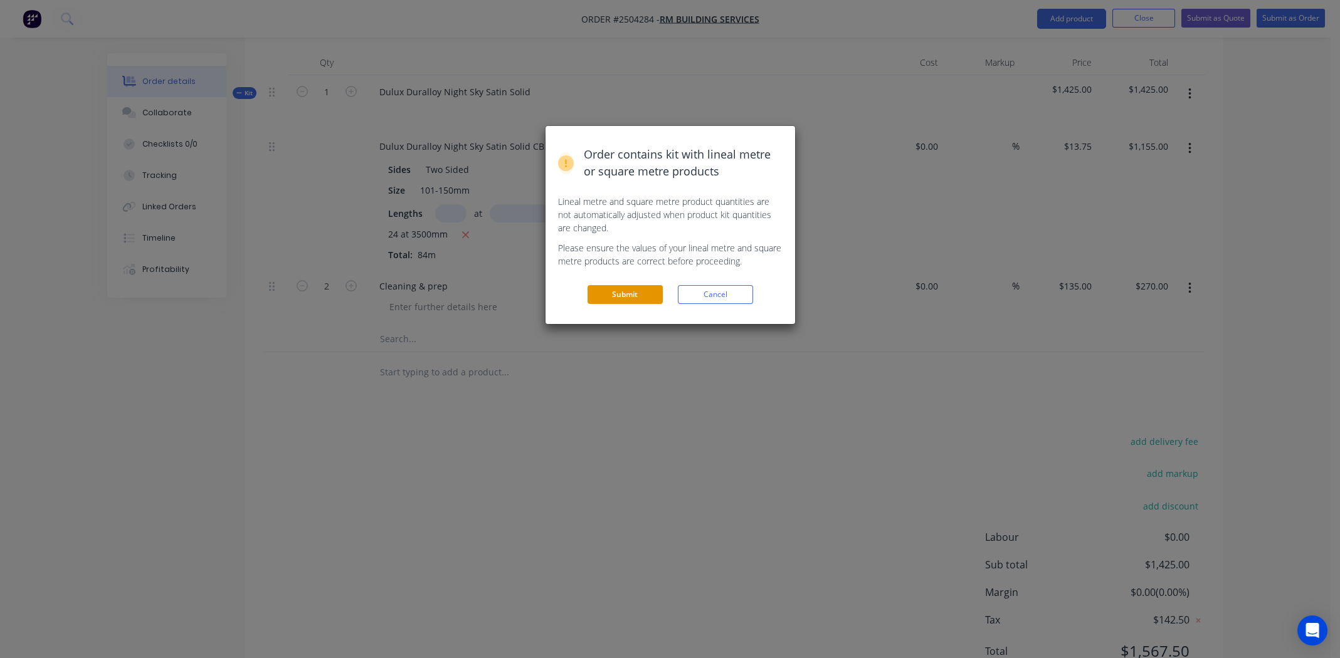
click at [626, 293] on button "Submit" at bounding box center [624, 294] width 75 height 19
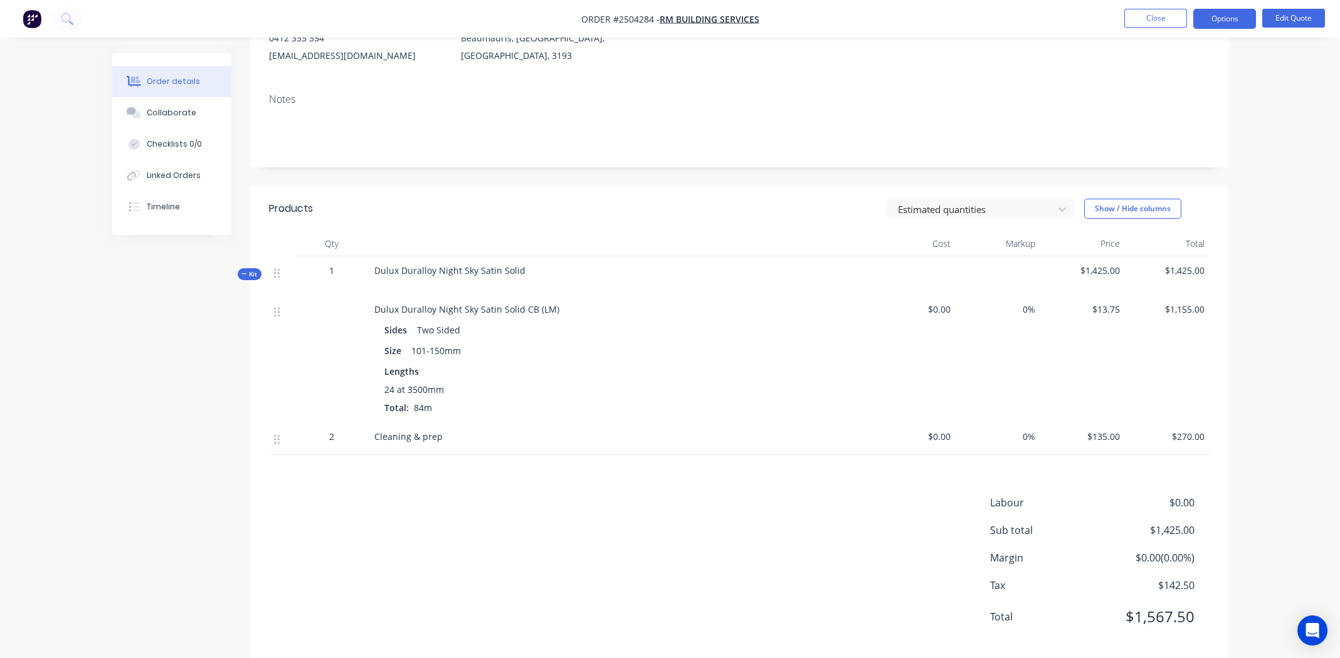
scroll to position [183, 0]
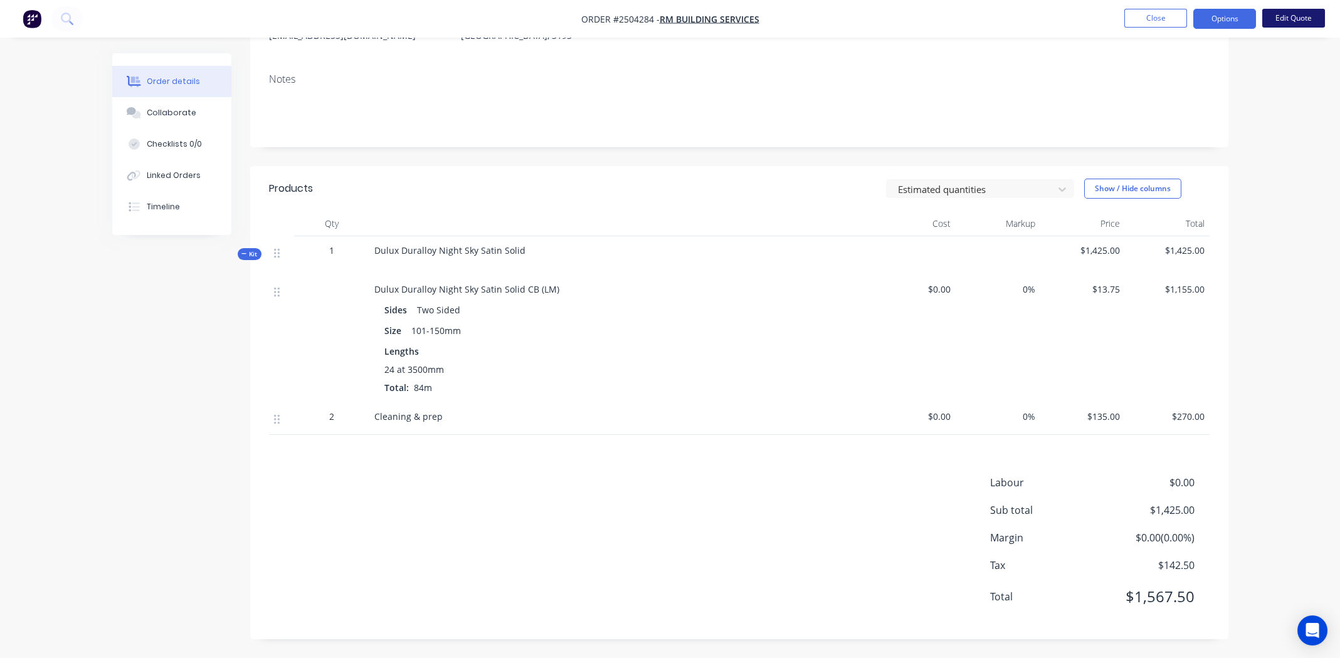
click at [1285, 19] on button "Edit Quote" at bounding box center [1293, 18] width 63 height 19
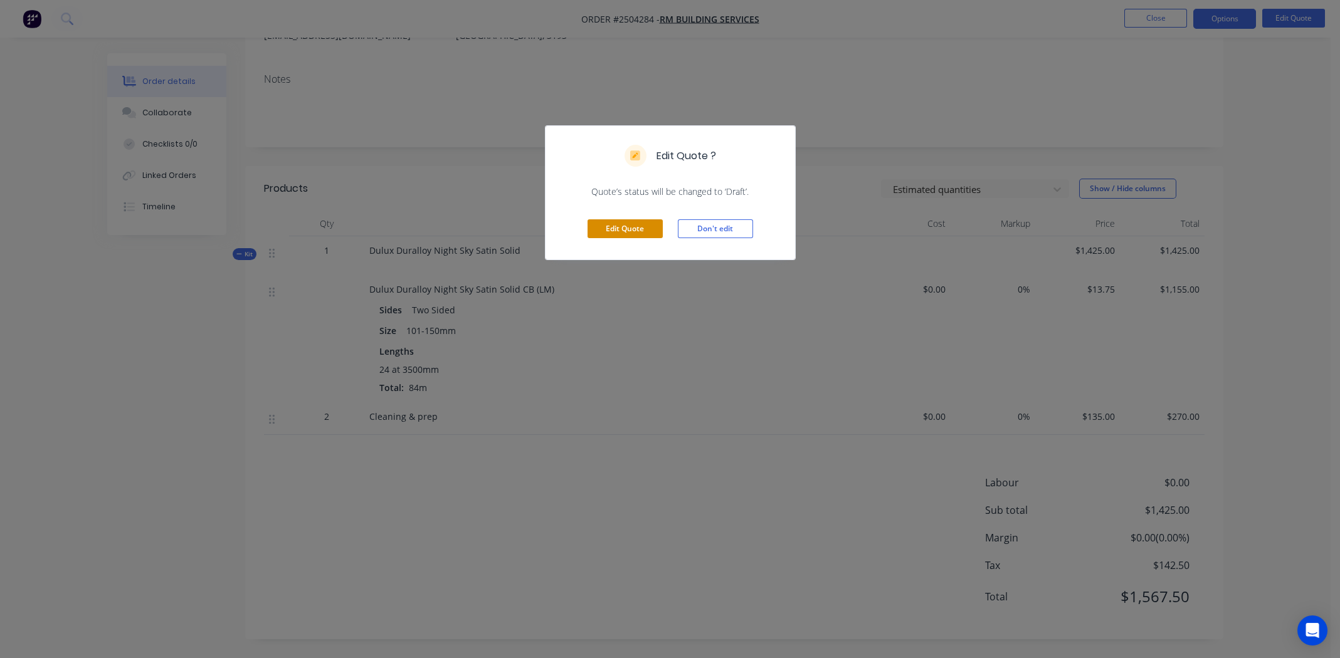
click at [620, 231] on button "Edit Quote" at bounding box center [624, 228] width 75 height 19
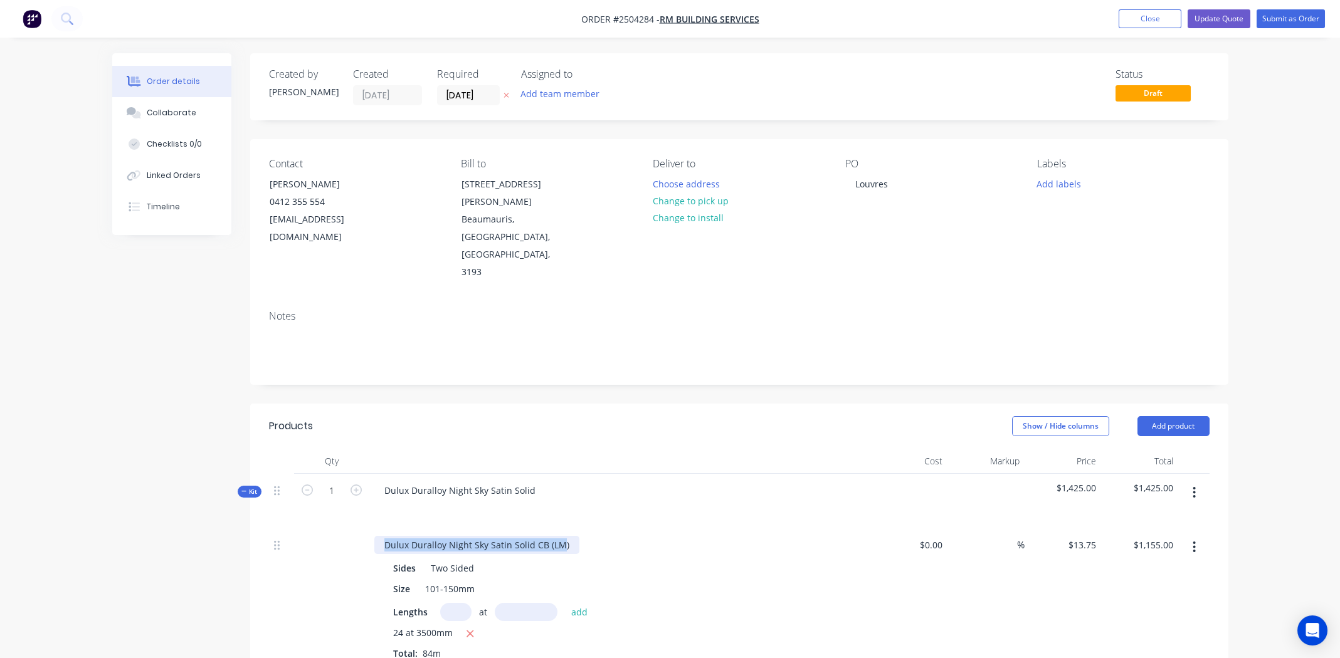
drag, startPoint x: 557, startPoint y: 487, endPoint x: 283, endPoint y: 460, distance: 275.2
click at [283, 474] on div "Kit 1 Dulux Duralloy Night Sky Satin Solid $1,425.00 $1,425.00 Dulux Duralloy N…" at bounding box center [739, 612] width 940 height 277
click at [1227, 19] on button "Update Quote" at bounding box center [1218, 18] width 63 height 19
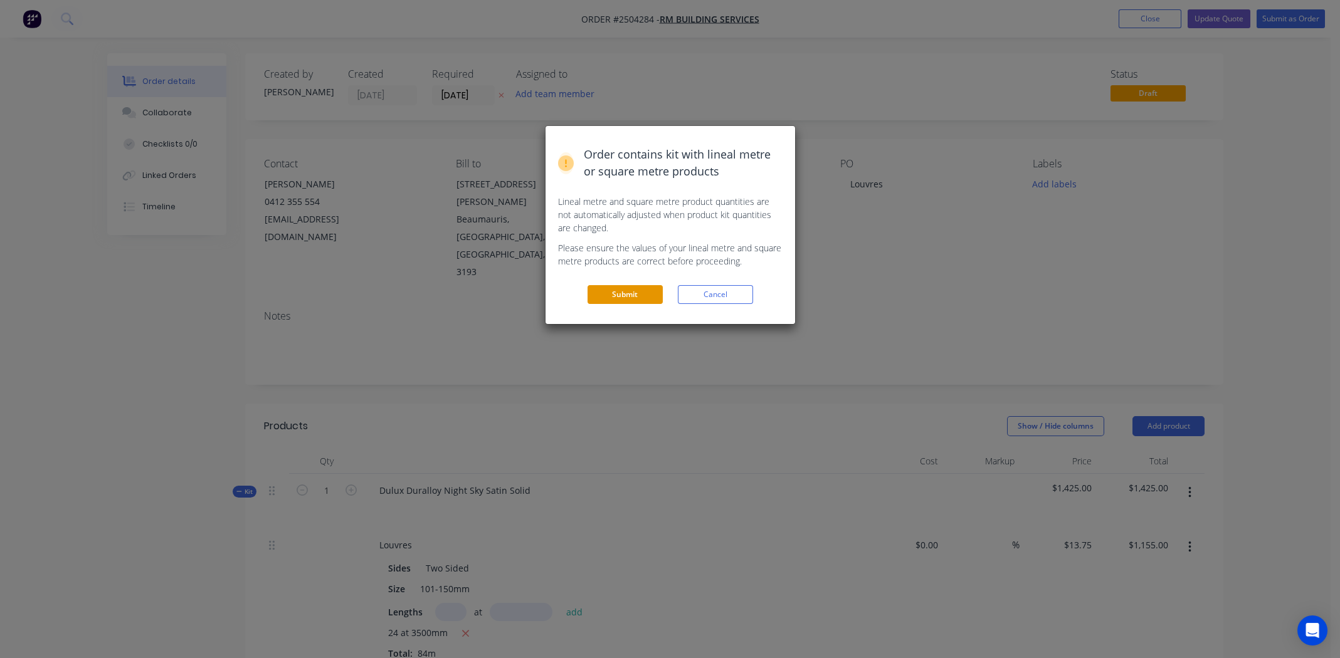
click at [617, 293] on button "Submit" at bounding box center [624, 294] width 75 height 19
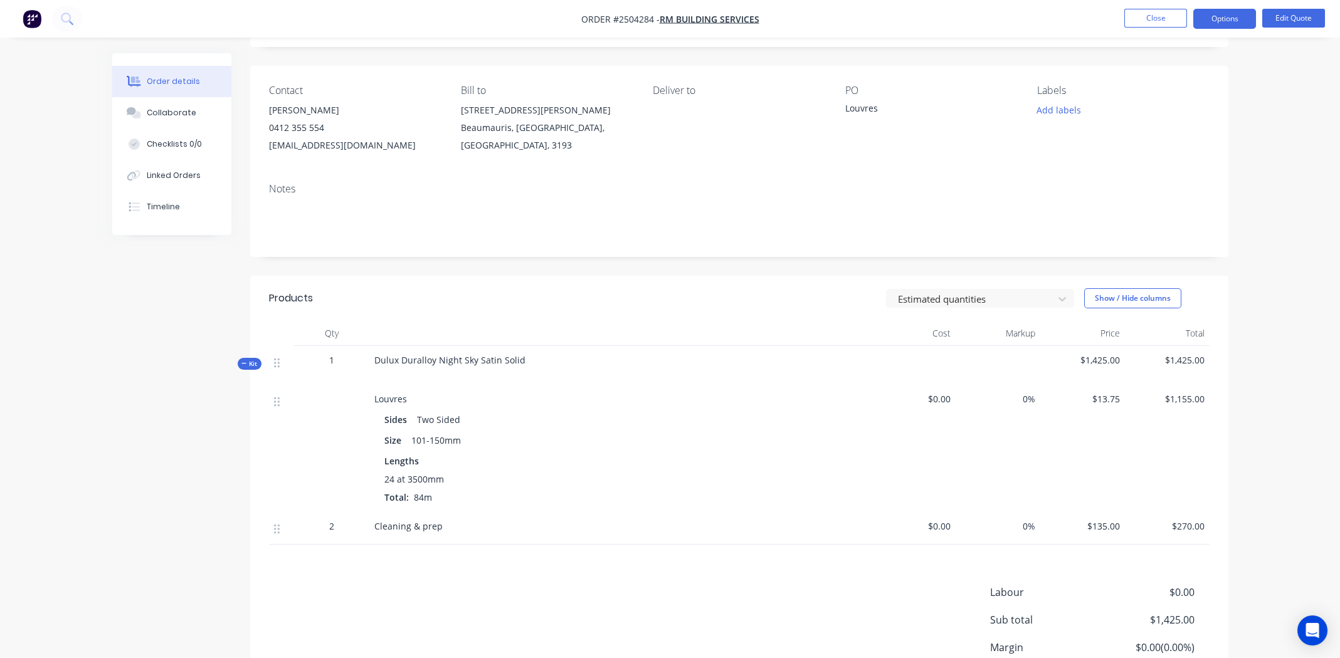
scroll to position [183, 0]
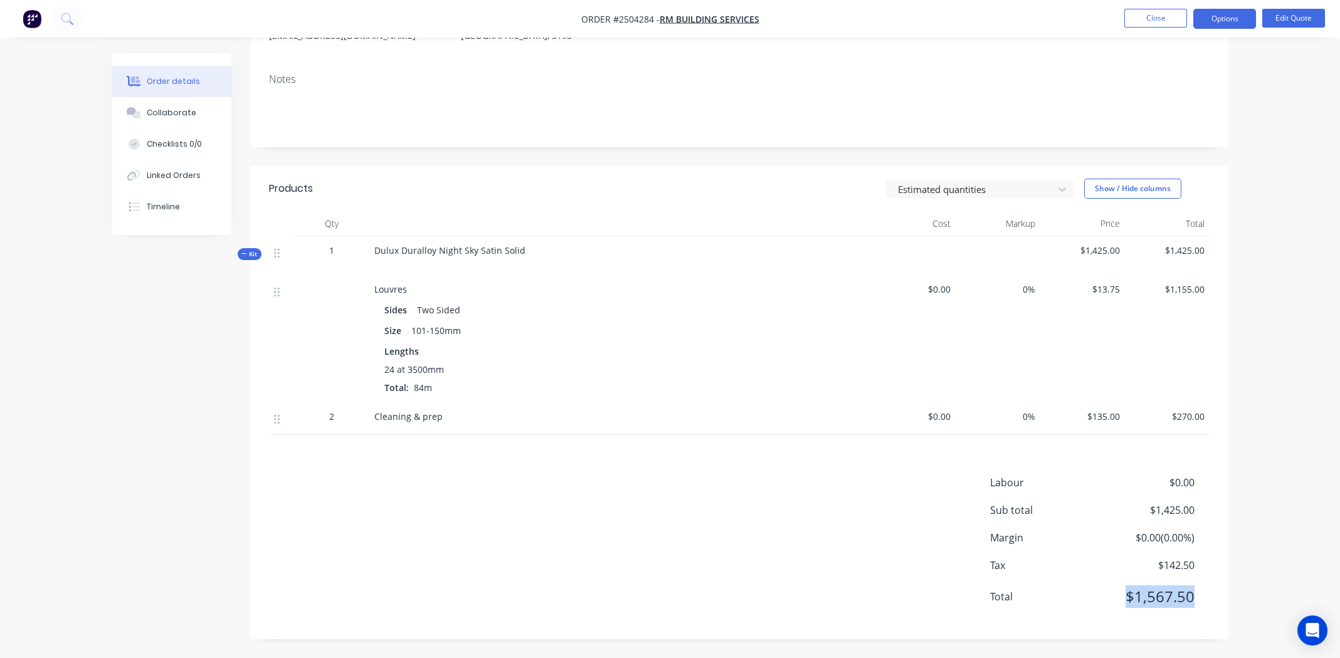
drag, startPoint x: 1194, startPoint y: 589, endPoint x: 1120, endPoint y: 604, distance: 76.1
click at [1120, 604] on div "Total $1,567.50" at bounding box center [1099, 596] width 219 height 23
copy span "$1,567.50"
click at [1148, 17] on button "Close" at bounding box center [1155, 18] width 63 height 19
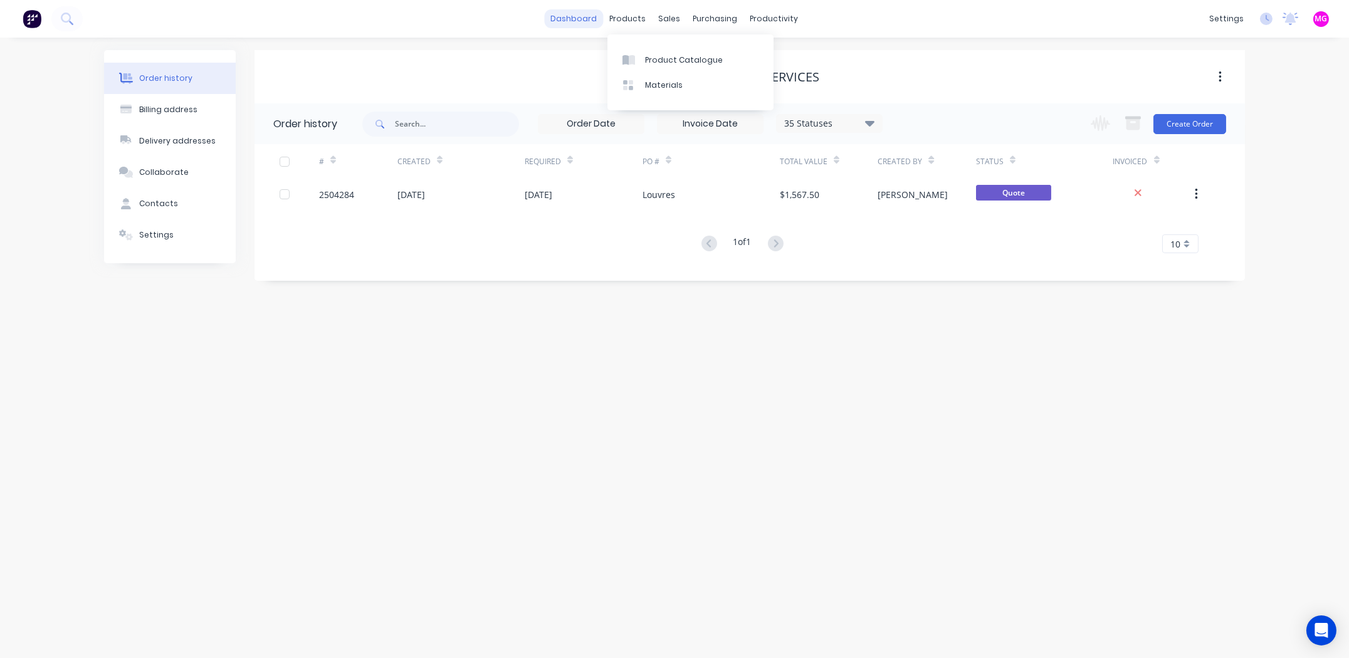
click at [588, 11] on link "dashboard" at bounding box center [574, 18] width 59 height 19
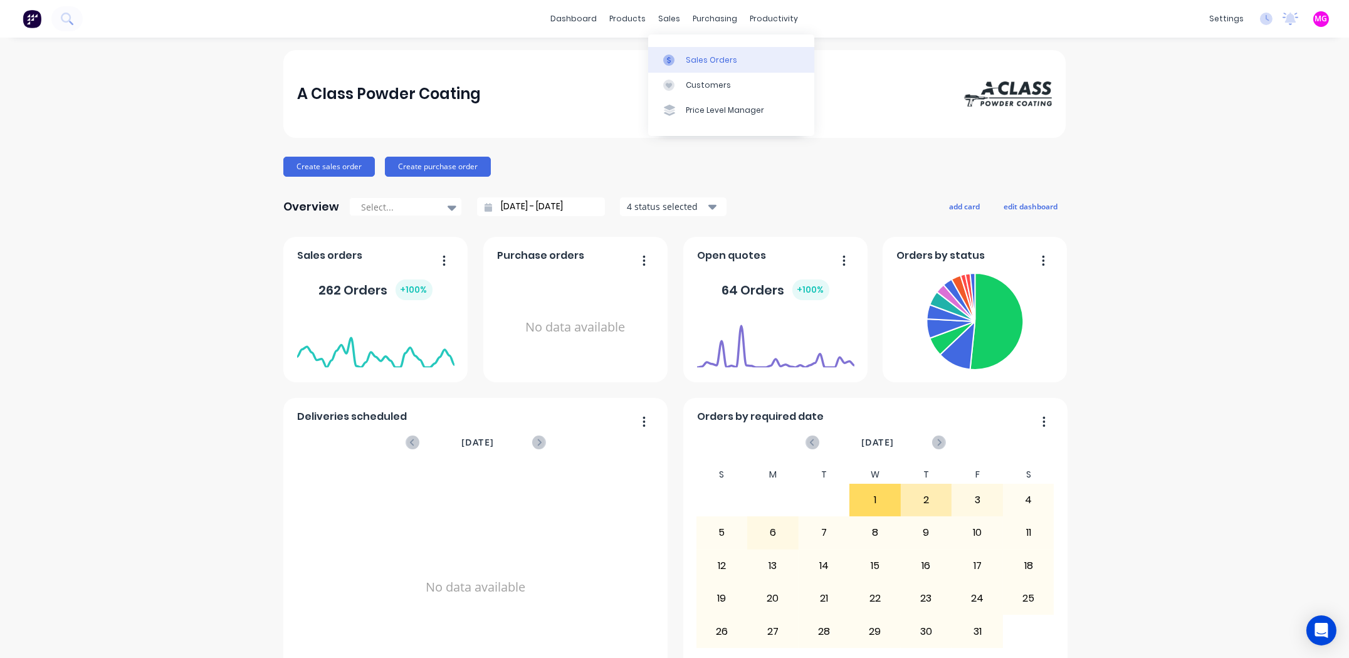
click at [689, 65] on div "Sales Orders" at bounding box center [711, 60] width 51 height 11
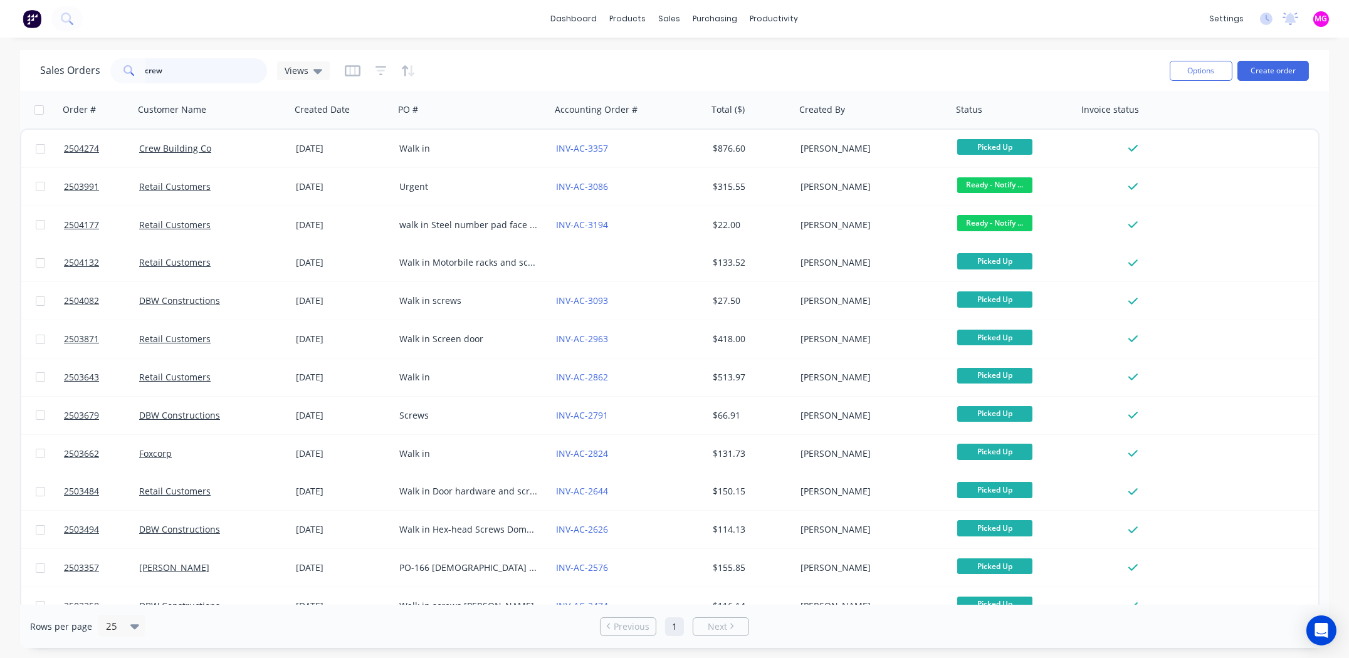
click at [192, 64] on input "crew" at bounding box center [206, 70] width 122 height 25
paste input "400934375"
drag, startPoint x: 206, startPoint y: 69, endPoint x: 85, endPoint y: 57, distance: 121.6
click at [85, 57] on div "Sales Orders crew400934375 Views" at bounding box center [600, 70] width 1120 height 31
paste input "text"
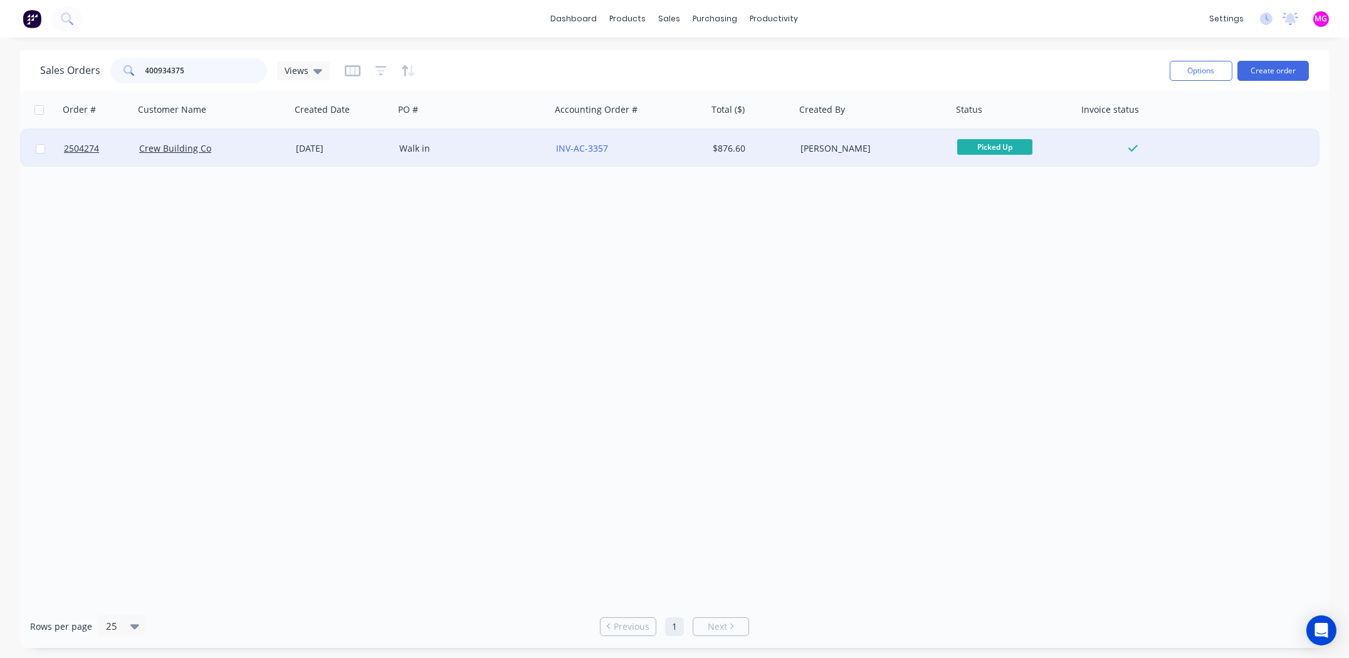
type input "400934375"
click at [419, 156] on div "Walk in" at bounding box center [472, 149] width 157 height 38
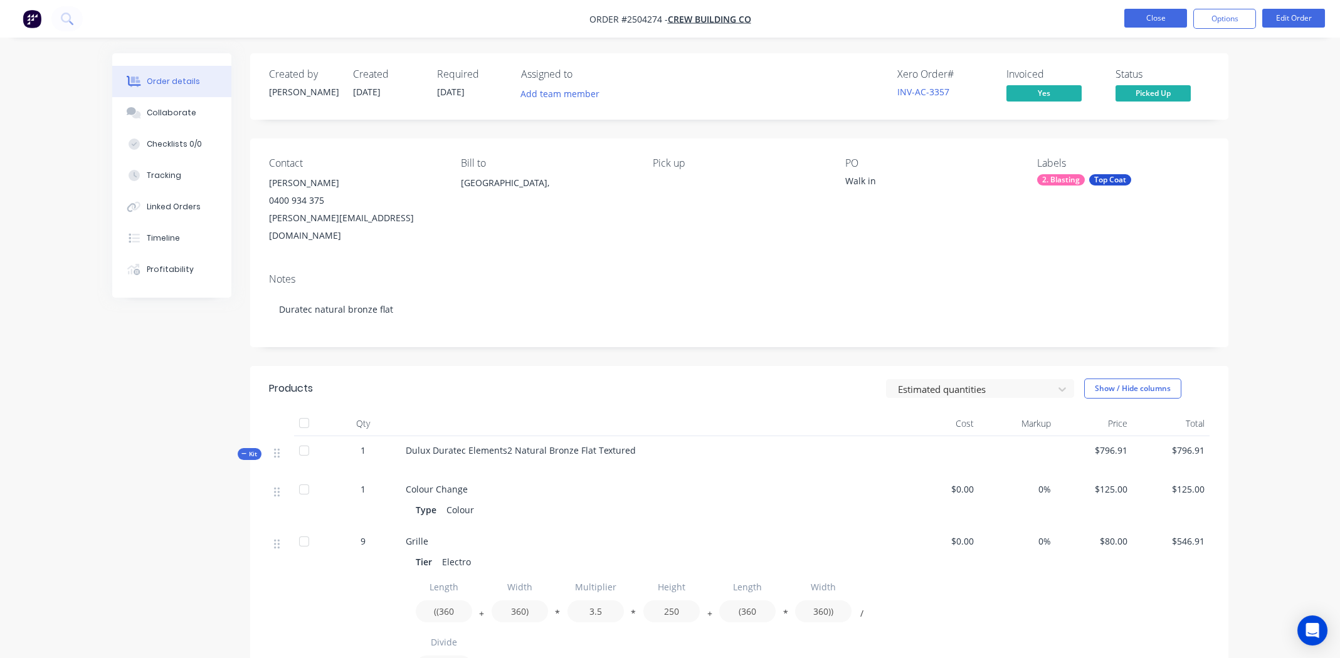
click at [1144, 13] on button "Close" at bounding box center [1155, 18] width 63 height 19
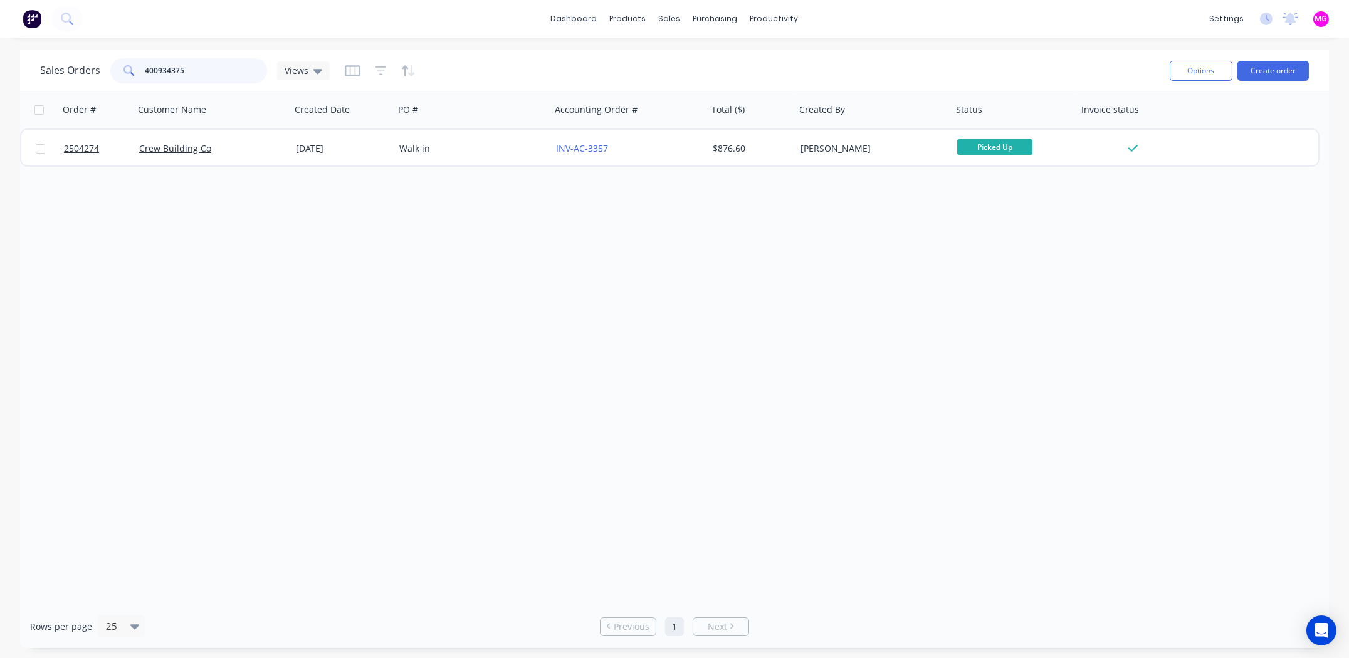
drag, startPoint x: 204, startPoint y: 67, endPoint x: 33, endPoint y: 61, distance: 171.2
click at [33, 61] on div "Sales Orders 400934375 Views Options Create order" at bounding box center [674, 70] width 1309 height 41
paste input "3159084"
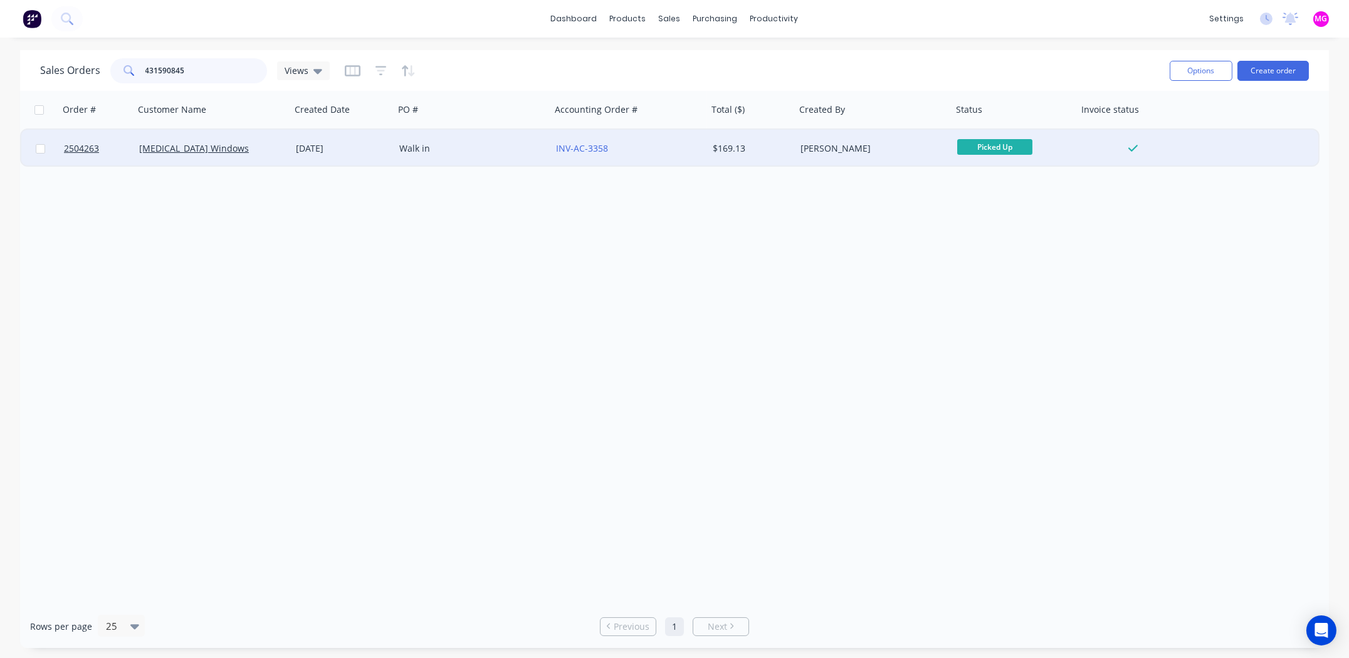
type input "431590845"
click at [367, 158] on div "[DATE]" at bounding box center [342, 149] width 103 height 38
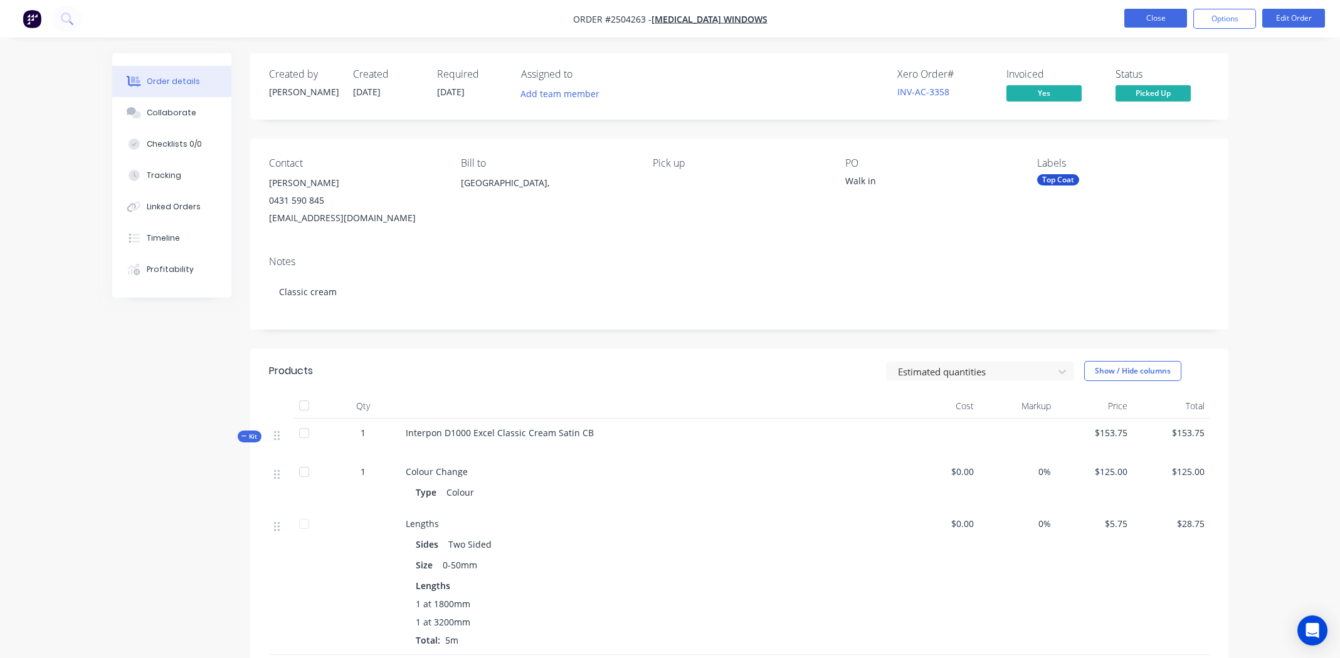
click at [1163, 24] on button "Close" at bounding box center [1155, 18] width 63 height 19
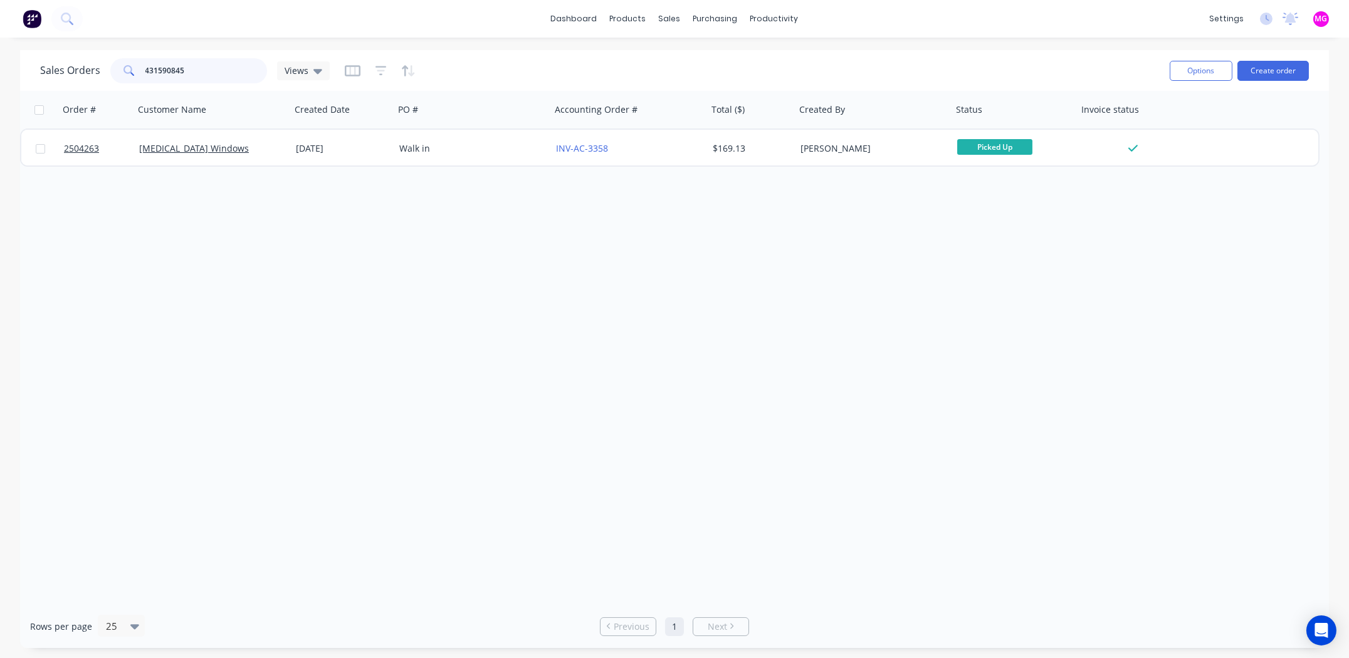
drag, startPoint x: 189, startPoint y: 66, endPoint x: 78, endPoint y: 66, distance: 110.3
click at [78, 66] on div "Sales Orders 431590845 Views" at bounding box center [185, 70] width 290 height 25
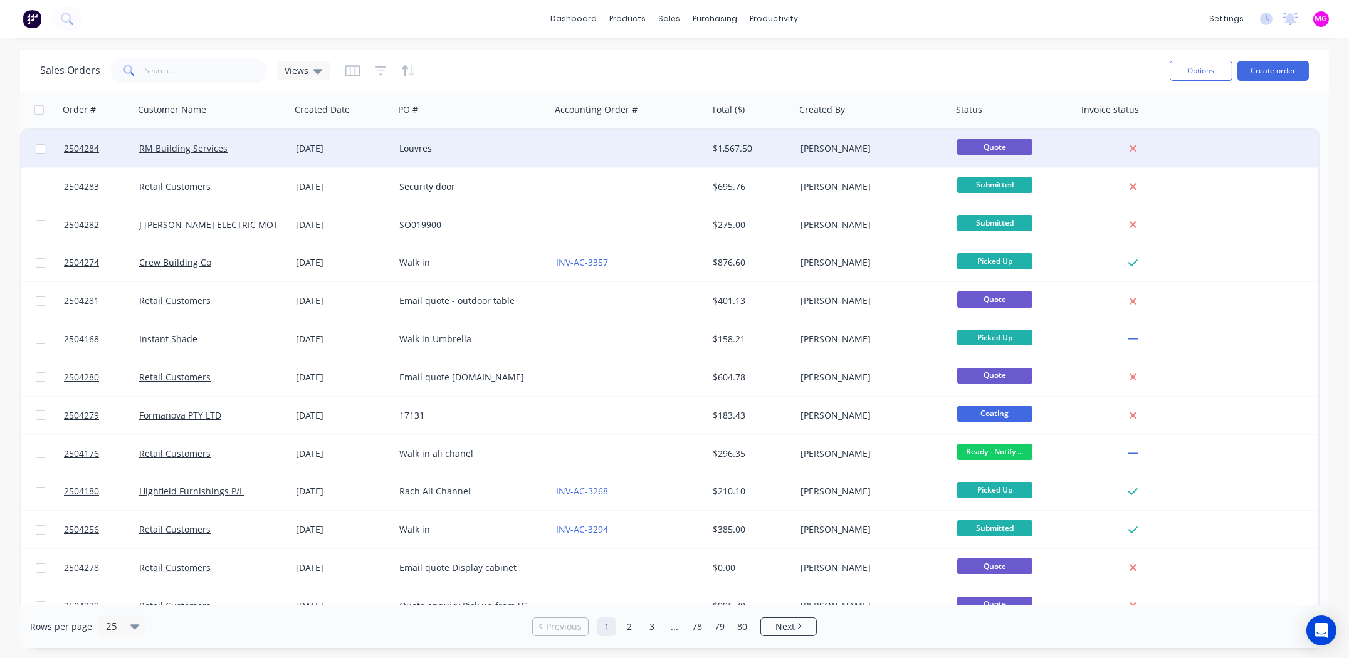
click at [345, 140] on div "[DATE]" at bounding box center [342, 149] width 103 height 38
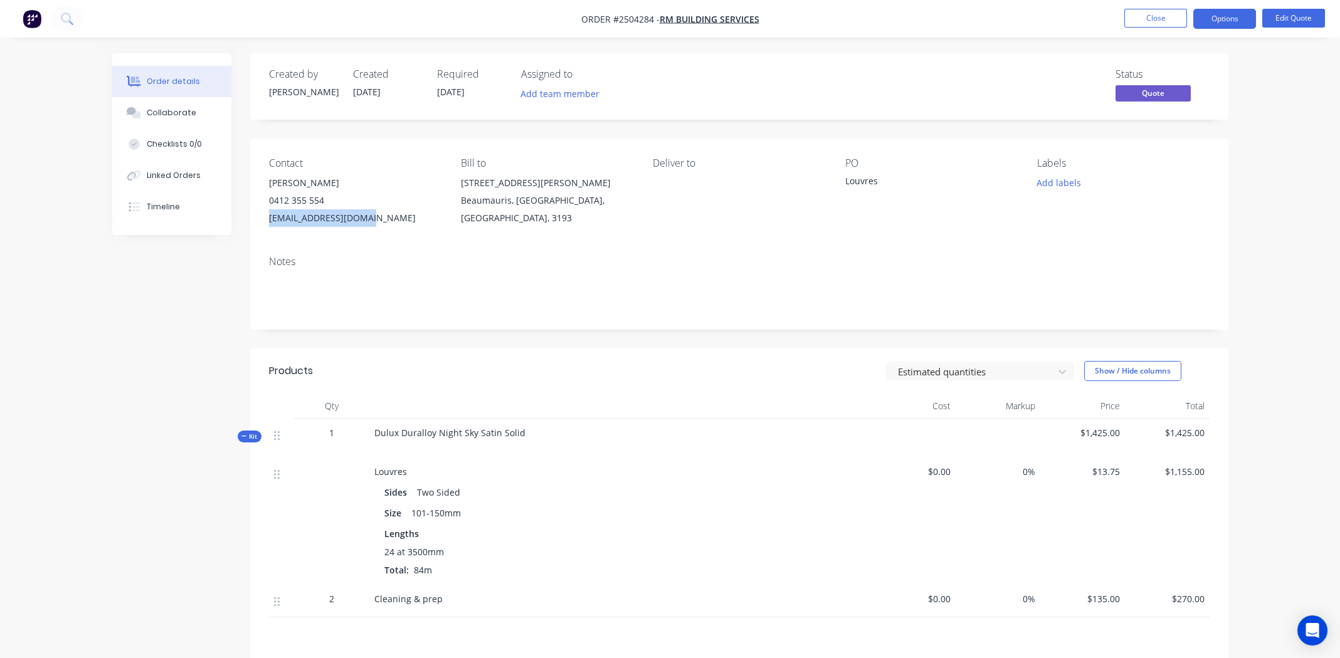
drag, startPoint x: 372, startPoint y: 218, endPoint x: 266, endPoint y: 222, distance: 106.0
click at [266, 222] on div "Contact [PERSON_NAME] [PHONE_NUMBER] [EMAIL_ADDRESS][DOMAIN_NAME] Bill to [STRE…" at bounding box center [739, 192] width 978 height 107
copy div "[EMAIL_ADDRESS][DOMAIN_NAME]"
click at [1139, 17] on button "Close" at bounding box center [1155, 18] width 63 height 19
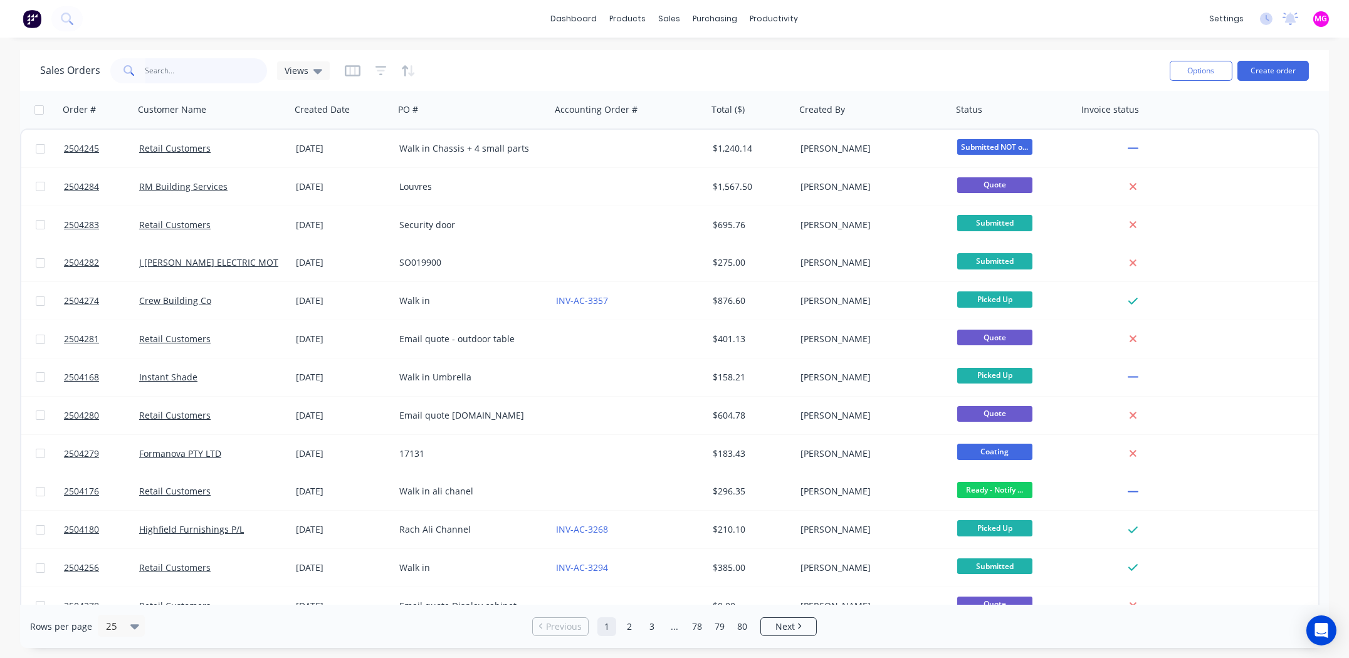
click at [199, 73] on input "text" at bounding box center [206, 70] width 122 height 25
type input "[MEDICAL_DATA]"
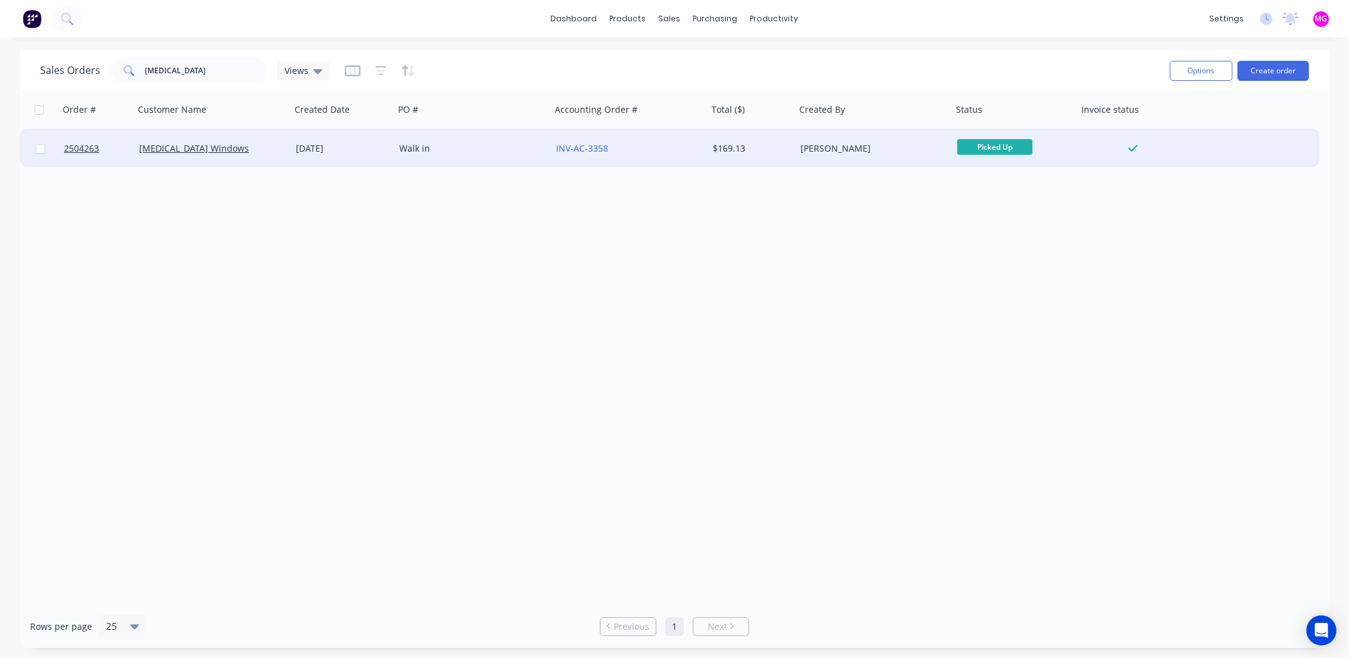
click at [260, 159] on div "[MEDICAL_DATA] Windows" at bounding box center [212, 149] width 157 height 38
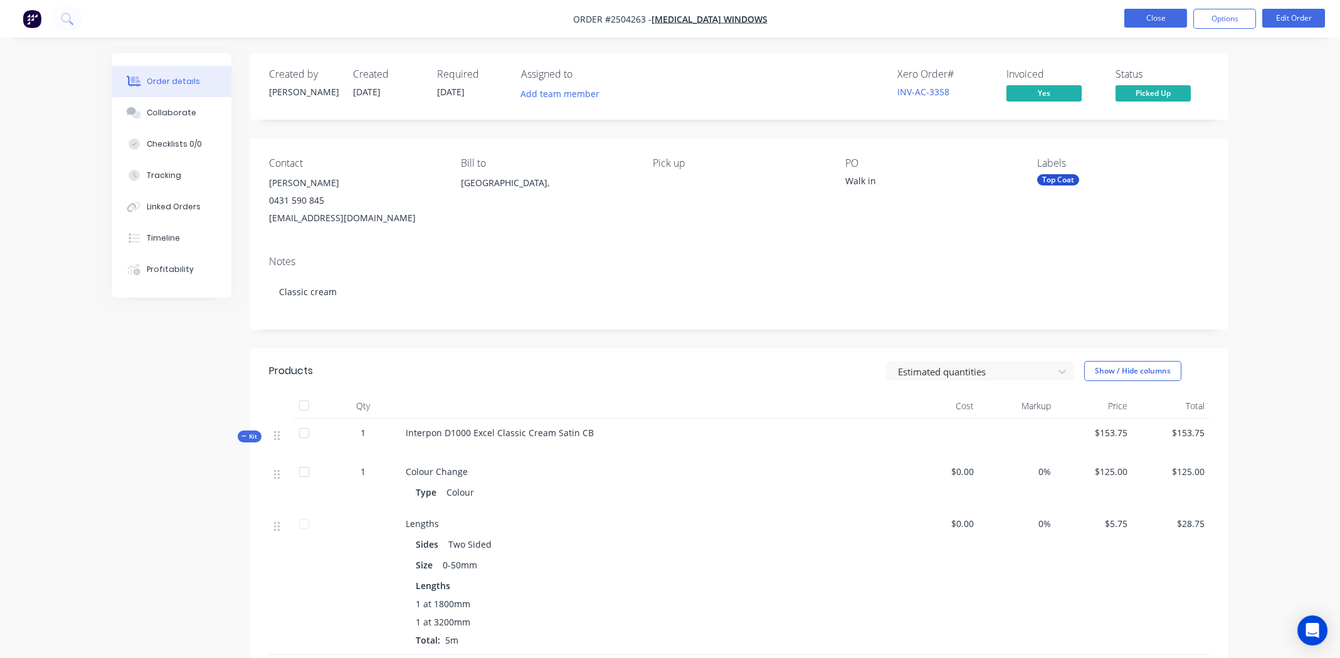
click at [1163, 23] on button "Close" at bounding box center [1155, 18] width 63 height 19
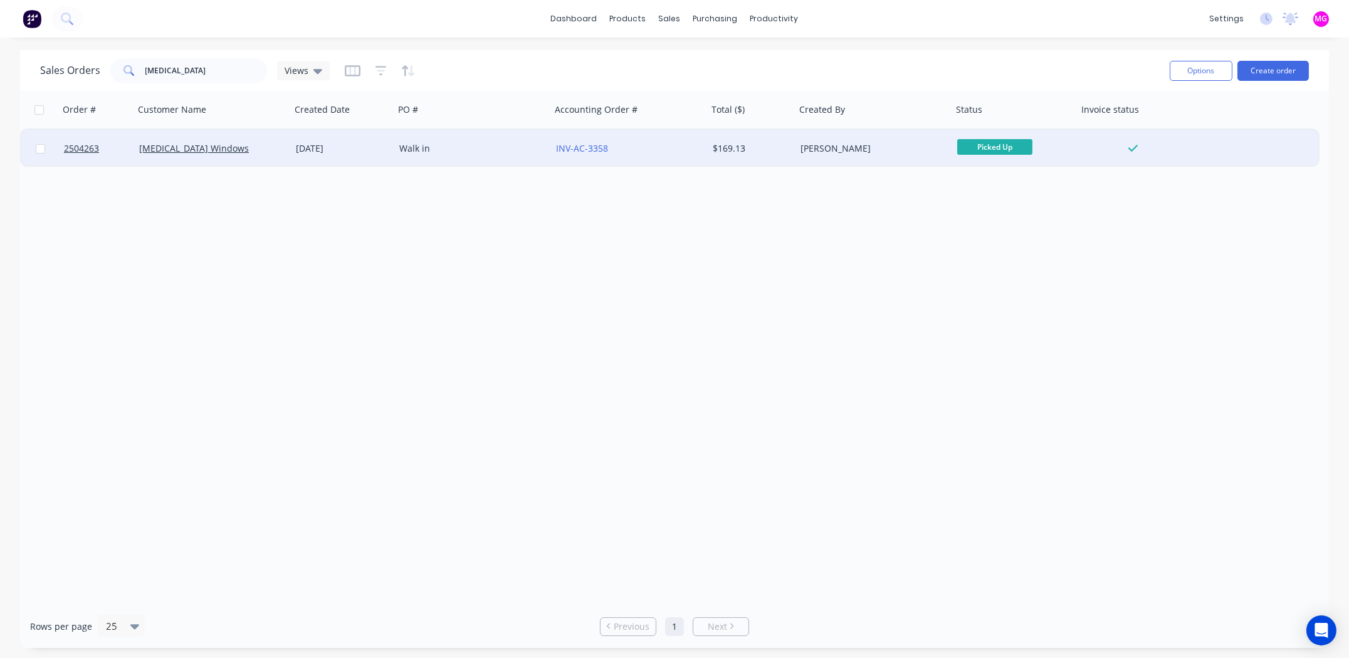
click at [631, 144] on div "INV-AC-3358" at bounding box center [625, 148] width 139 height 13
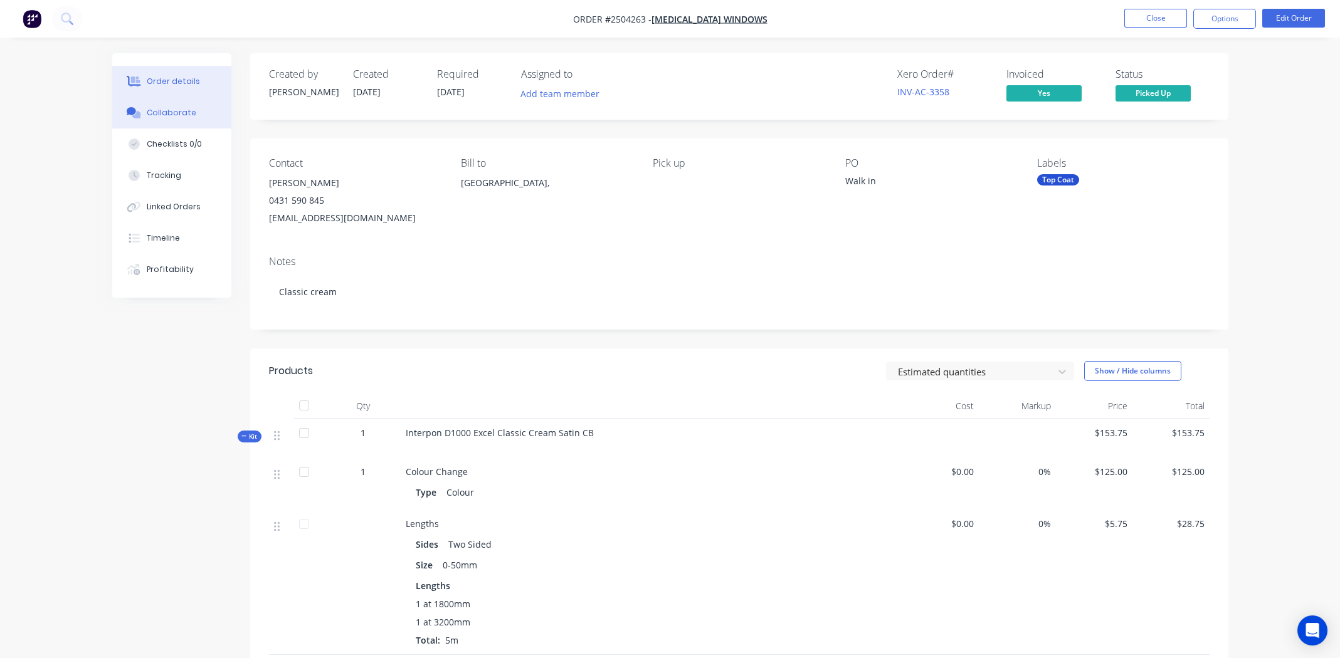
click at [172, 107] on div "Collaborate" at bounding box center [172, 112] width 50 height 11
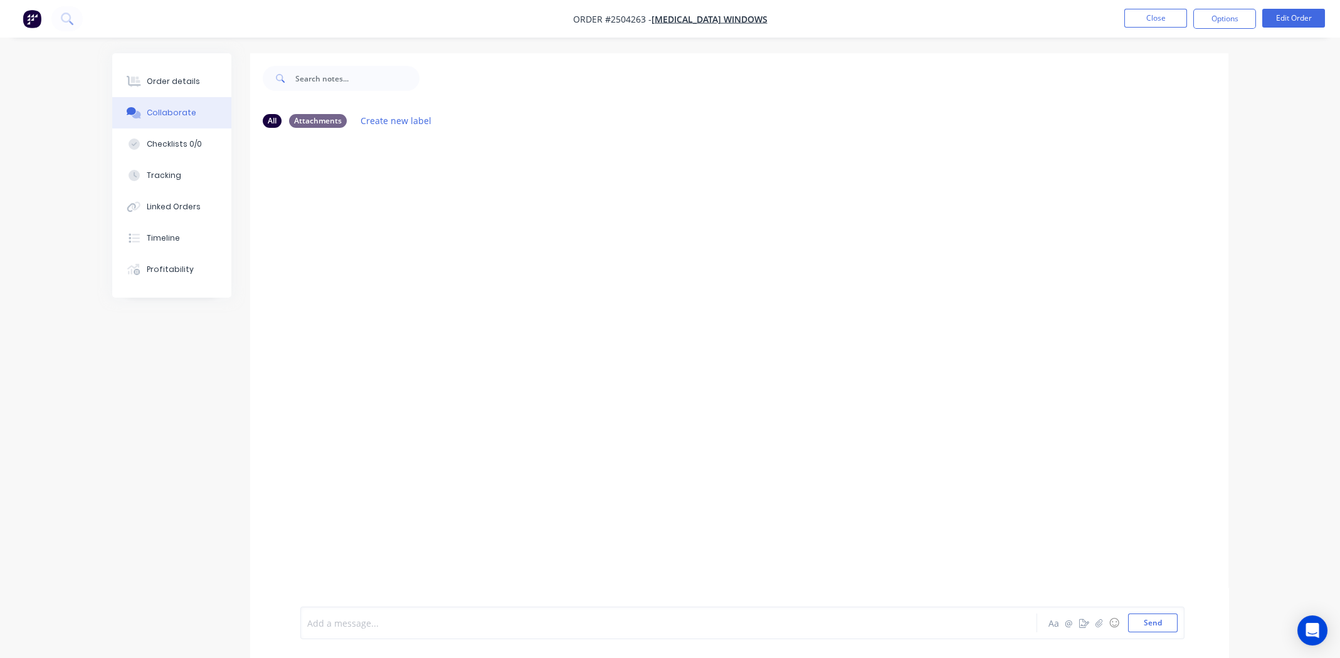
click at [444, 627] on div at bounding box center [634, 623] width 652 height 13
click at [1166, 629] on button "Send" at bounding box center [1153, 623] width 50 height 19
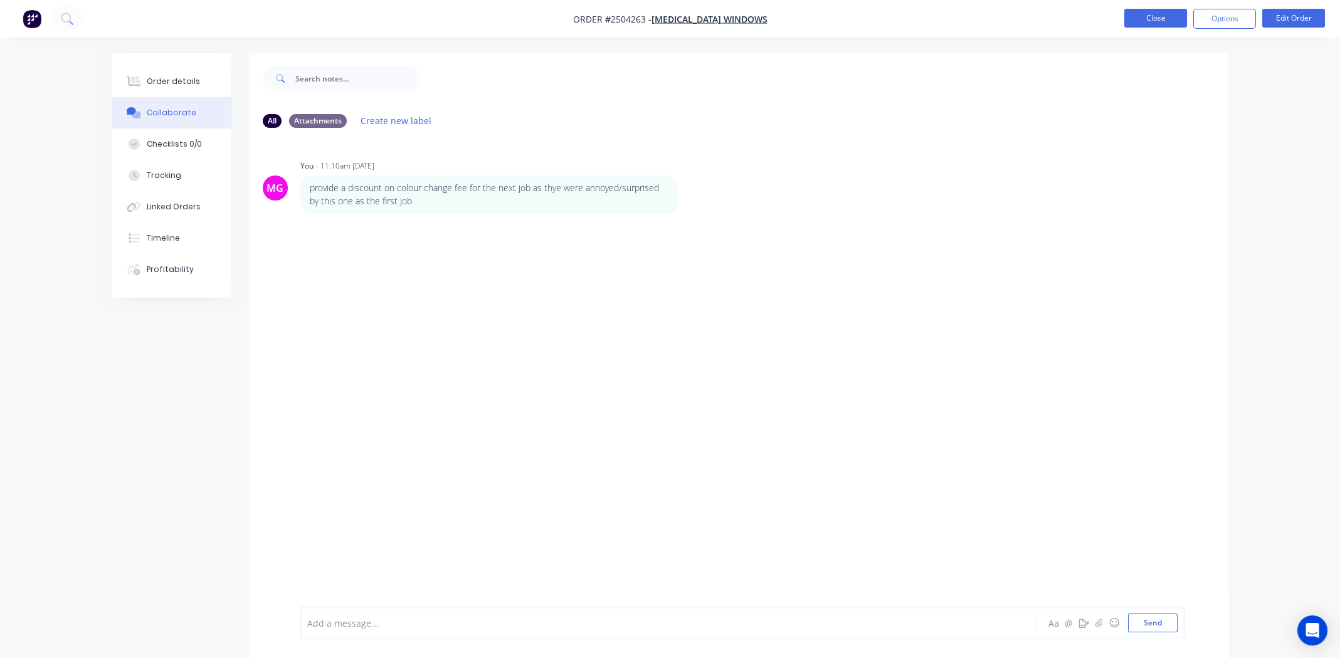
click at [1156, 23] on button "Close" at bounding box center [1155, 18] width 63 height 19
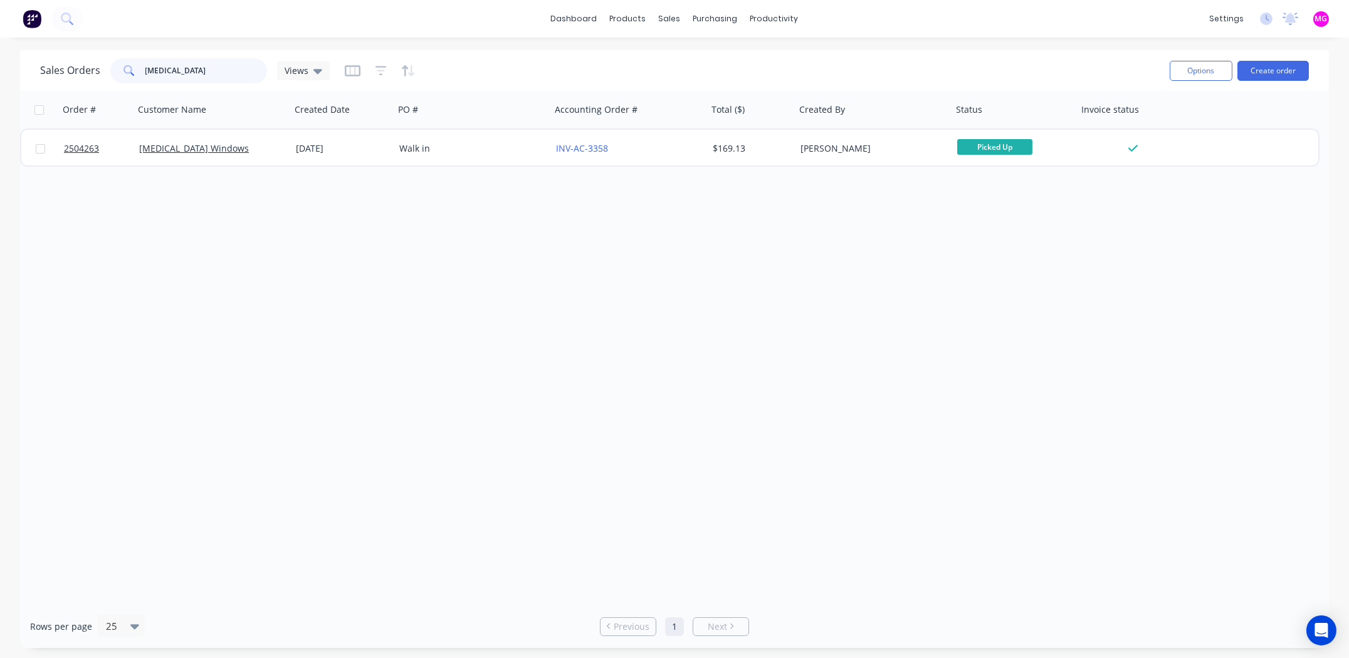
drag, startPoint x: 201, startPoint y: 74, endPoint x: 112, endPoint y: 77, distance: 89.7
click at [112, 77] on div "[MEDICAL_DATA]" at bounding box center [188, 70] width 157 height 25
type input "4176"
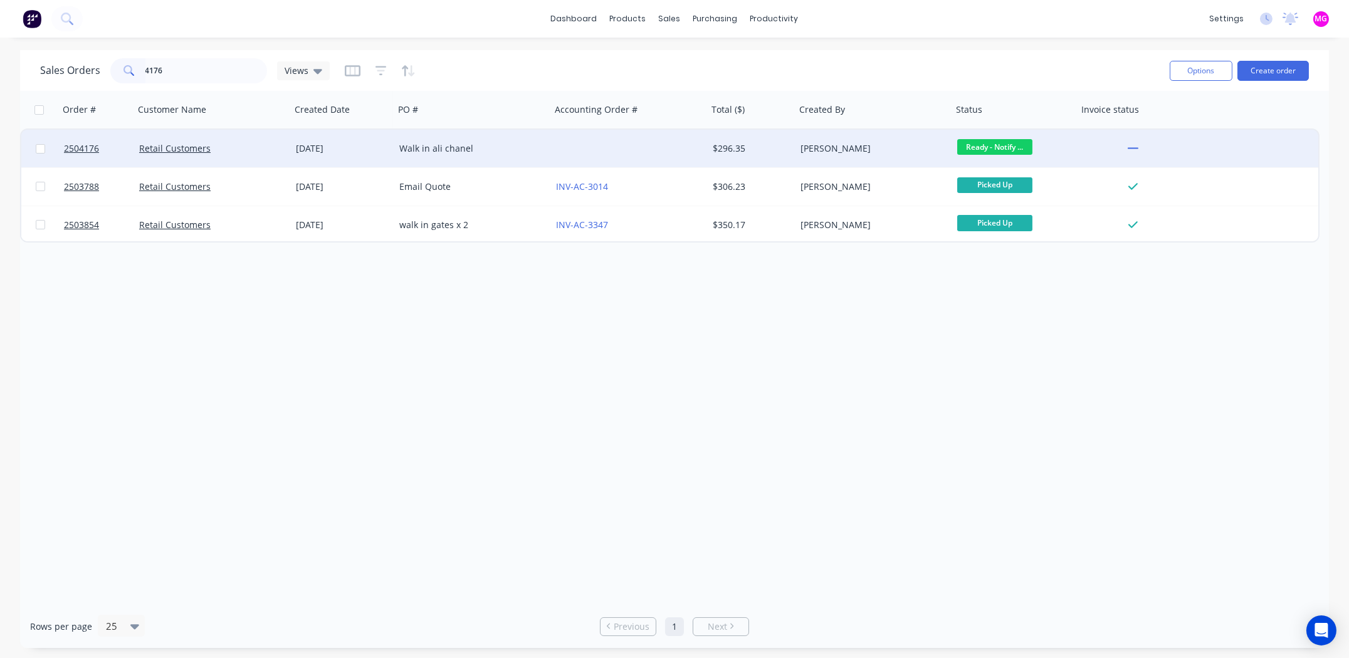
click at [458, 152] on div "Walk in ali chanel" at bounding box center [468, 148] width 139 height 13
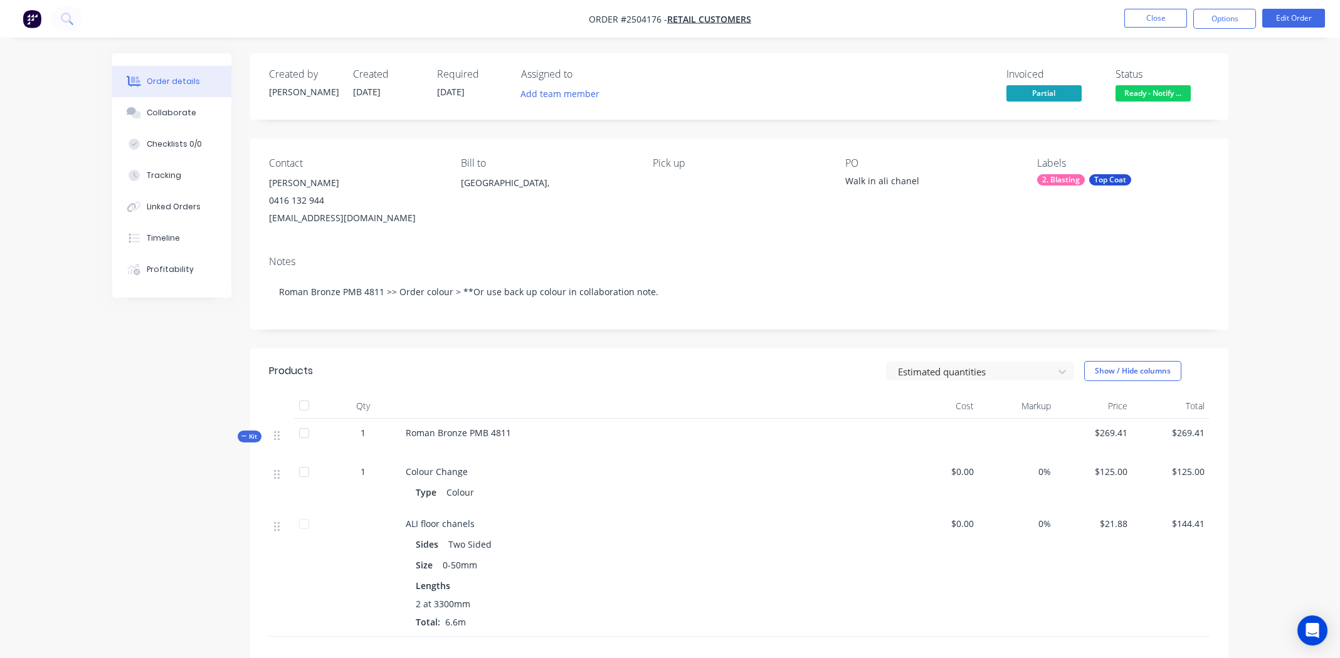
scroll to position [62, 0]
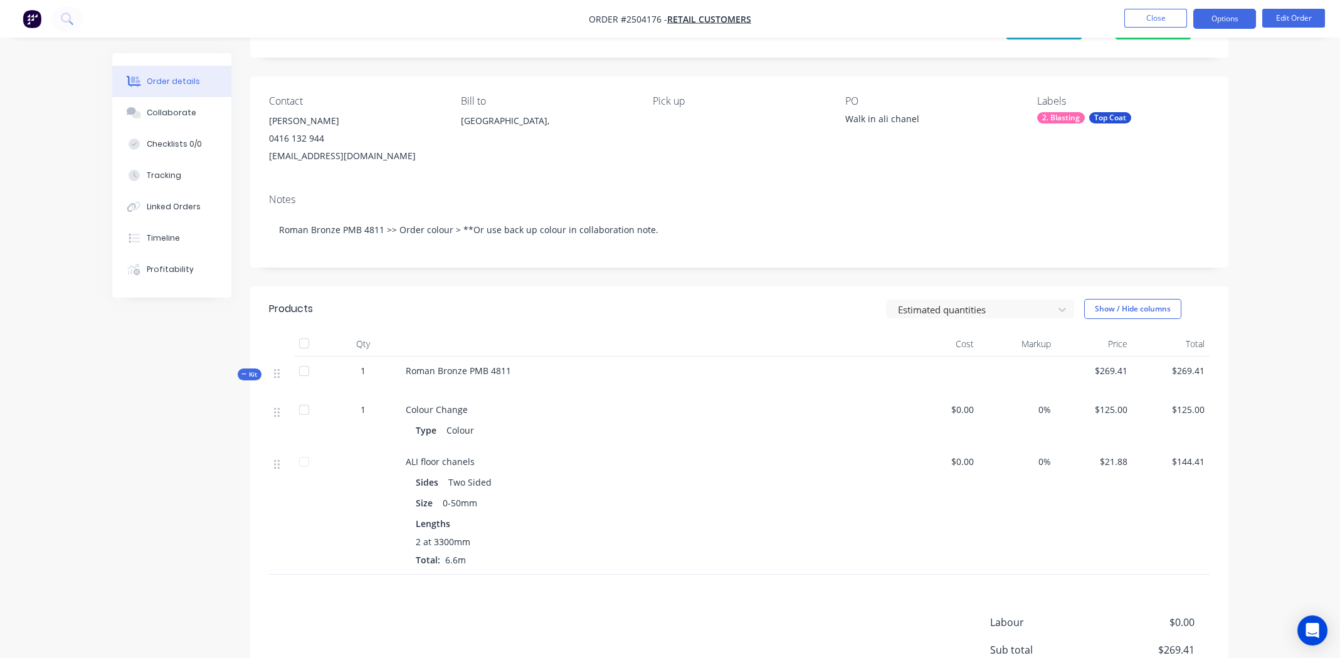
click at [1237, 13] on button "Options" at bounding box center [1224, 19] width 63 height 20
click at [1304, 103] on div "Order details Collaborate Checklists 0/0 Tracking Linked Orders Timeline Profit…" at bounding box center [670, 368] width 1340 height 860
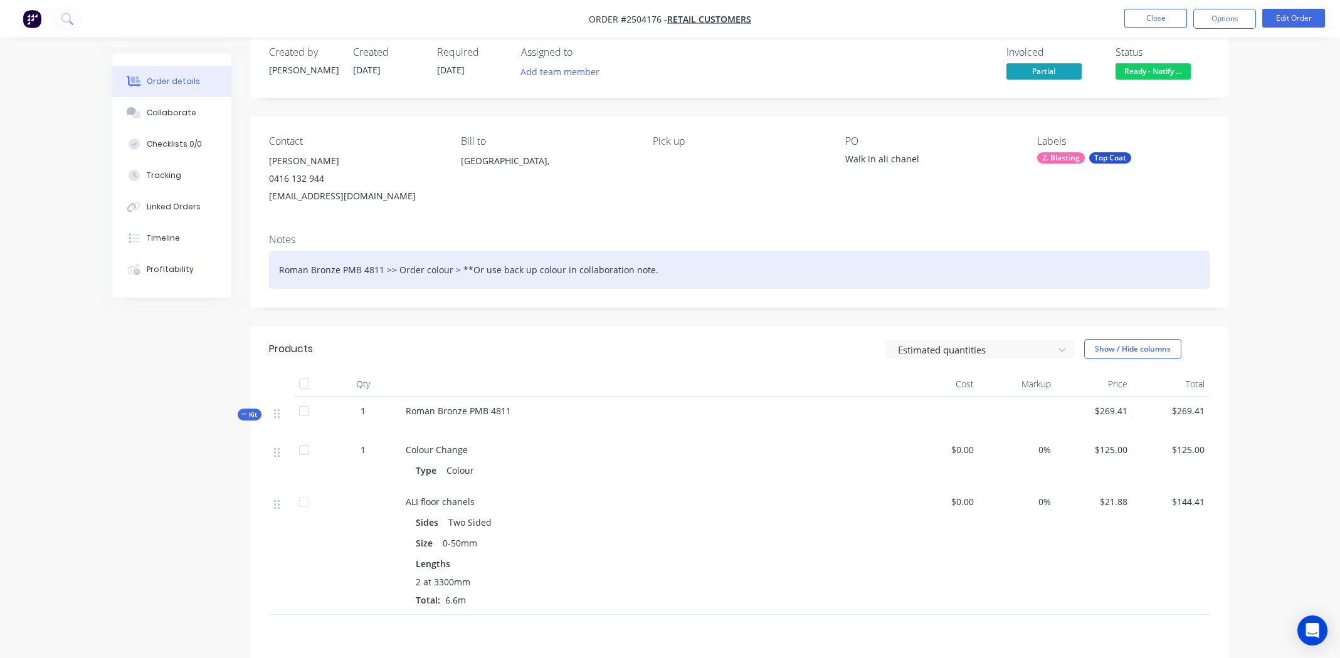
scroll to position [0, 0]
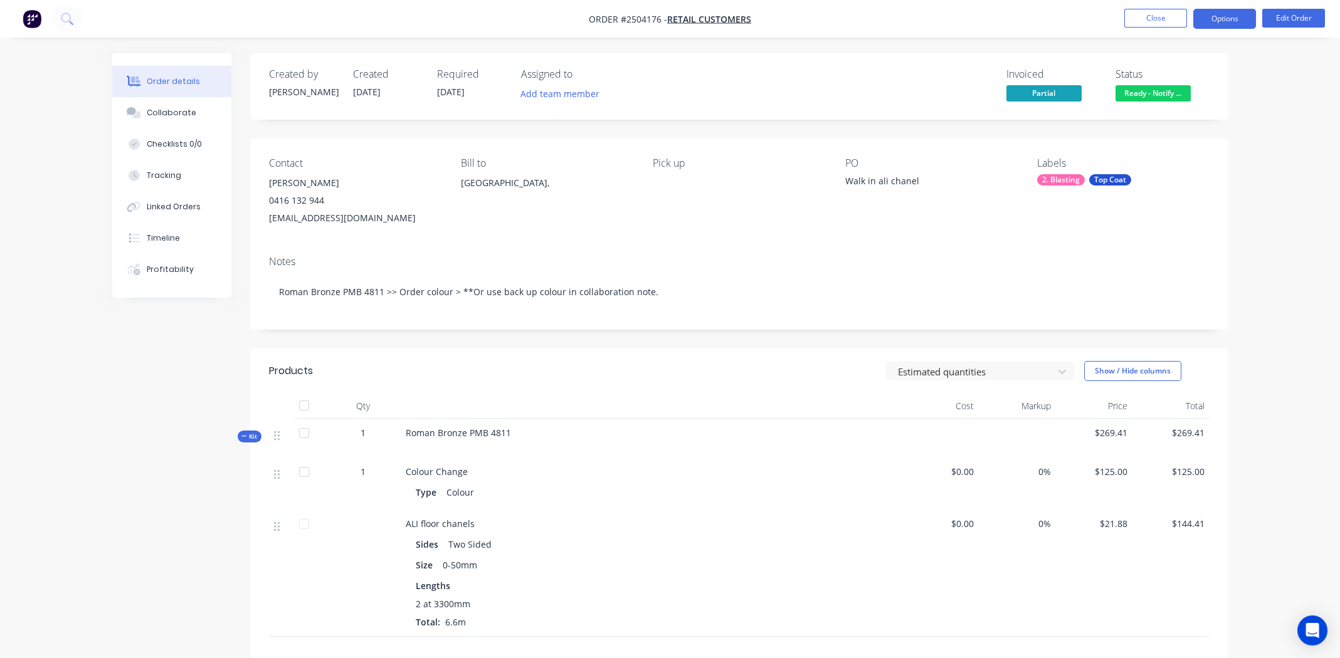
click at [1203, 22] on button "Options" at bounding box center [1224, 19] width 63 height 20
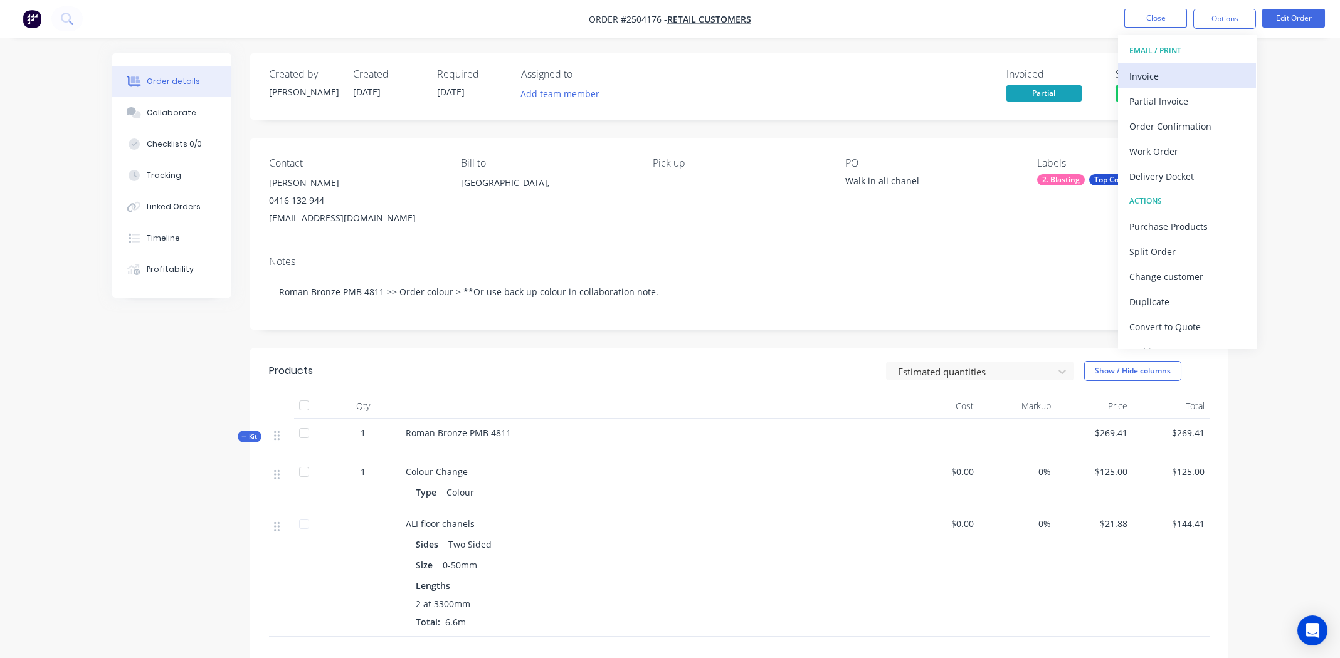
click at [1180, 72] on div "Invoice" at bounding box center [1186, 76] width 115 height 18
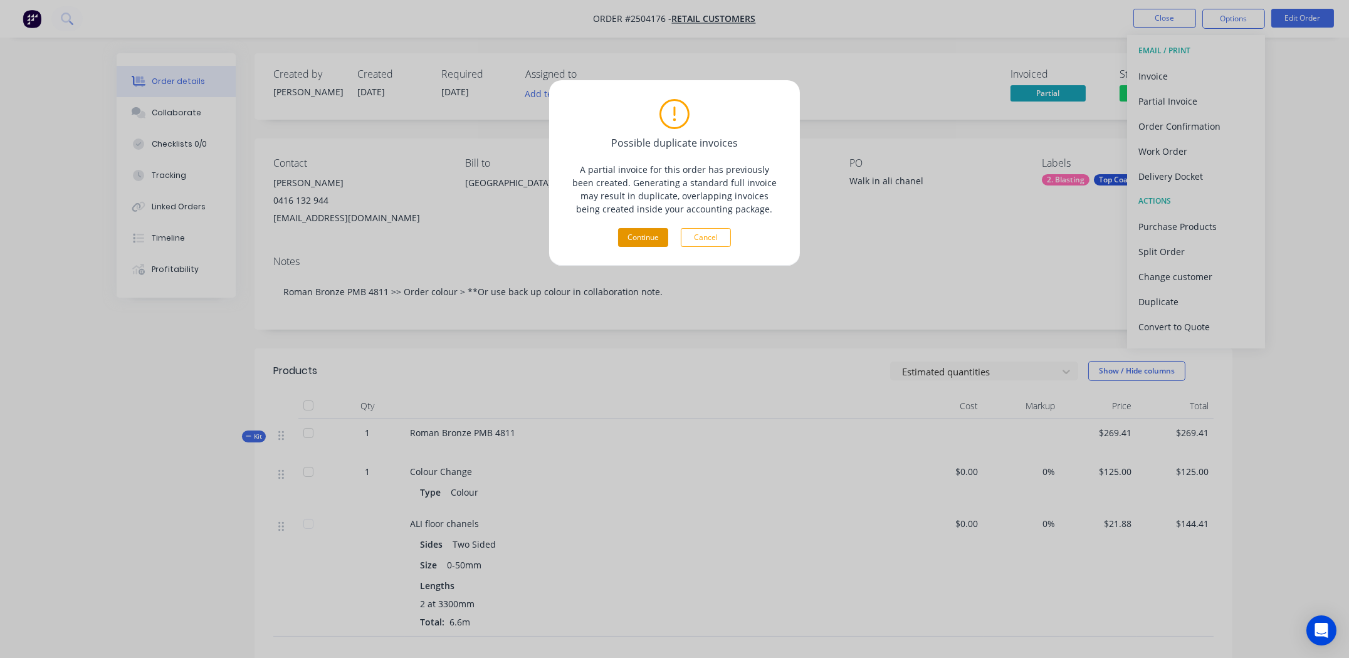
click at [646, 237] on button "Continue" at bounding box center [643, 237] width 50 height 19
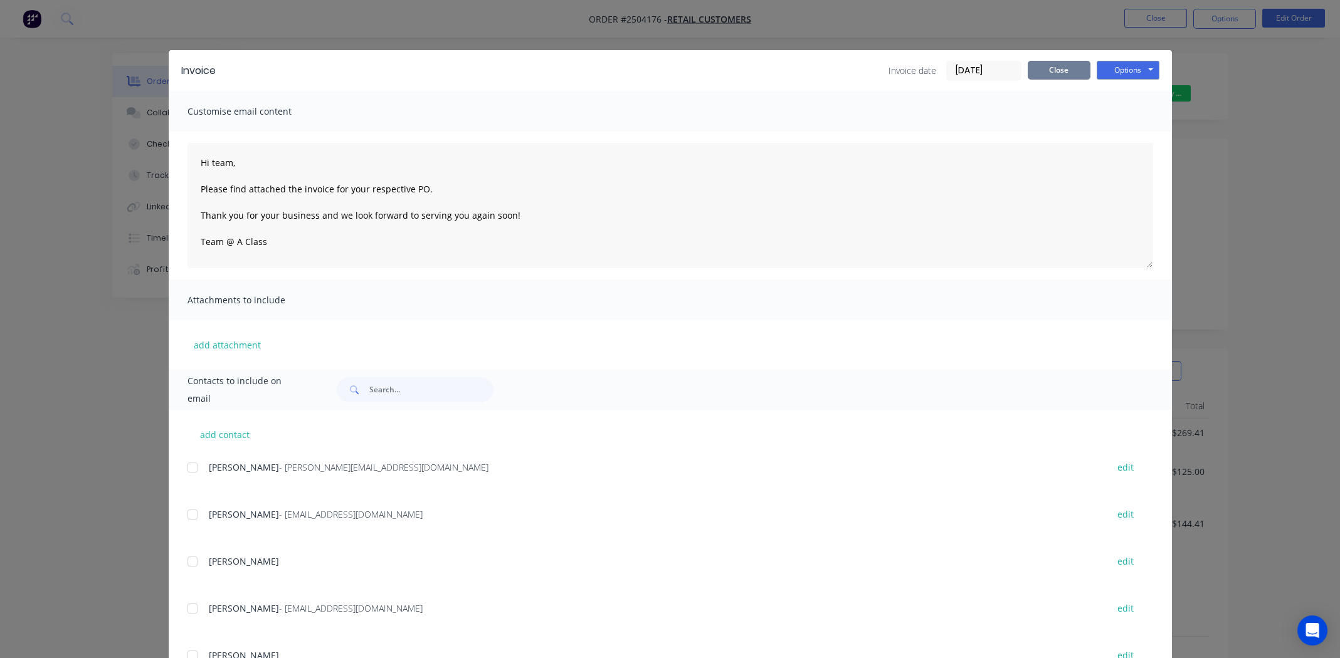
click at [1060, 63] on button "Close" at bounding box center [1058, 70] width 63 height 19
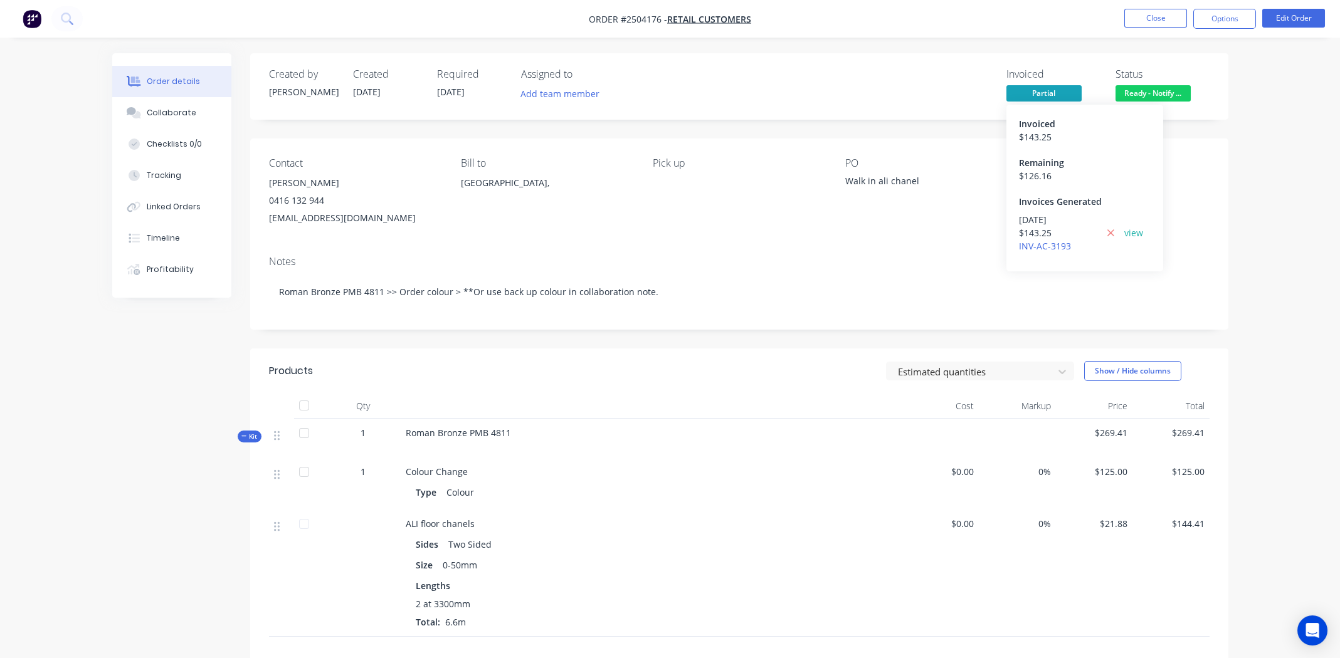
click at [1036, 174] on div "$ 126.16" at bounding box center [1085, 175] width 132 height 13
click at [1230, 24] on button "Options" at bounding box center [1224, 19] width 63 height 20
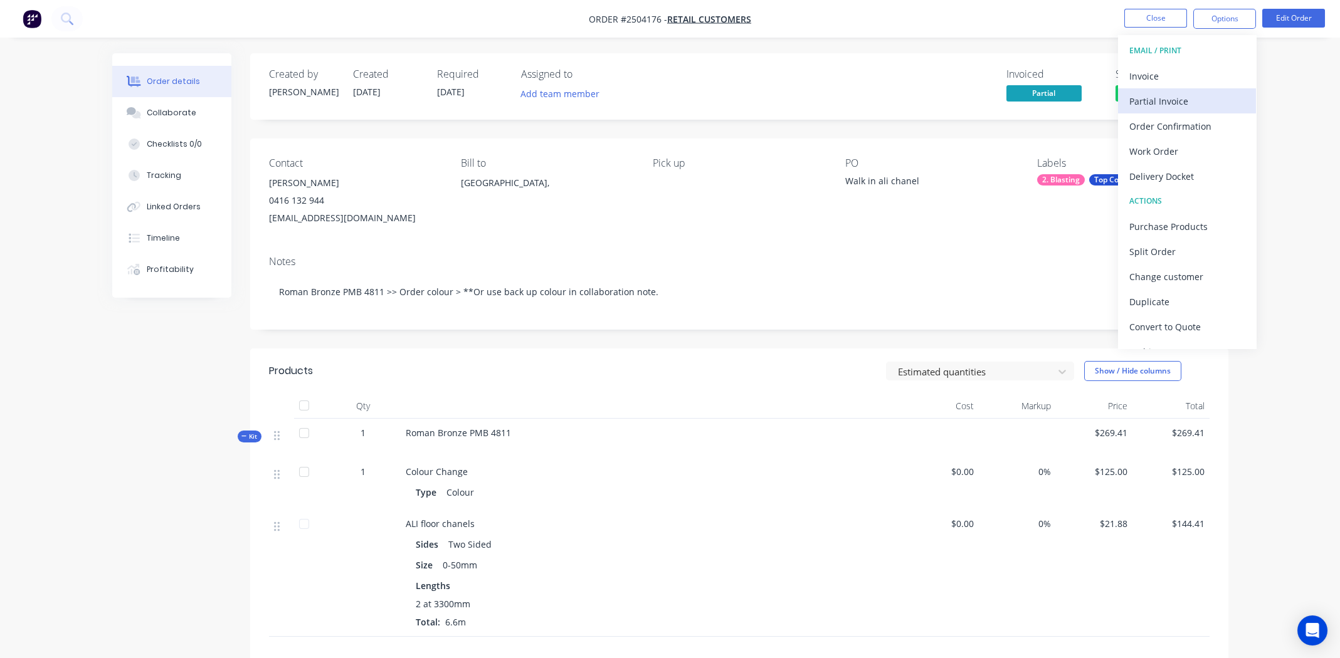
click at [1171, 93] on div "Partial Invoice" at bounding box center [1186, 101] width 115 height 18
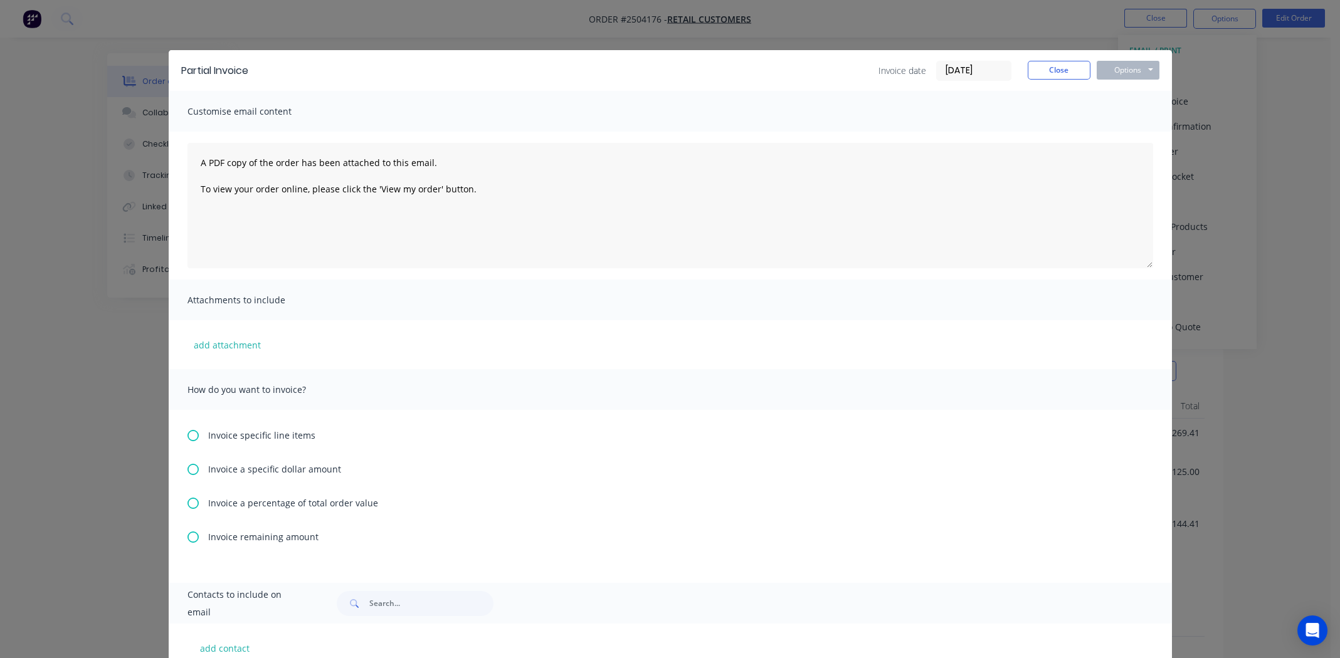
click at [201, 537] on div "Invoice remaining amount" at bounding box center [669, 536] width 965 height 13
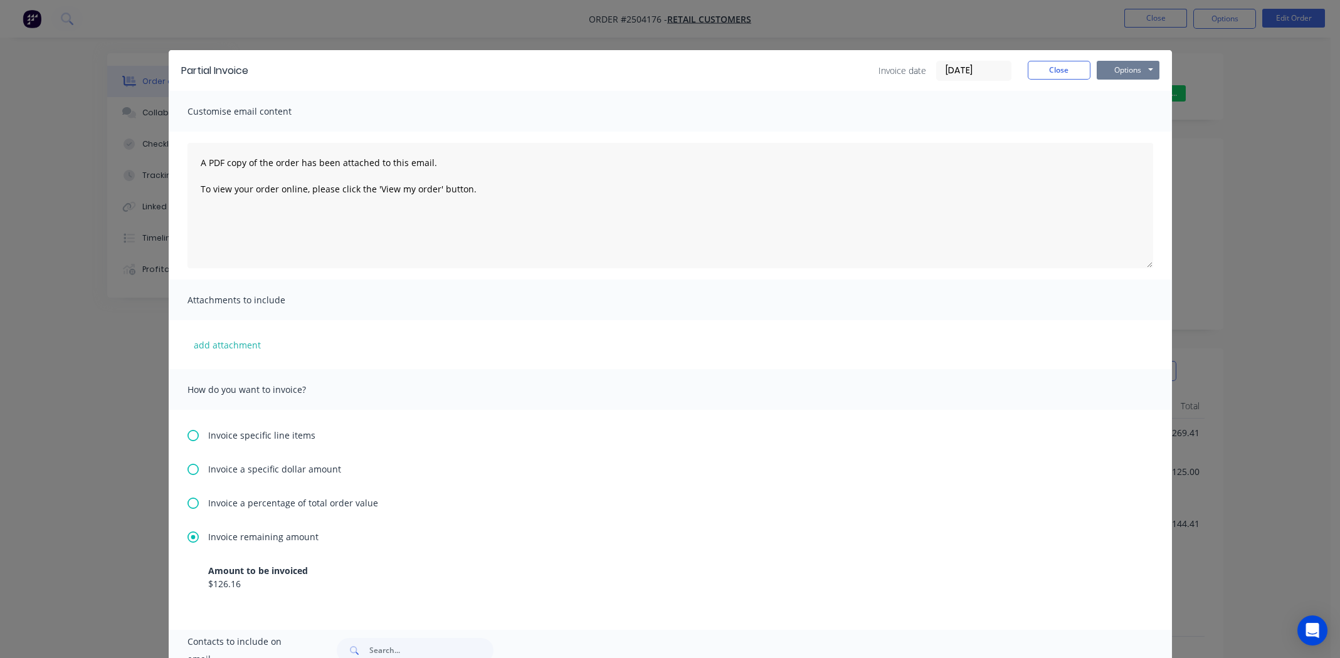
click at [1138, 69] on button "Options" at bounding box center [1127, 70] width 63 height 19
click at [1124, 119] on button "Print" at bounding box center [1136, 113] width 80 height 21
click at [1047, 74] on button "Close" at bounding box center [1058, 70] width 63 height 19
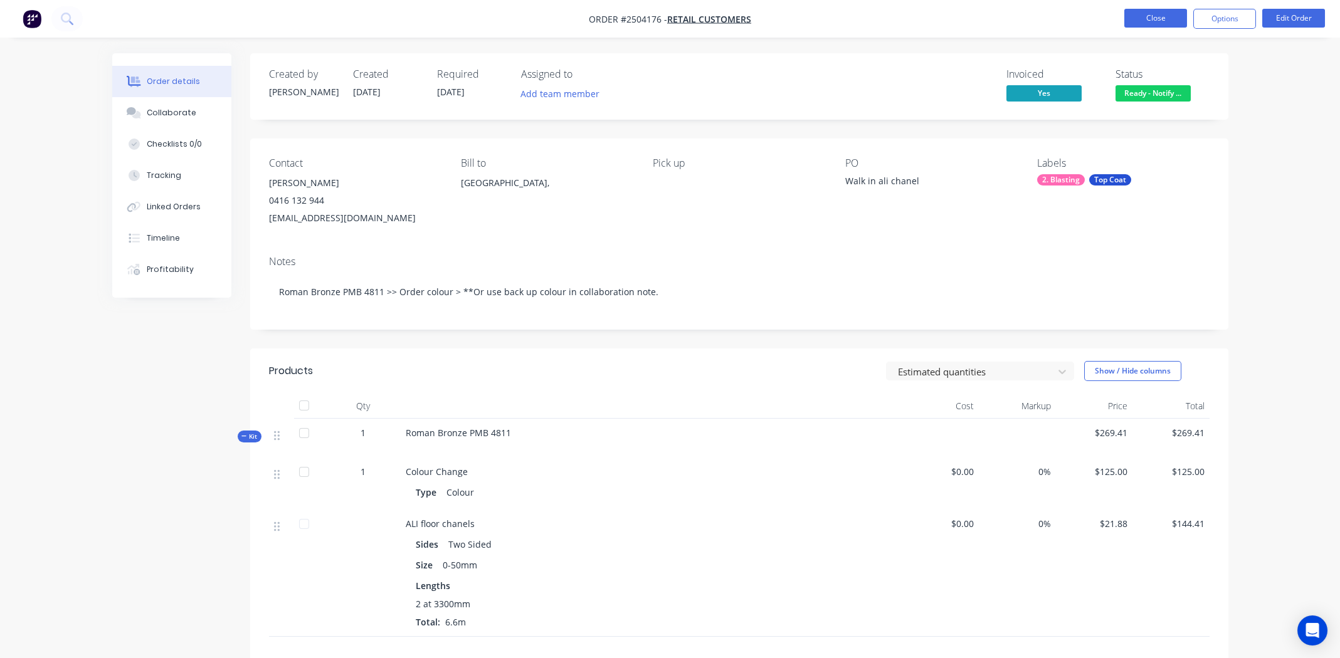
click at [1150, 22] on button "Close" at bounding box center [1155, 18] width 63 height 19
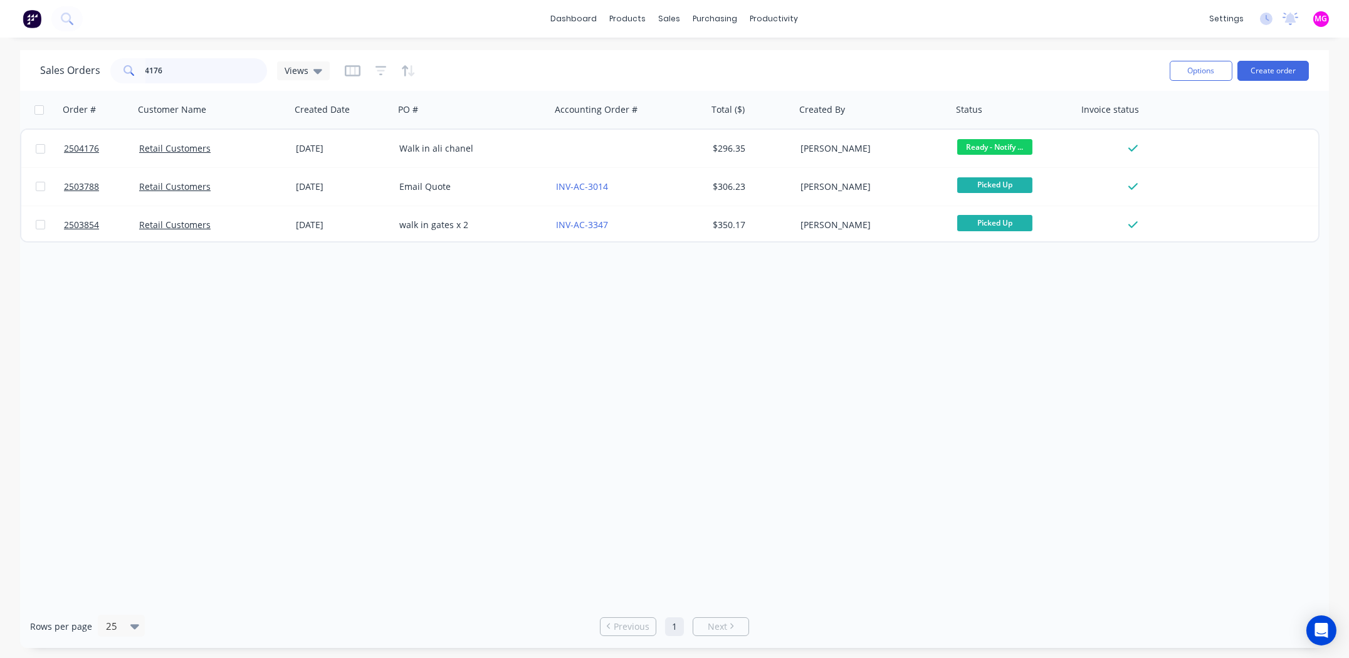
click at [189, 70] on input "4176" at bounding box center [206, 70] width 122 height 25
type input "4282"
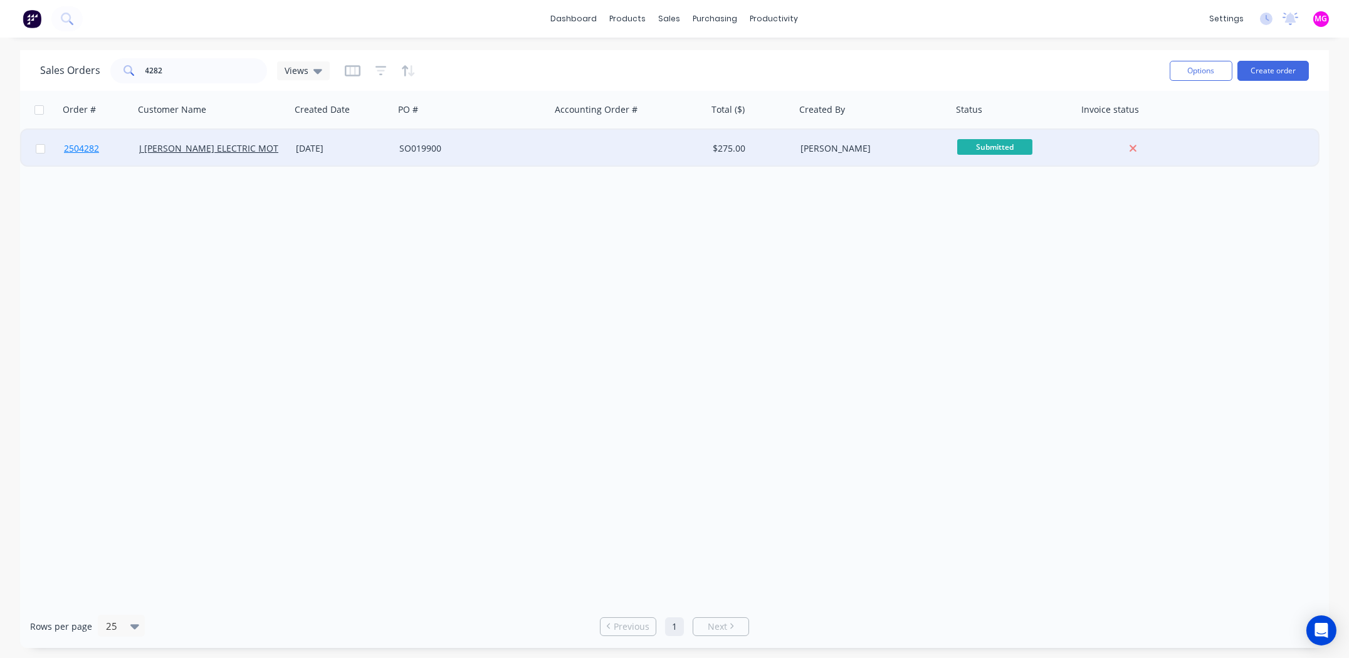
click at [79, 143] on span "2504282" at bounding box center [81, 148] width 35 height 13
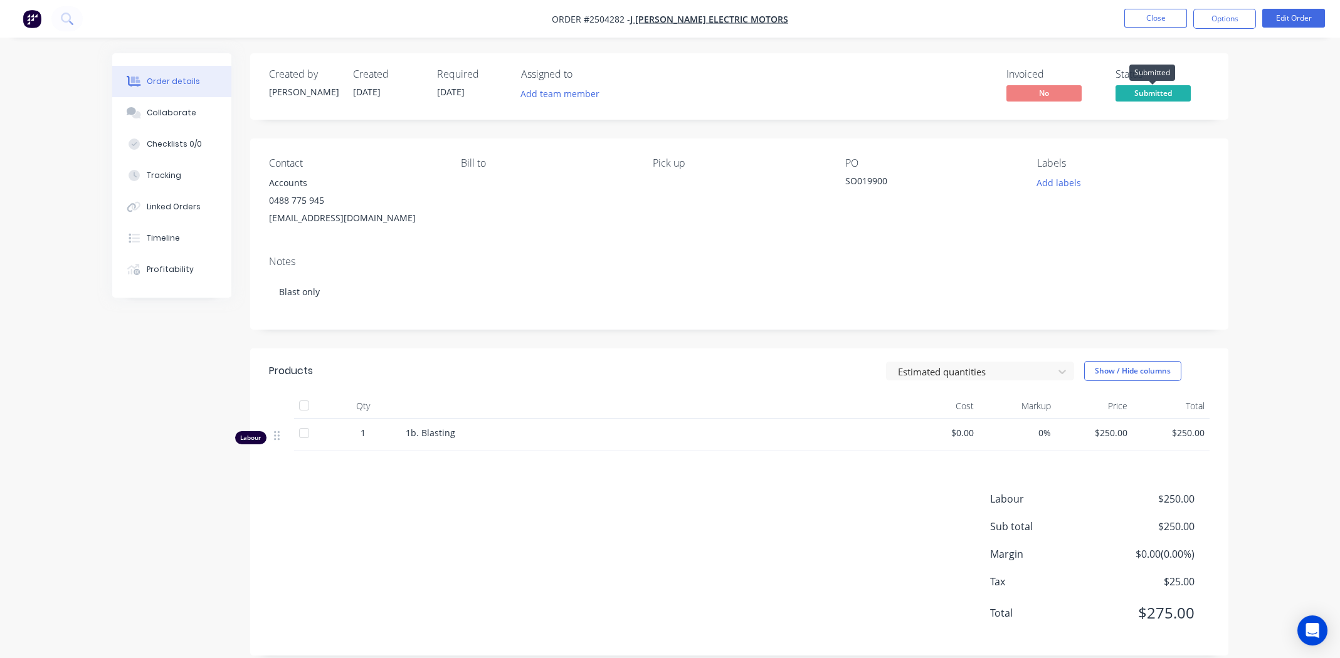
click at [1148, 90] on span "Submitted" at bounding box center [1152, 93] width 75 height 16
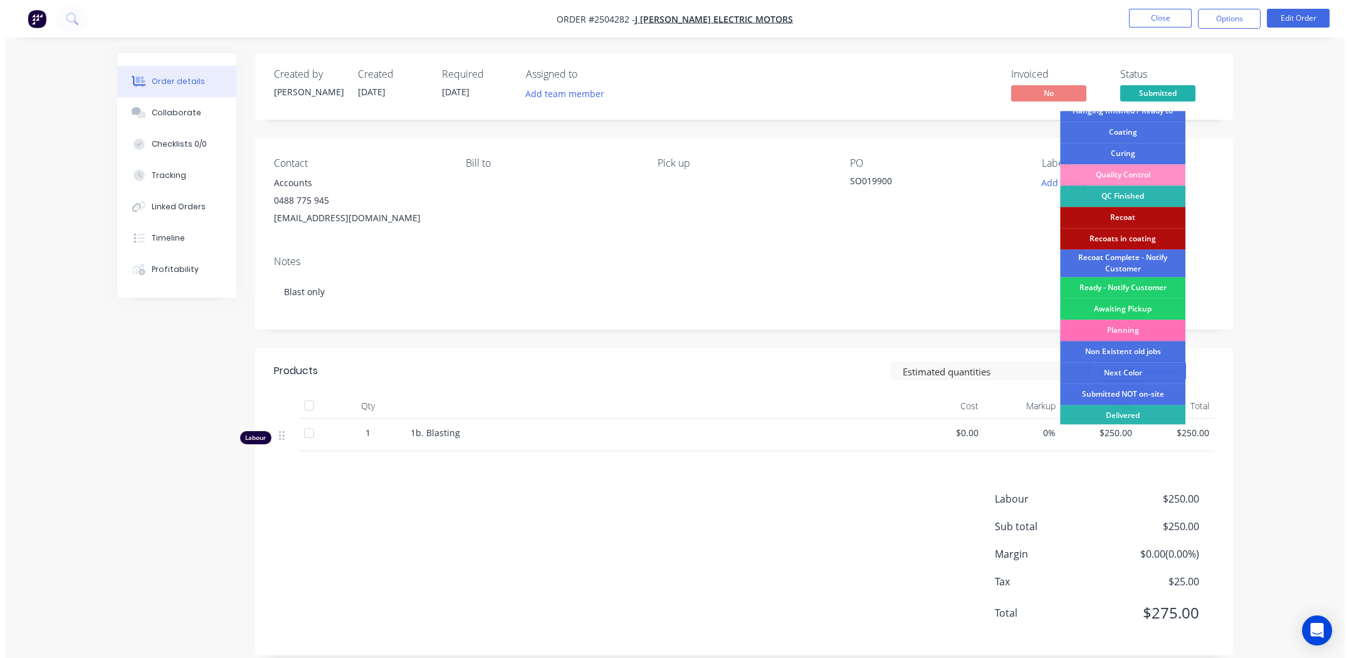
scroll to position [310, 0]
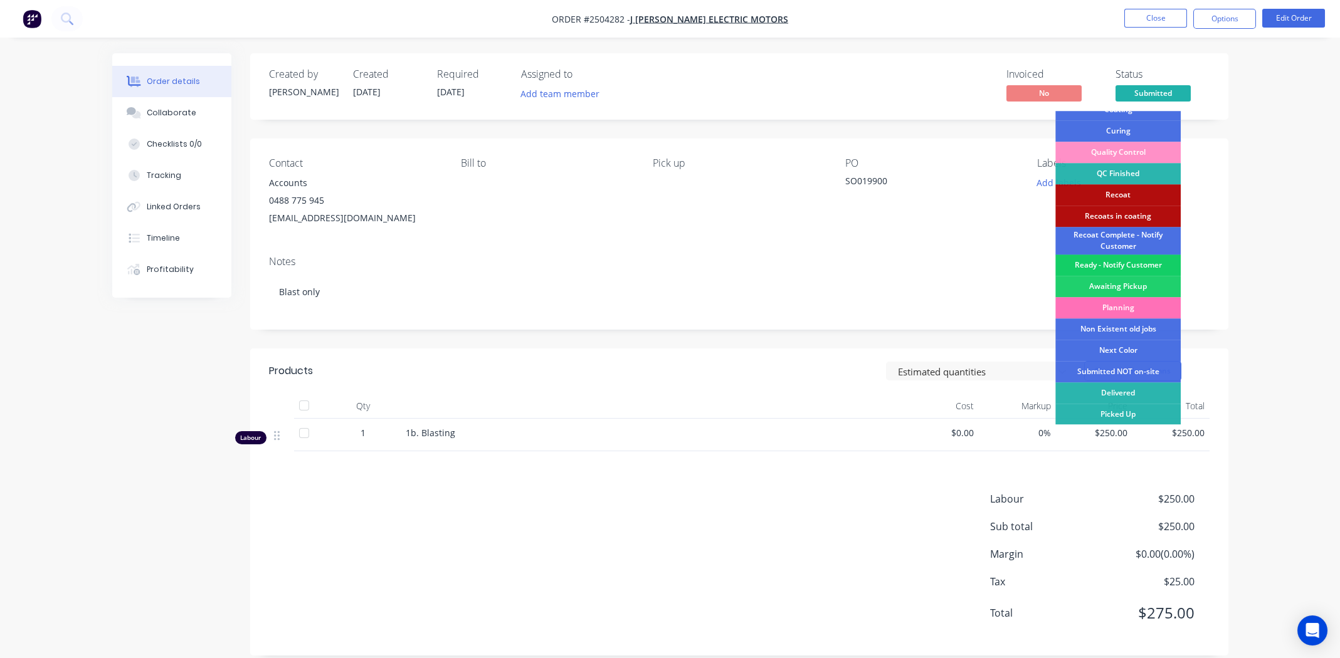
click at [1131, 260] on div "Ready - Notify Customer" at bounding box center [1117, 264] width 125 height 21
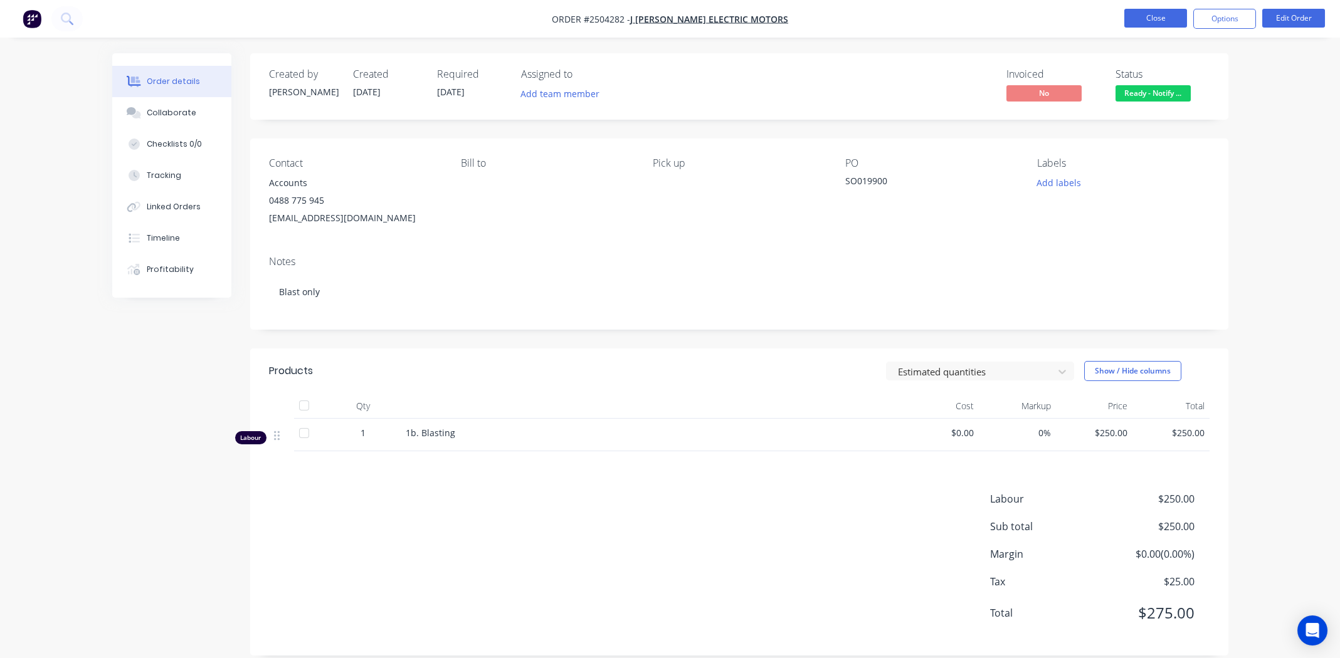
click at [1142, 13] on button "Close" at bounding box center [1155, 18] width 63 height 19
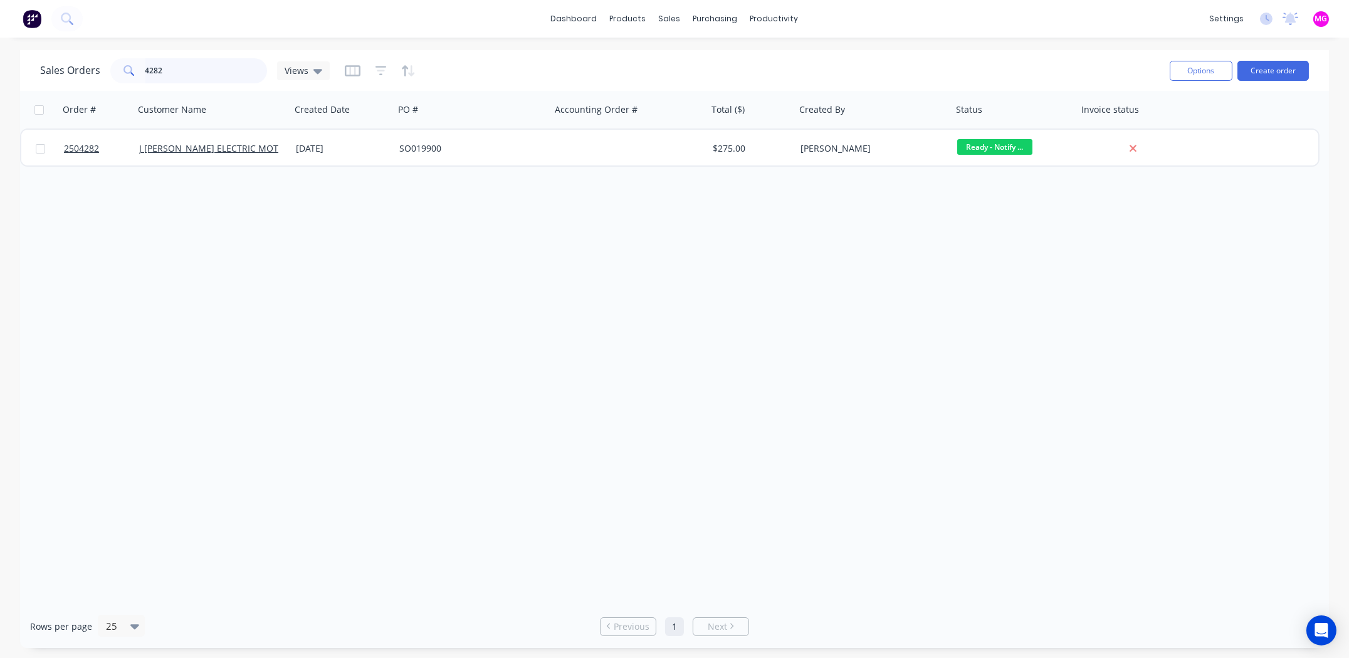
click at [200, 59] on input "4282" at bounding box center [206, 70] width 122 height 25
click at [199, 66] on input "4282" at bounding box center [206, 70] width 122 height 25
